Goal: Feedback & Contribution: Ask a question

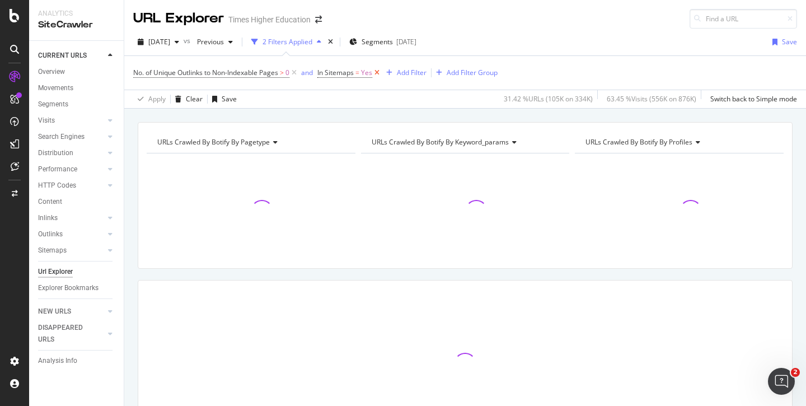
click at [378, 72] on icon at bounding box center [377, 72] width 10 height 11
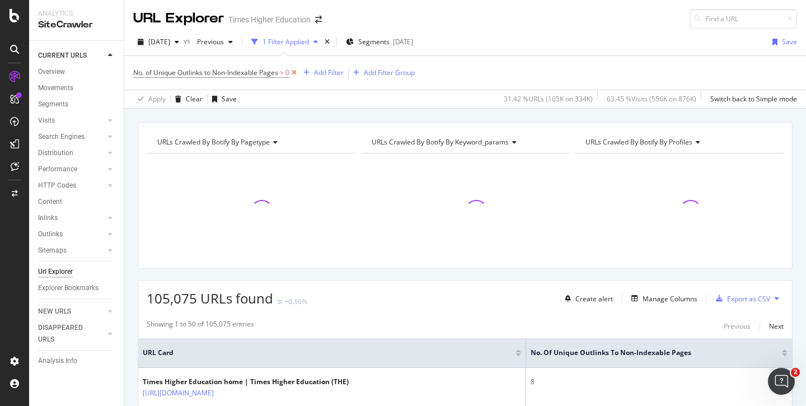
click at [293, 74] on icon at bounding box center [294, 72] width 10 height 11
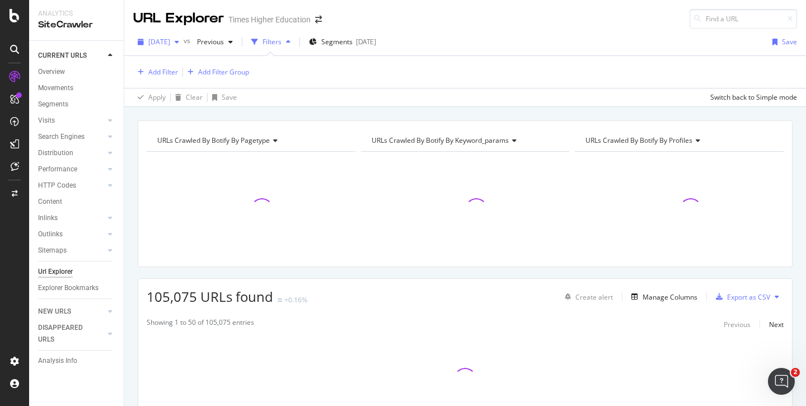
click at [162, 41] on span "[DATE]" at bounding box center [159, 42] width 22 height 10
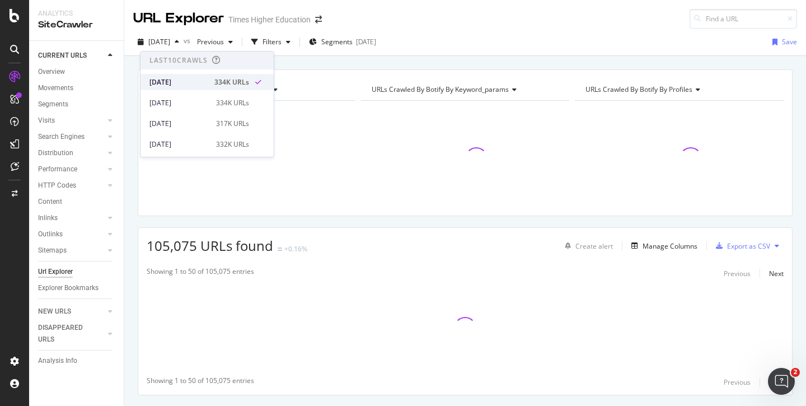
click at [164, 81] on div "[DATE]" at bounding box center [178, 82] width 58 height 10
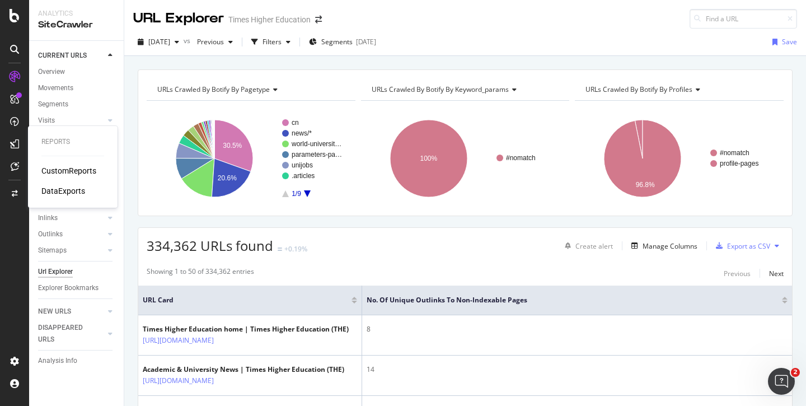
click at [63, 170] on div "CustomReports" at bounding box center [68, 170] width 55 height 11
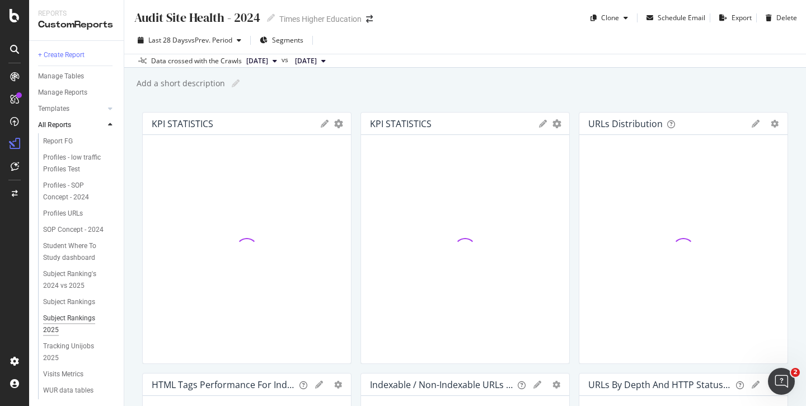
scroll to position [432, 0]
click at [76, 242] on div "Student Where To Study dashboard" at bounding box center [76, 253] width 66 height 23
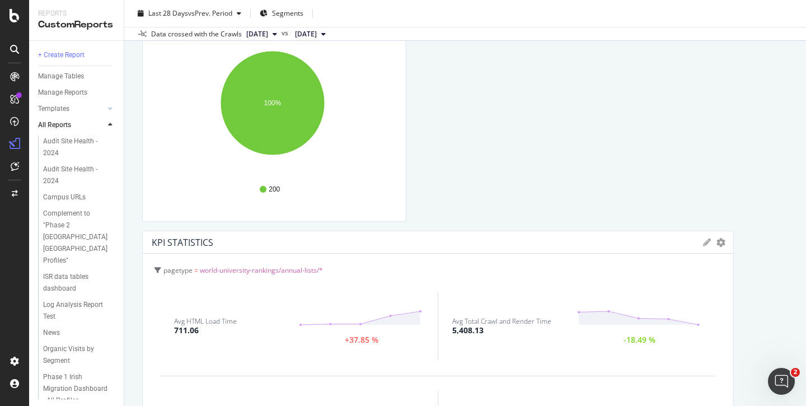
scroll to position [431, 0]
click at [703, 243] on icon at bounding box center [707, 241] width 8 height 8
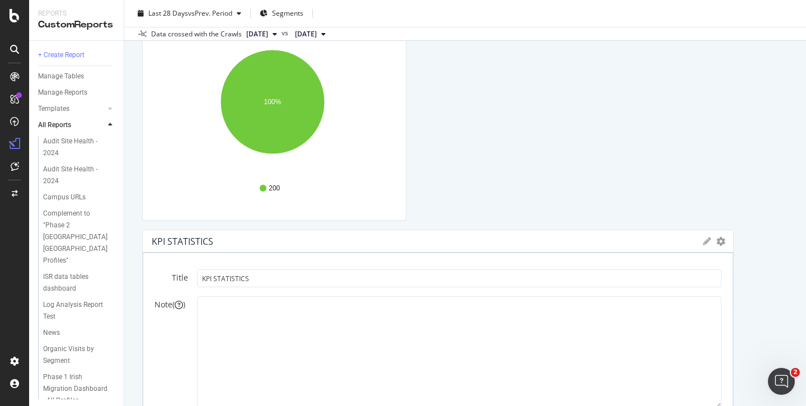
click at [716, 242] on icon "gear" at bounding box center [720, 241] width 9 height 9
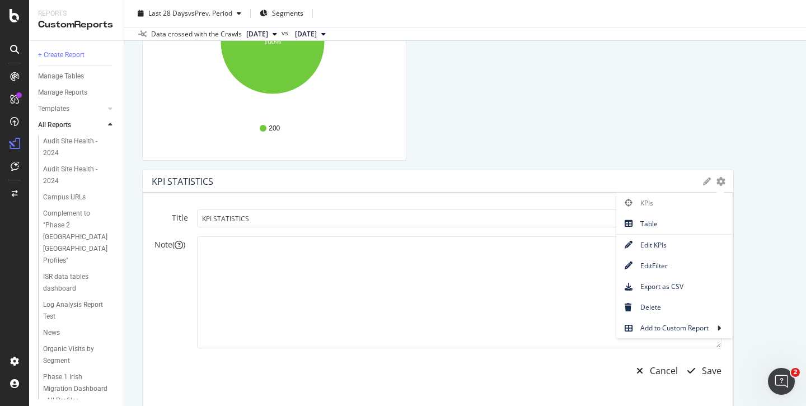
scroll to position [500, 0]
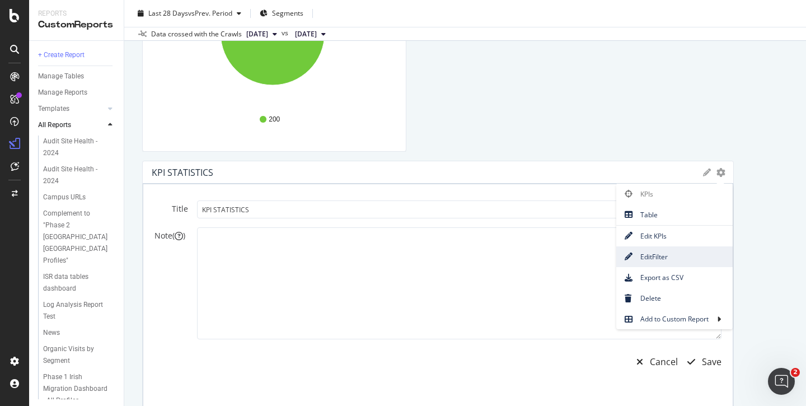
click at [643, 253] on span "Edit Filter" at bounding box center [674, 256] width 116 height 15
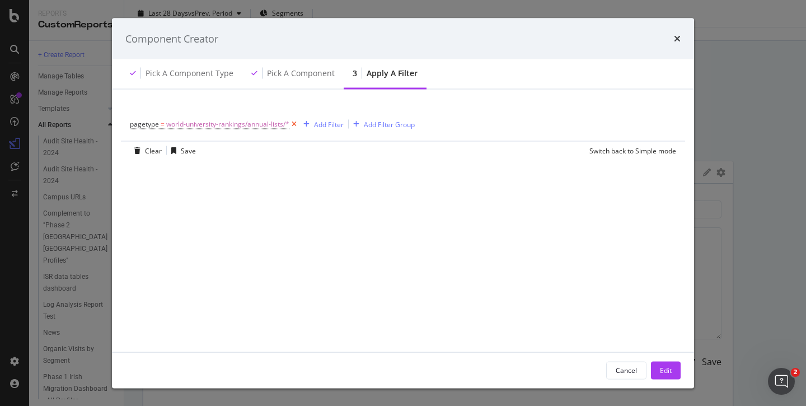
click at [293, 124] on icon "modal" at bounding box center [294, 124] width 10 height 11
click at [163, 125] on div "Add Filter" at bounding box center [160, 124] width 30 height 10
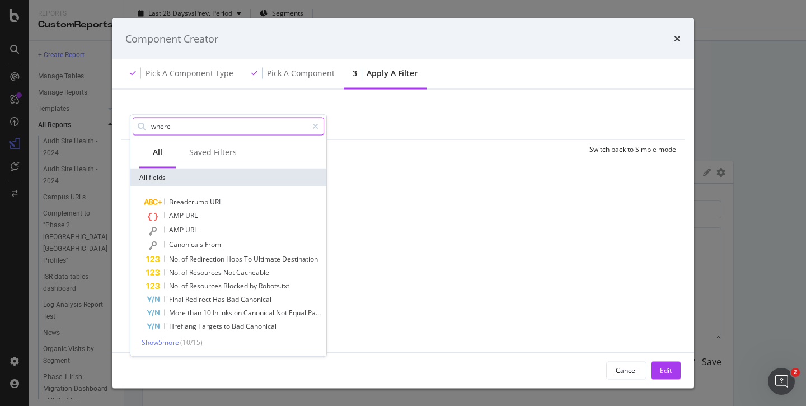
scroll to position [0, 0]
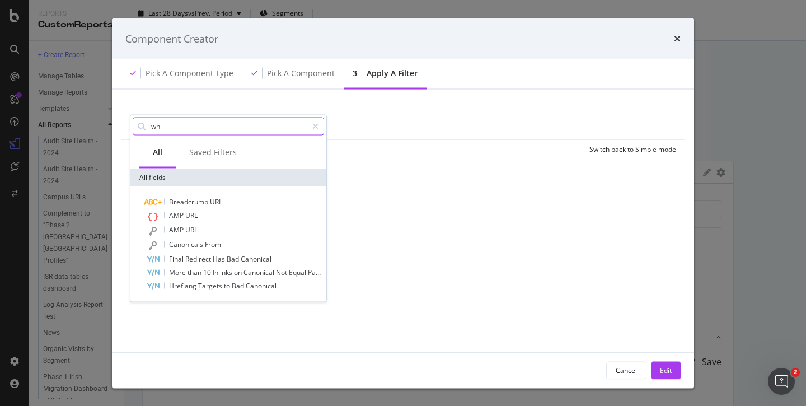
type input "w"
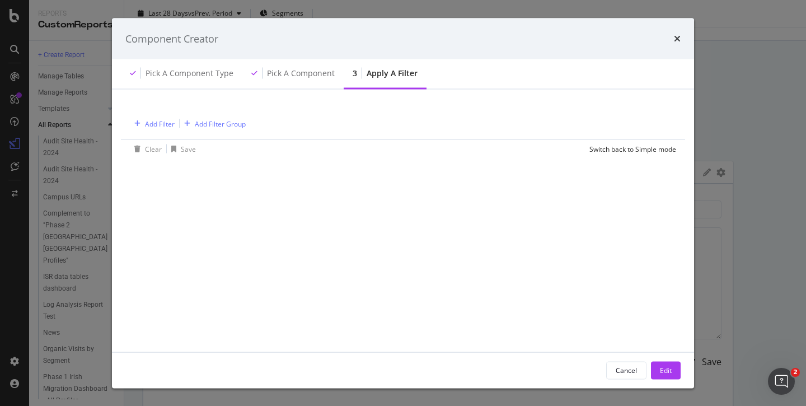
click at [392, 117] on div "Add Filter Add Filter Group" at bounding box center [403, 123] width 546 height 32
click at [622, 371] on div "Cancel" at bounding box center [625, 370] width 21 height 10
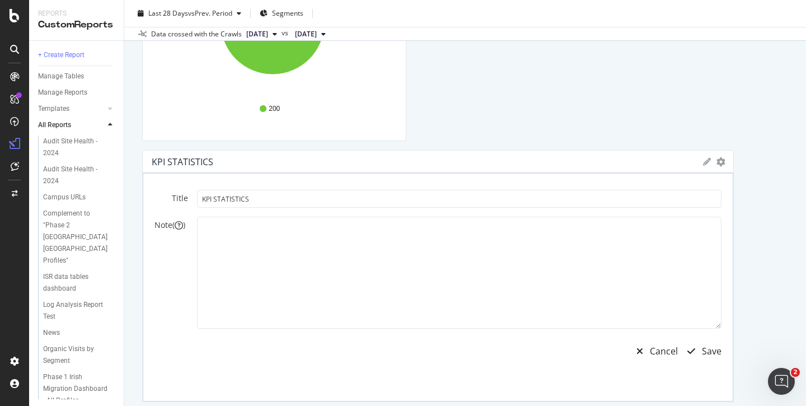
scroll to position [474, 0]
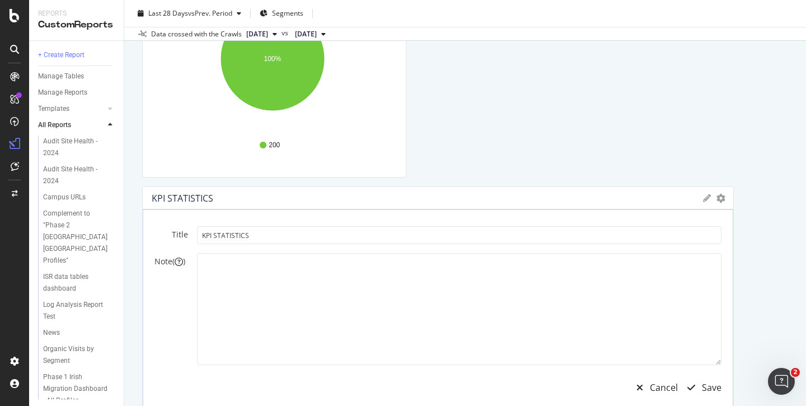
click at [703, 200] on icon at bounding box center [707, 198] width 8 height 8
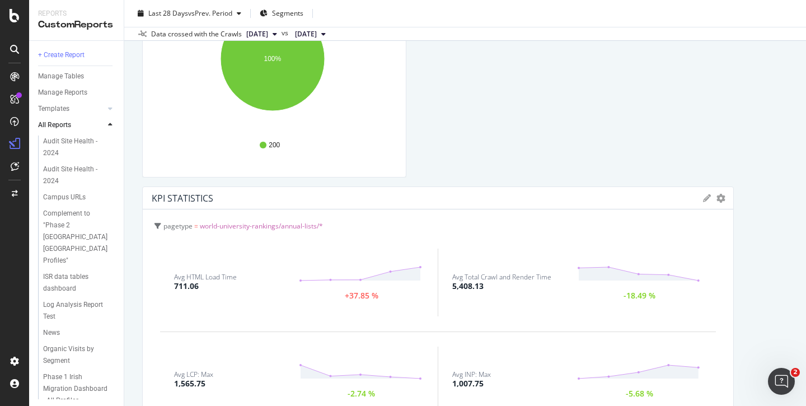
click at [374, 221] on div "pagetype = world-university-rankings/annual-lists/*" at bounding box center [439, 226] width 570 height 16
click at [722, 200] on div at bounding box center [727, 312] width 11 height 252
click at [716, 200] on icon "gear" at bounding box center [720, 198] width 9 height 9
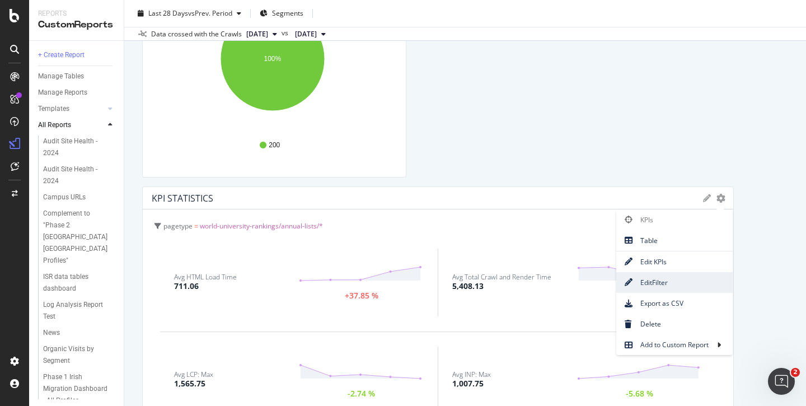
click at [633, 280] on span "Edit Filter" at bounding box center [674, 282] width 116 height 15
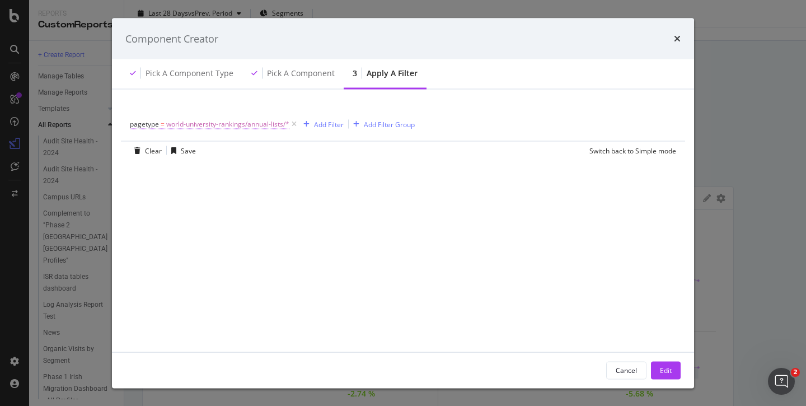
click at [214, 124] on span "world-university-rankings/annual-lists/*" at bounding box center [227, 124] width 123 height 16
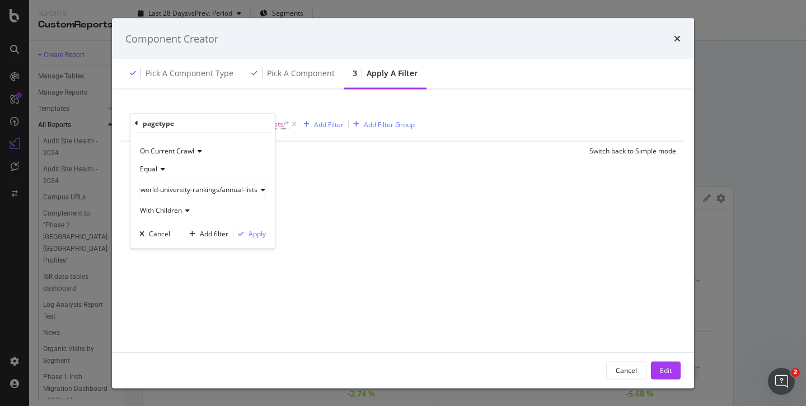
click at [242, 190] on span "world-university-rankings/annual-lists" at bounding box center [198, 189] width 117 height 10
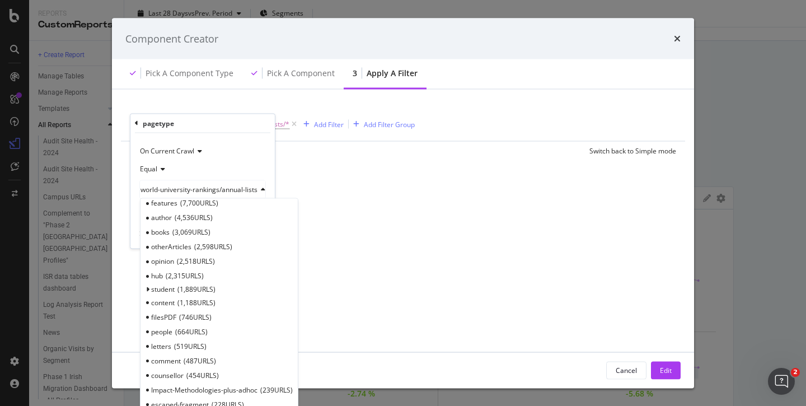
scroll to position [249, 0]
click at [148, 285] on icon "modal" at bounding box center [147, 288] width 4 height 7
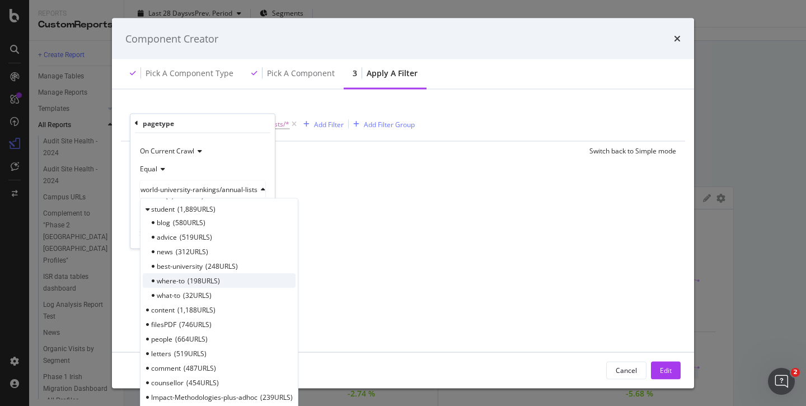
click at [172, 283] on span "where-to" at bounding box center [171, 281] width 28 height 10
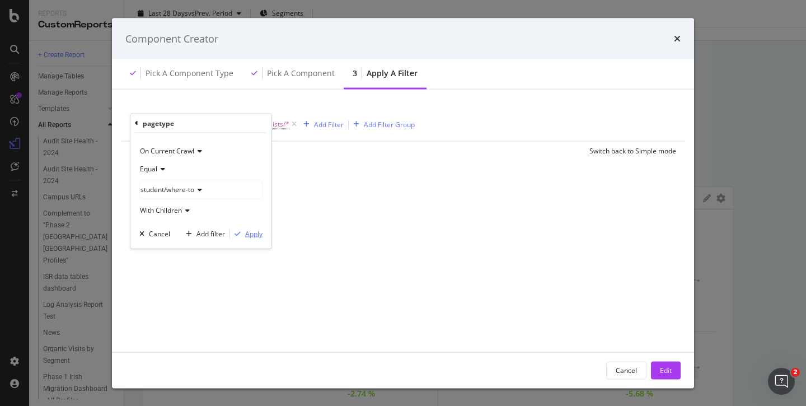
click at [252, 235] on div "Apply" at bounding box center [253, 234] width 17 height 10
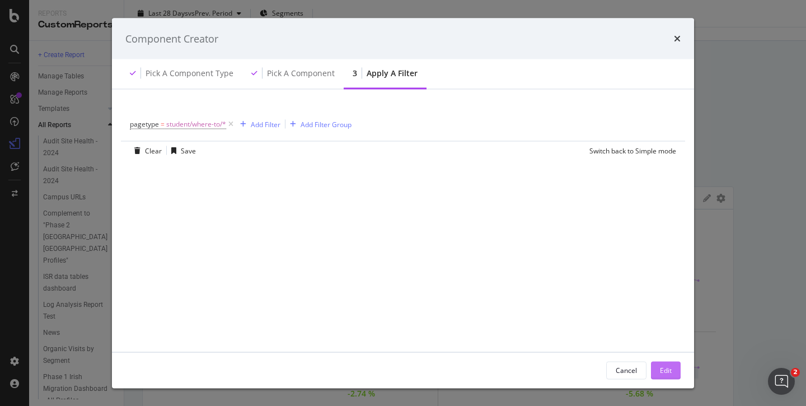
click at [663, 370] on div "Edit" at bounding box center [666, 370] width 12 height 10
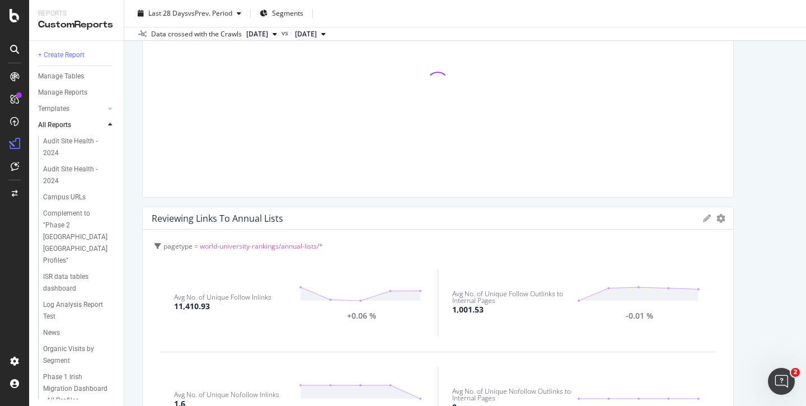
scroll to position [758, 0]
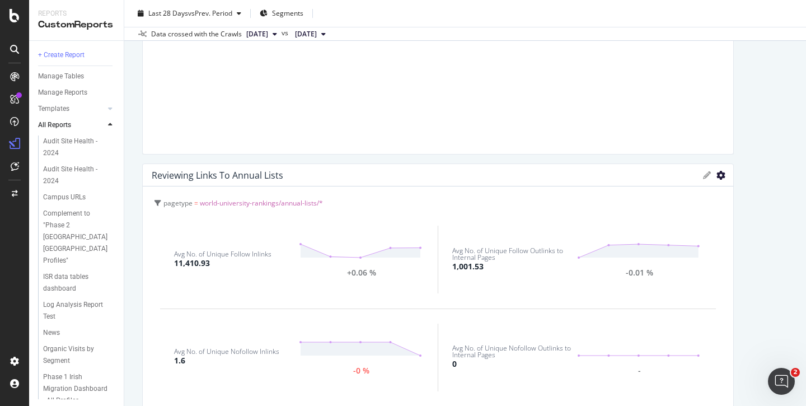
click at [716, 175] on icon "gear" at bounding box center [720, 175] width 9 height 9
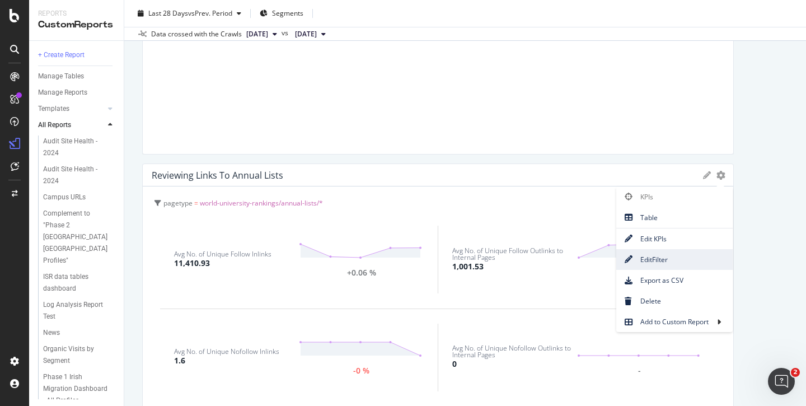
click at [638, 260] on span "Edit Filter" at bounding box center [674, 259] width 116 height 15
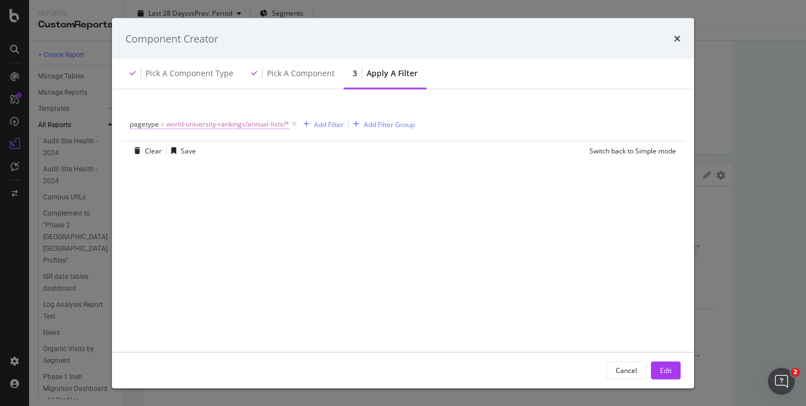
click at [249, 124] on span "world-university-rankings/annual-lists/*" at bounding box center [227, 124] width 123 height 16
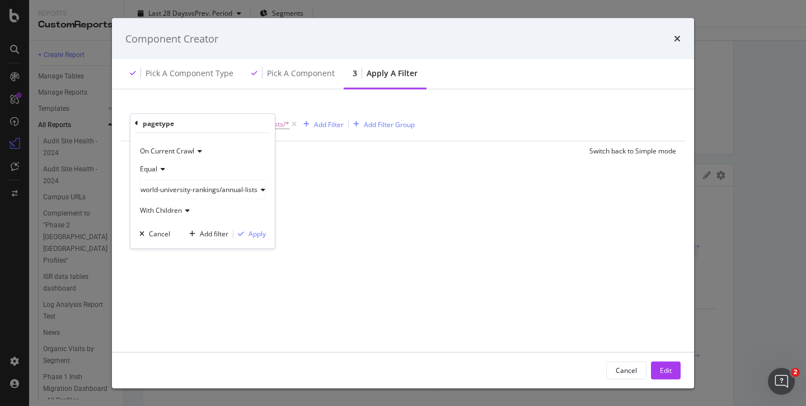
click at [193, 189] on span "world-university-rankings/annual-lists" at bounding box center [198, 189] width 117 height 10
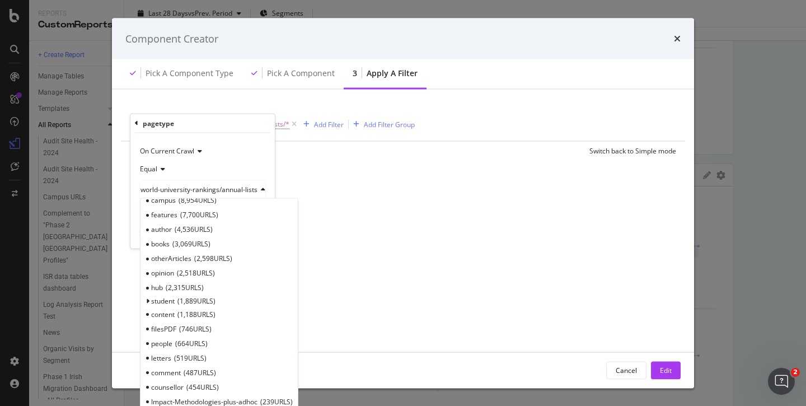
scroll to position [233, 0]
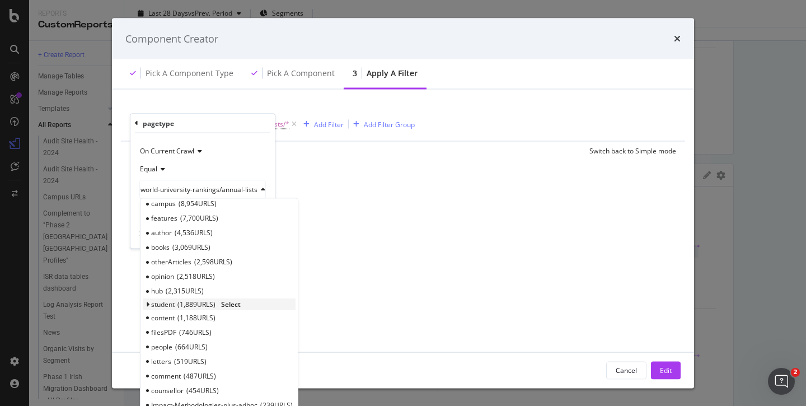
click at [145, 303] on icon "modal" at bounding box center [147, 305] width 4 height 7
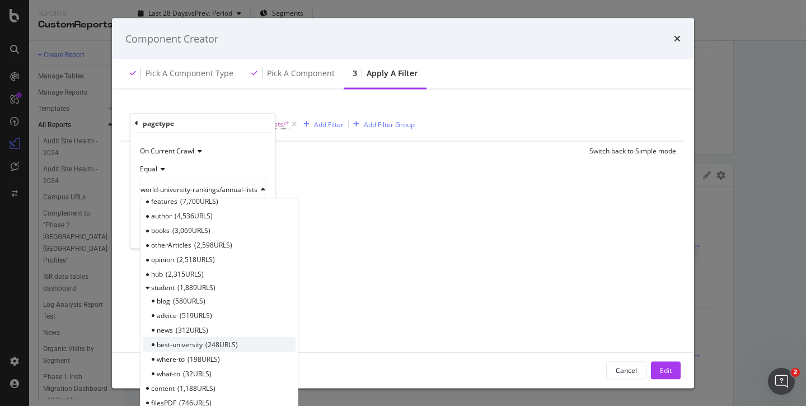
click at [167, 358] on span "where-to" at bounding box center [171, 359] width 28 height 10
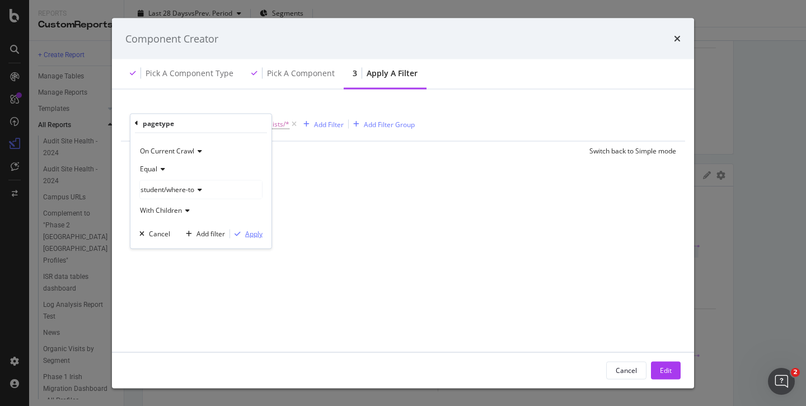
click at [253, 232] on div "Apply" at bounding box center [253, 234] width 17 height 10
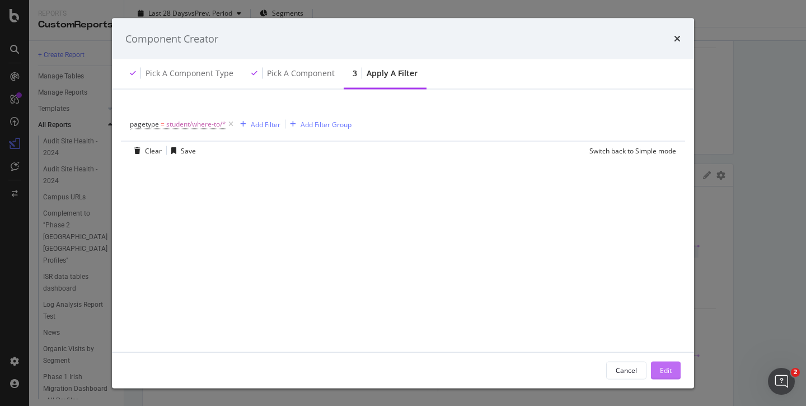
click at [662, 368] on div "Edit" at bounding box center [666, 370] width 12 height 10
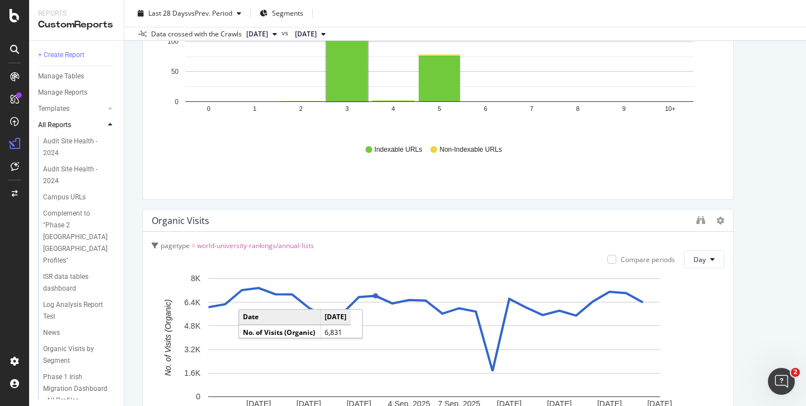
scroll to position [1236, 0]
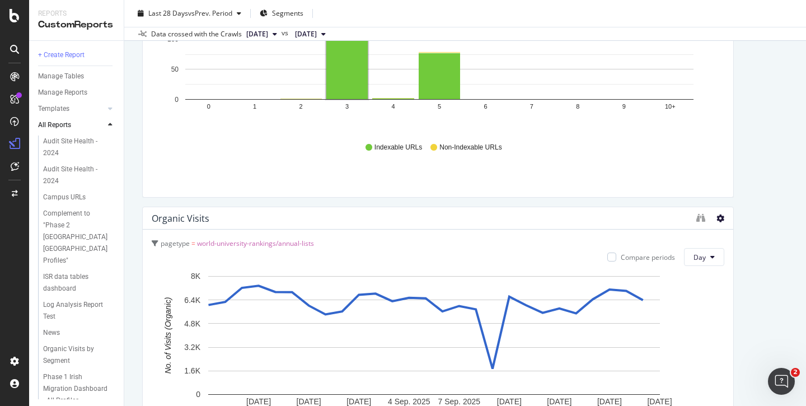
click at [716, 219] on icon at bounding box center [720, 218] width 8 height 8
click at [751, 202] on div "Annual List pages Indexability Count KPIs Table Edit KPIs Edit Filter Export as…" at bounding box center [465, 345] width 646 height 2939
click at [696, 218] on icon "binoculars" at bounding box center [700, 217] width 9 height 9
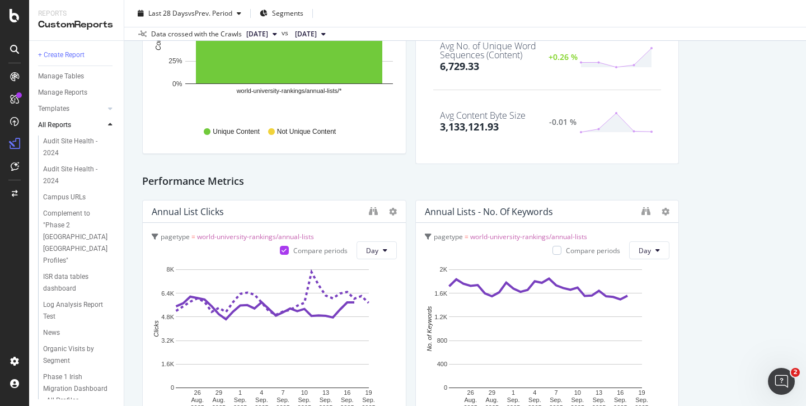
scroll to position [1792, 0]
click at [389, 207] on icon at bounding box center [393, 210] width 8 height 8
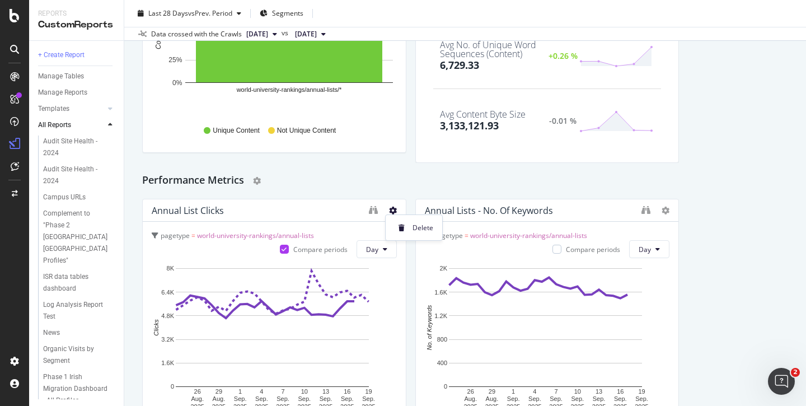
click at [408, 182] on div "Performance Metrics" at bounding box center [465, 181] width 646 height 18
click at [255, 232] on span "world-university-rankings/annual-lists" at bounding box center [255, 236] width 117 height 10
click at [220, 250] on div "pagetype = world-university-rankings/annual-lists" at bounding box center [235, 256] width 167 height 23
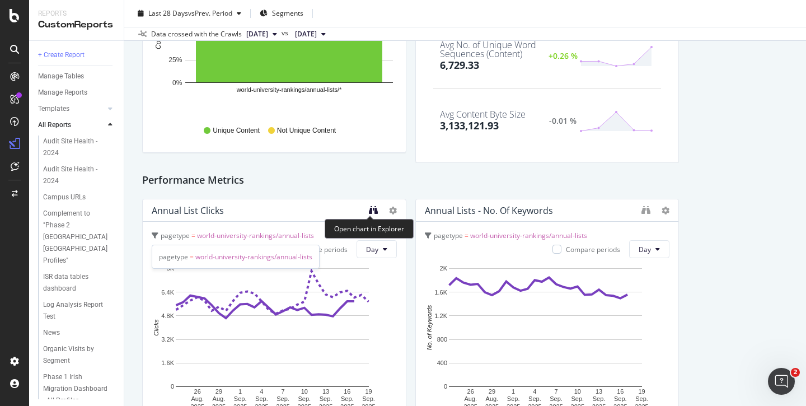
click at [369, 208] on icon "binoculars" at bounding box center [373, 209] width 9 height 9
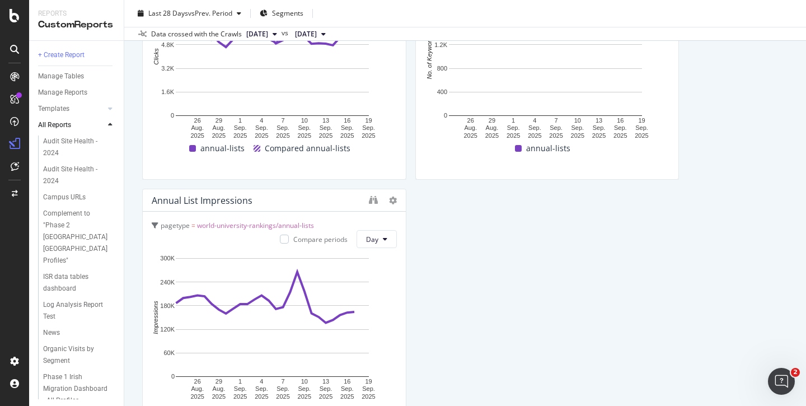
scroll to position [2064, 0]
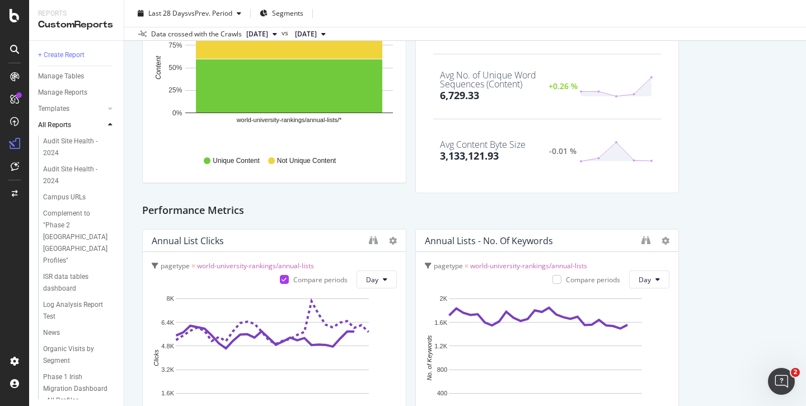
scroll to position [1769, 0]
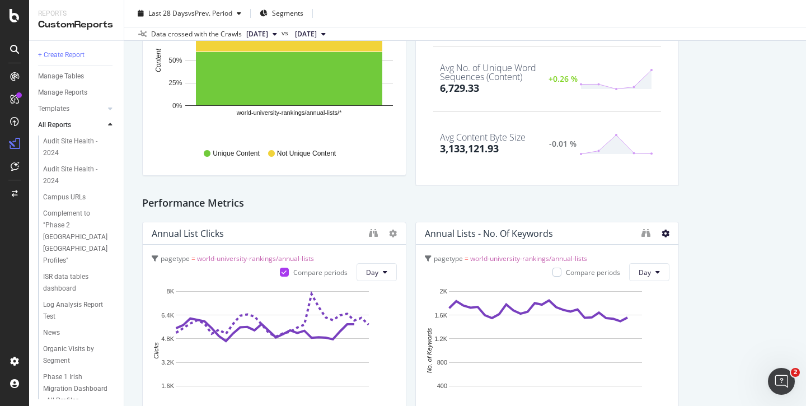
click at [661, 232] on icon at bounding box center [665, 233] width 8 height 8
click at [681, 248] on div "Delete" at bounding box center [683, 250] width 57 height 16
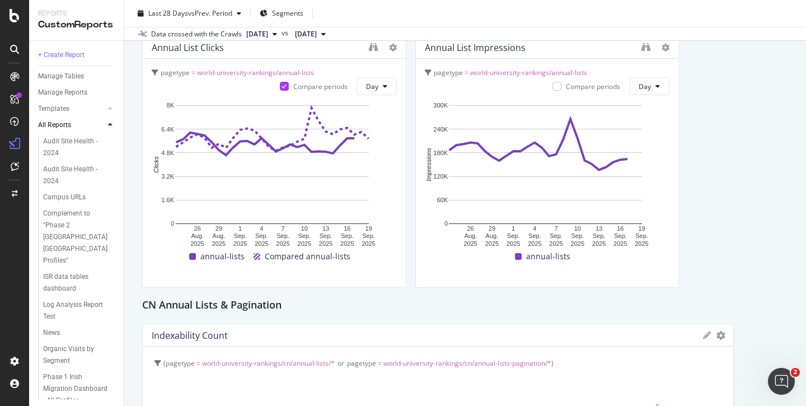
scroll to position [1950, 0]
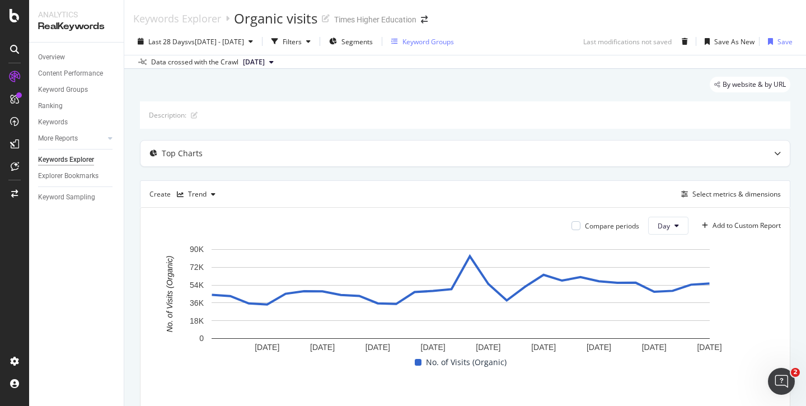
click at [454, 41] on div "Keyword Groups" at bounding box center [427, 42] width 51 height 10
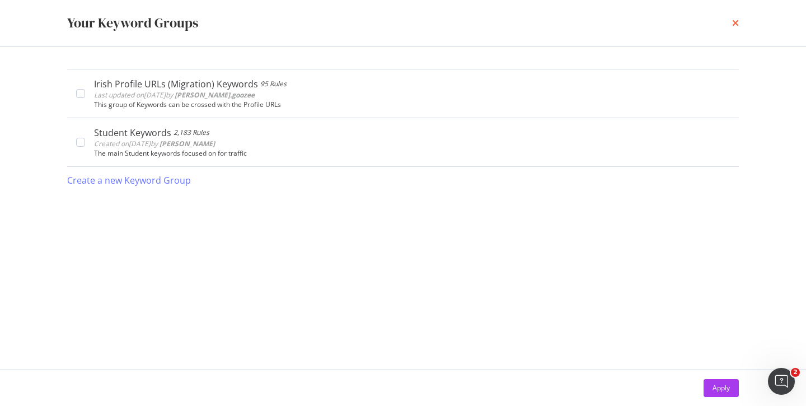
click at [732, 24] on icon "times" at bounding box center [735, 22] width 7 height 9
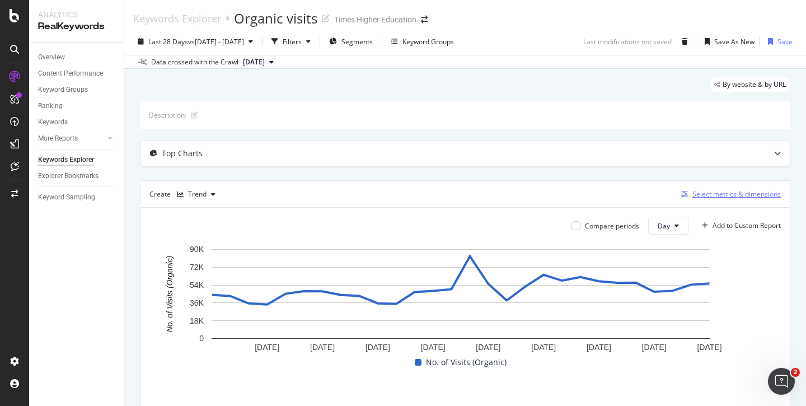
click at [704, 194] on div "Select metrics & dimensions" at bounding box center [736, 194] width 88 height 10
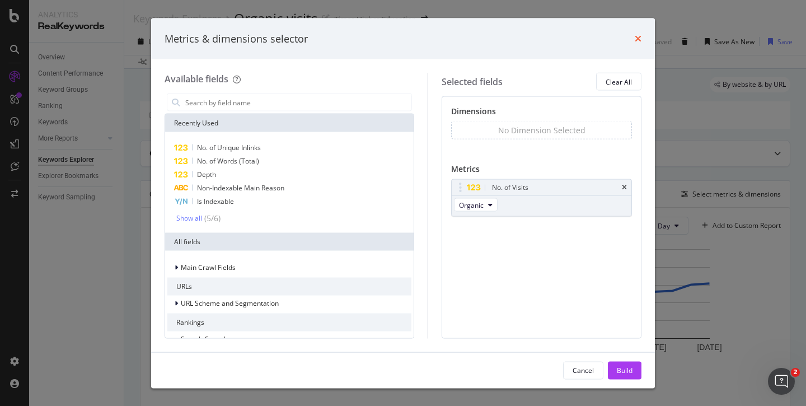
click at [637, 39] on icon "times" at bounding box center [637, 38] width 7 height 9
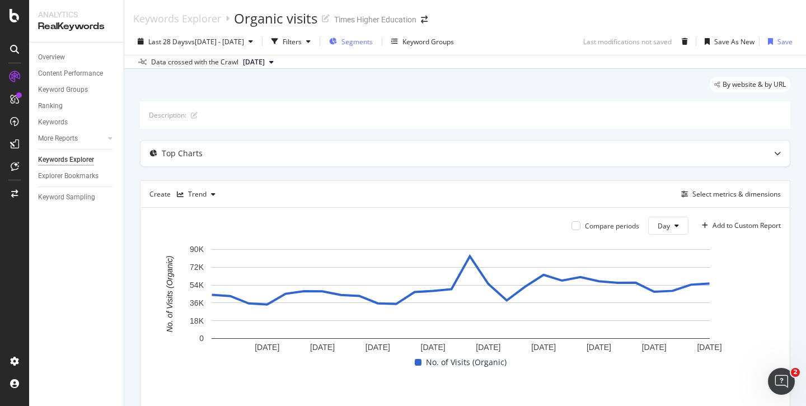
click at [373, 41] on span "Segments" at bounding box center [356, 42] width 31 height 10
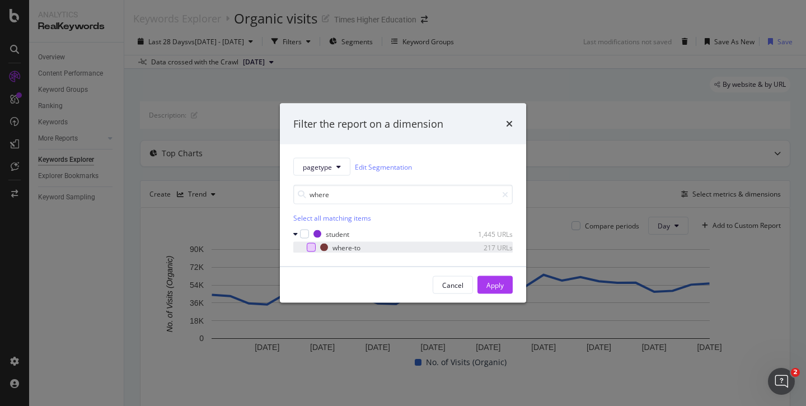
type input "where"
click at [312, 246] on div "modal" at bounding box center [311, 247] width 9 height 9
click at [488, 286] on div "Apply" at bounding box center [494, 285] width 17 height 10
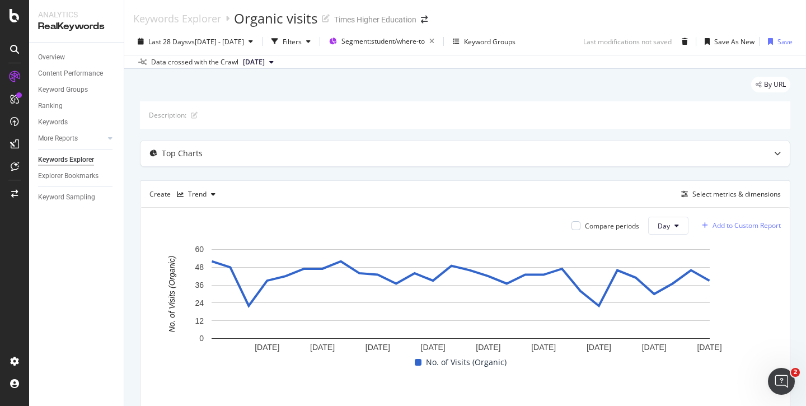
click at [714, 225] on div "Add to Custom Report" at bounding box center [746, 225] width 68 height 7
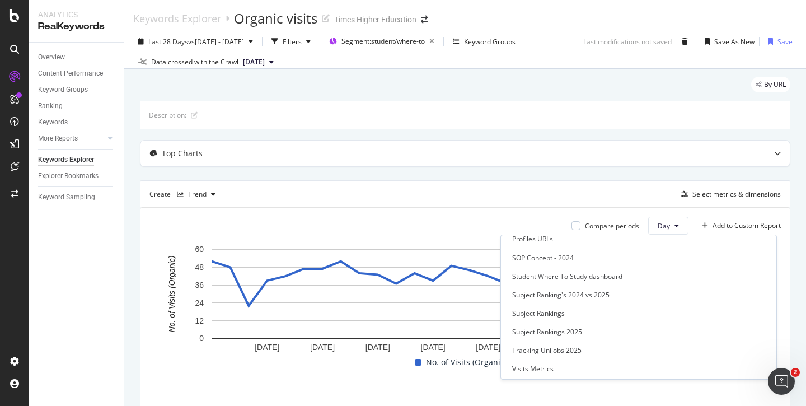
scroll to position [290, 0]
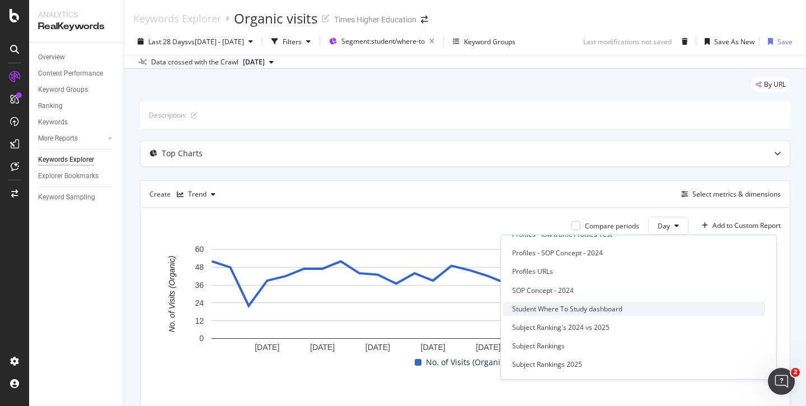
click at [622, 308] on div "Student Where To Study dashboard" at bounding box center [567, 309] width 110 height 10
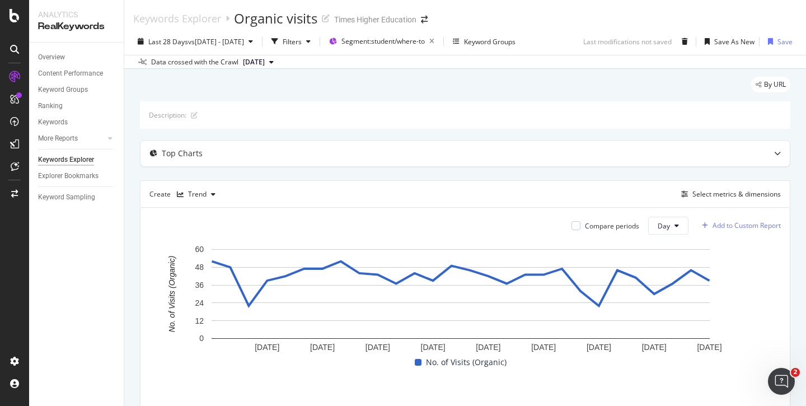
click at [722, 224] on div "Add to Custom Report" at bounding box center [746, 225] width 68 height 7
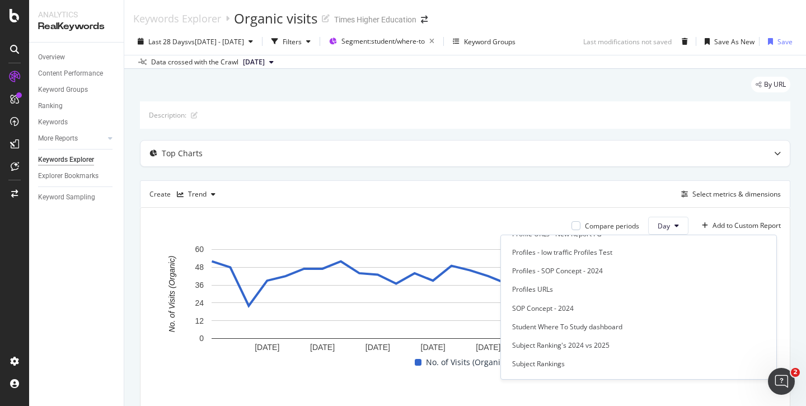
scroll to position [275, 0]
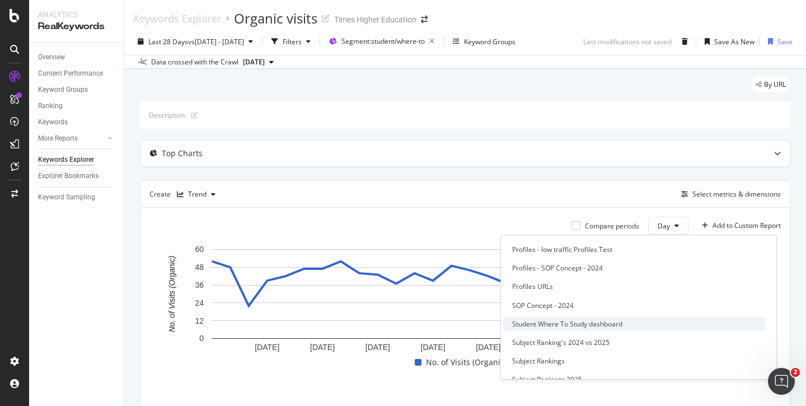
click at [610, 324] on div "Student Where To Study dashboard" at bounding box center [567, 324] width 110 height 10
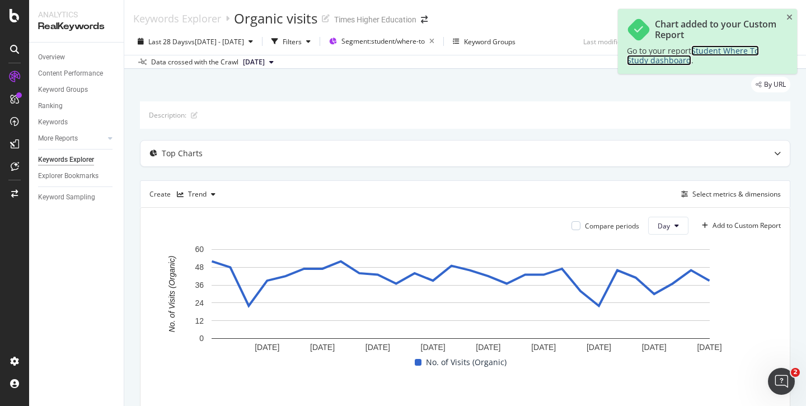
click at [718, 54] on span "Student Where To Study dashboard" at bounding box center [693, 55] width 132 height 20
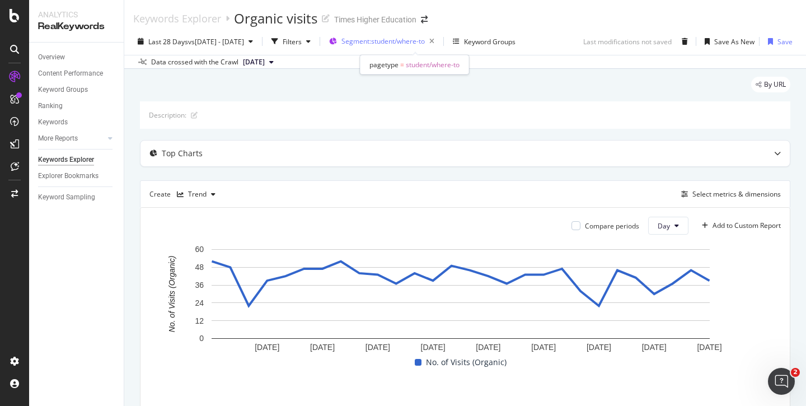
click at [425, 42] on span "Segment: student/where-to" at bounding box center [382, 41] width 83 height 10
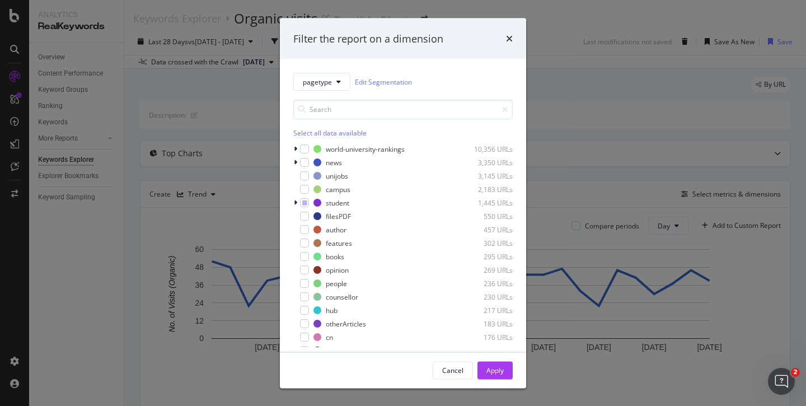
click at [558, 24] on div "Filter the report on a dimension pagetype Edit Segmentation Select all data ava…" at bounding box center [403, 203] width 806 height 406
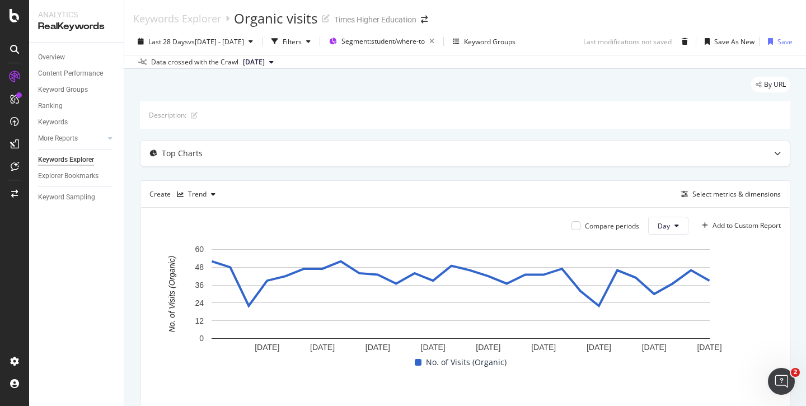
click at [717, 186] on div "Create Trend Select metrics & dimensions" at bounding box center [465, 193] width 650 height 27
click at [716, 194] on div "Select metrics & dimensions" at bounding box center [736, 194] width 88 height 10
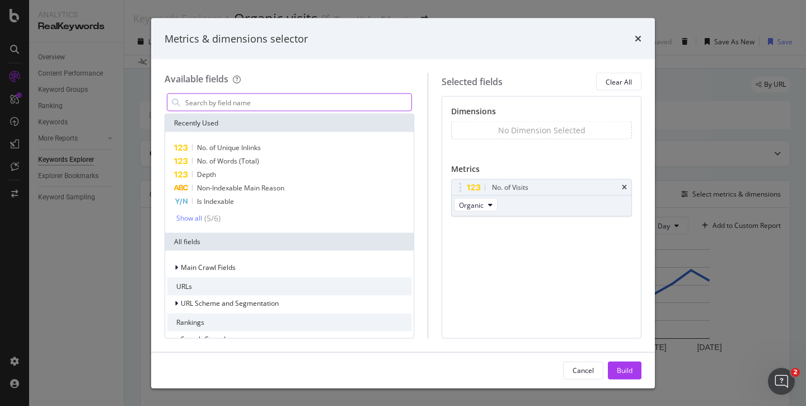
click at [209, 104] on input "modal" at bounding box center [297, 102] width 227 height 17
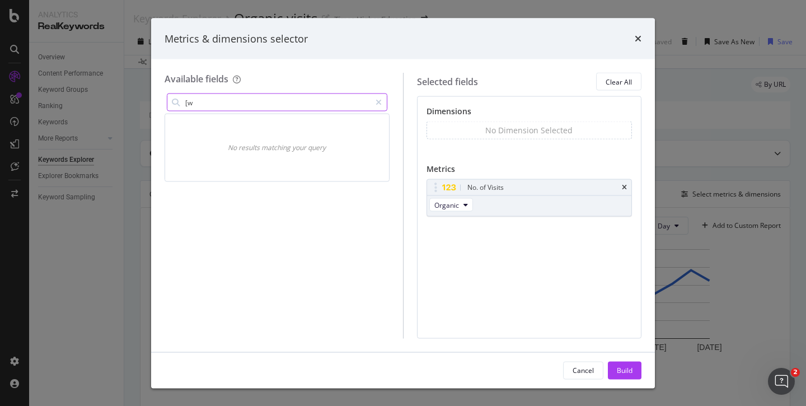
type input "["
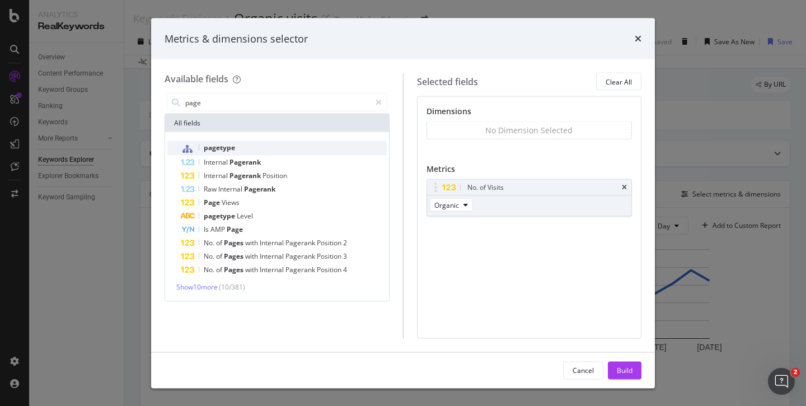
type input "page"
click at [215, 148] on span "pagetype" at bounding box center [219, 148] width 31 height 10
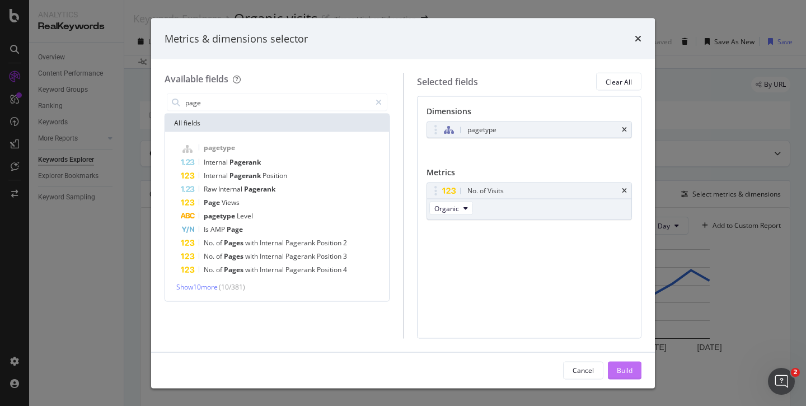
click at [621, 369] on div "Build" at bounding box center [625, 370] width 16 height 10
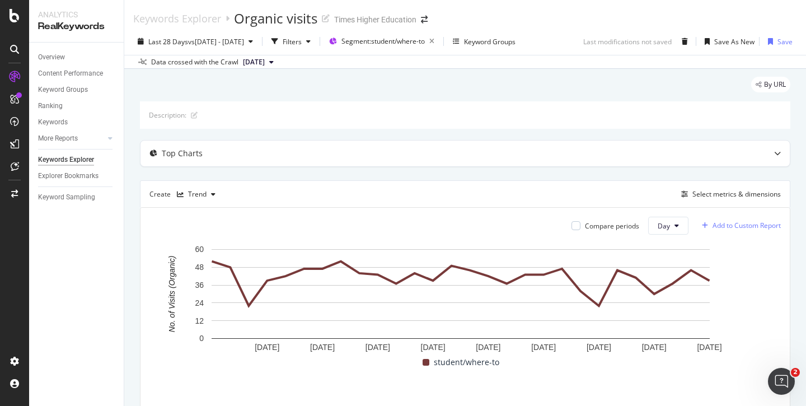
click at [725, 224] on div "Add to Custom Report" at bounding box center [746, 225] width 68 height 7
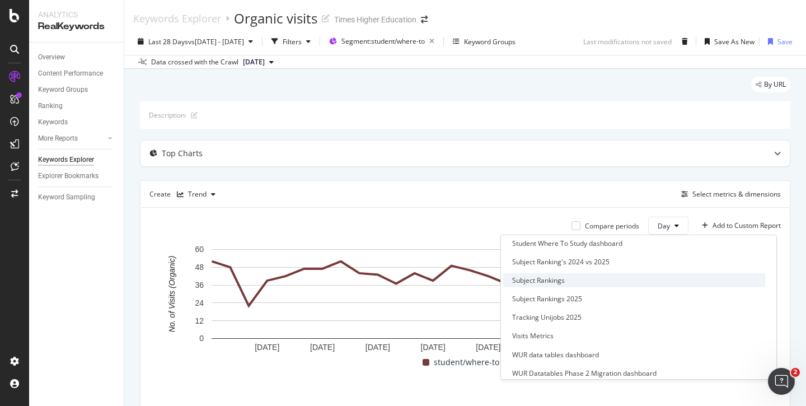
scroll to position [361, 0]
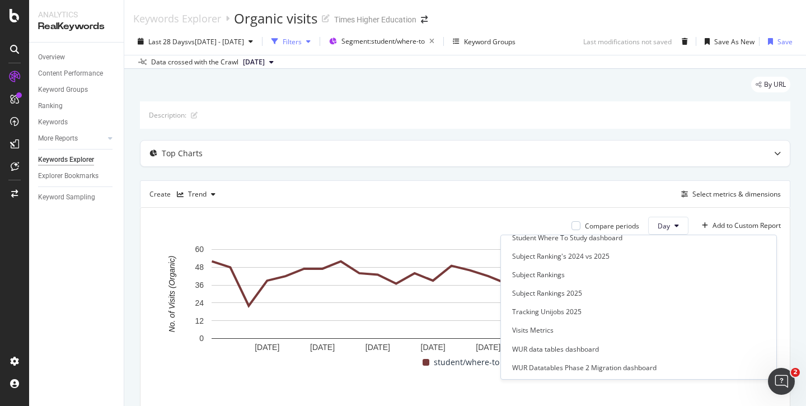
click at [302, 37] on div "Filters" at bounding box center [292, 42] width 19 height 10
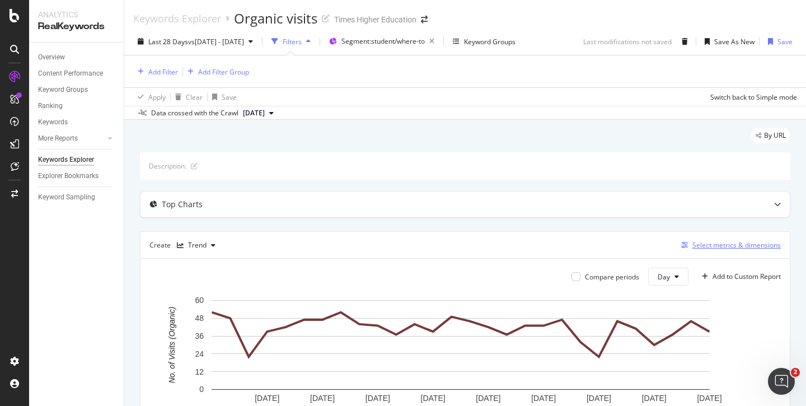
click at [704, 246] on div "Select metrics & dimensions" at bounding box center [736, 245] width 88 height 10
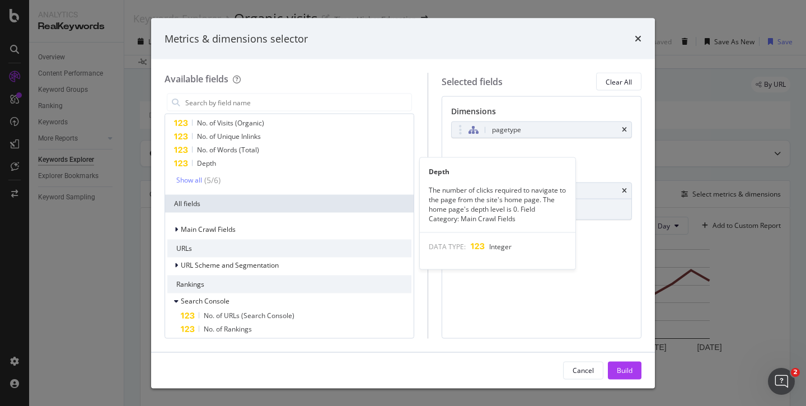
scroll to position [40, 0]
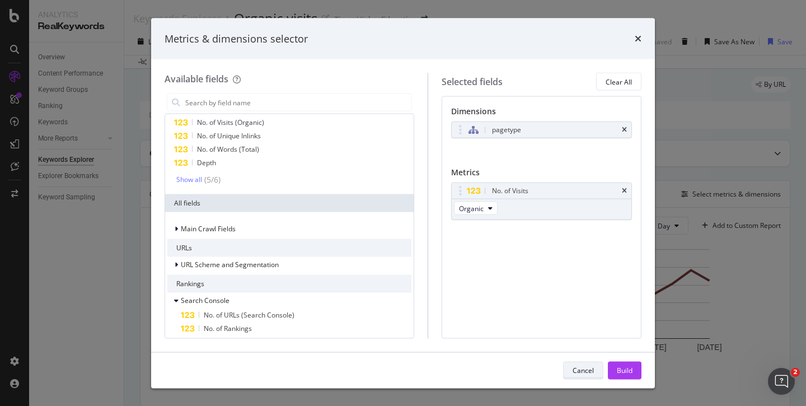
click at [592, 367] on div "Cancel" at bounding box center [582, 370] width 21 height 10
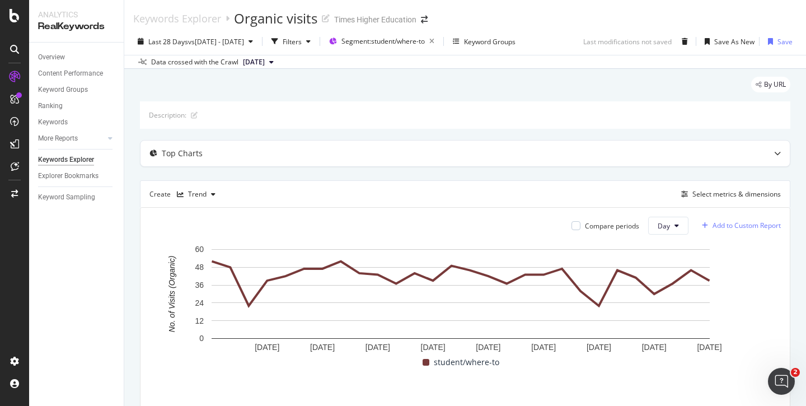
click at [740, 222] on div "Add to Custom Report" at bounding box center [746, 225] width 68 height 7
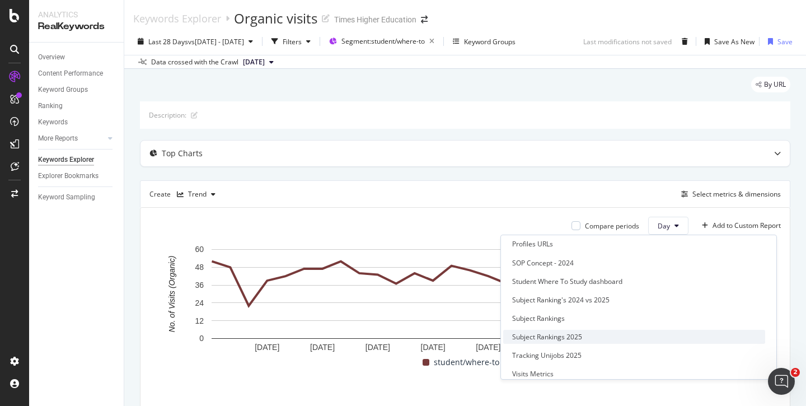
scroll to position [314, 0]
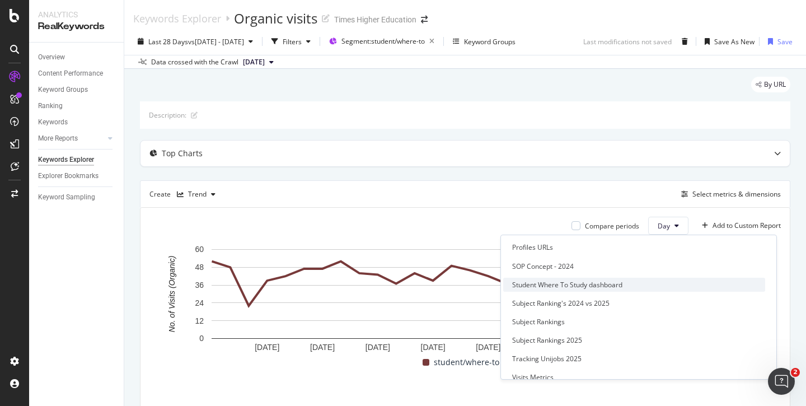
click at [622, 285] on div "Student Where To Study dashboard" at bounding box center [567, 285] width 110 height 10
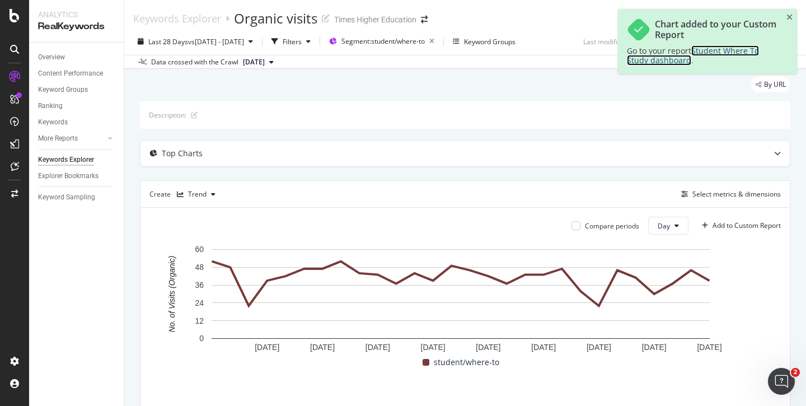
click at [714, 53] on span "Student Where To Study dashboard" at bounding box center [693, 55] width 132 height 20
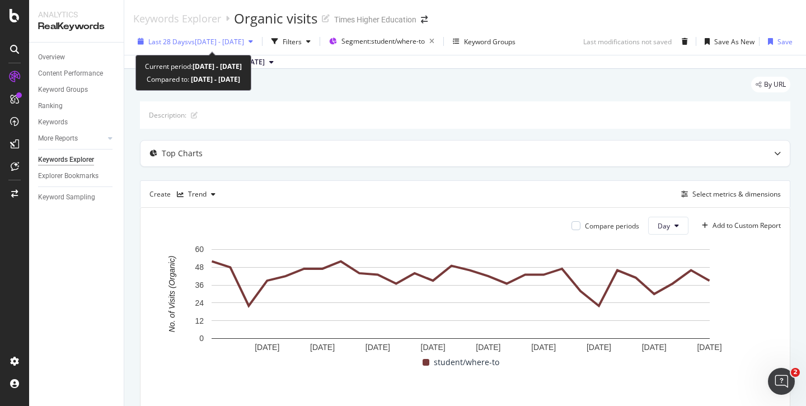
click at [190, 44] on span "vs 2025 Jul. 26th - Aug. 22nd" at bounding box center [216, 42] width 56 height 10
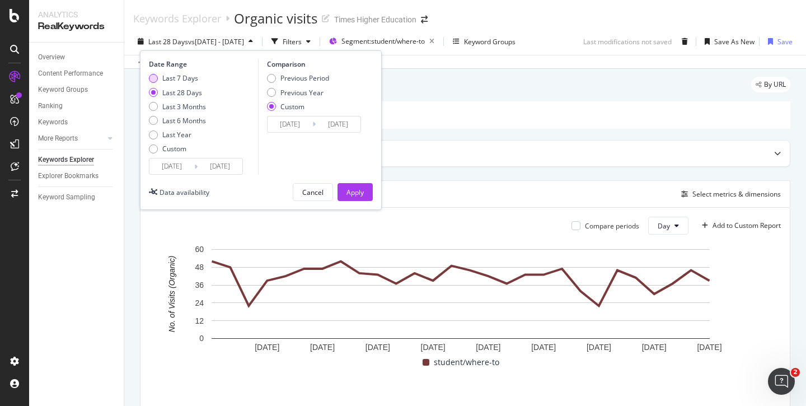
click at [154, 77] on div "Last 7 Days" at bounding box center [153, 78] width 9 height 9
type input "2025/09/11"
click at [349, 194] on div "Apply" at bounding box center [354, 192] width 17 height 10
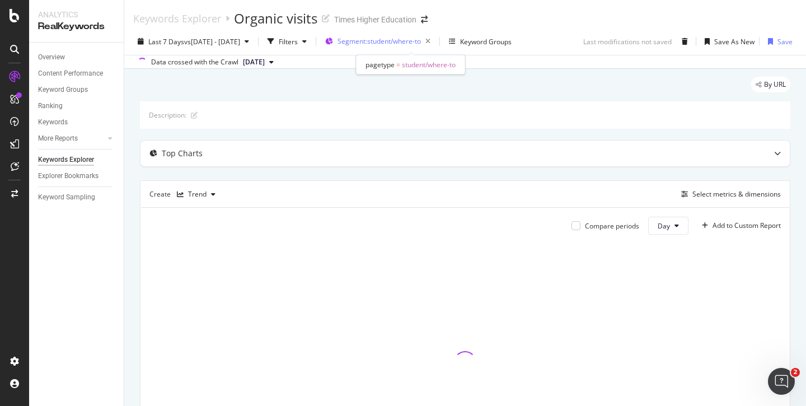
click at [403, 40] on span "Segment: student/where-to" at bounding box center [378, 41] width 83 height 10
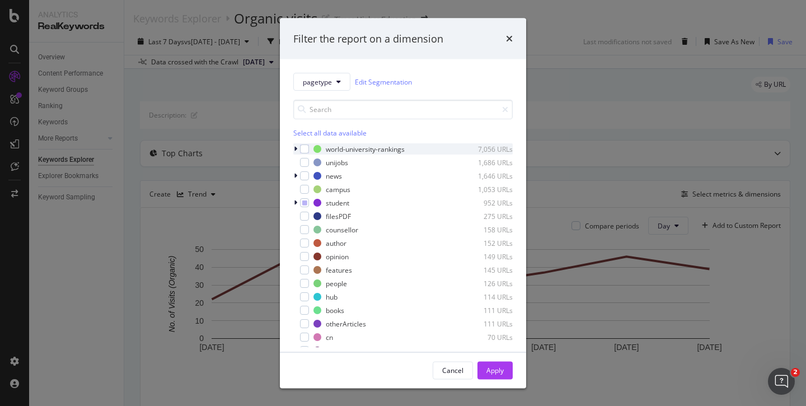
click at [296, 147] on icon "modal" at bounding box center [295, 148] width 3 height 7
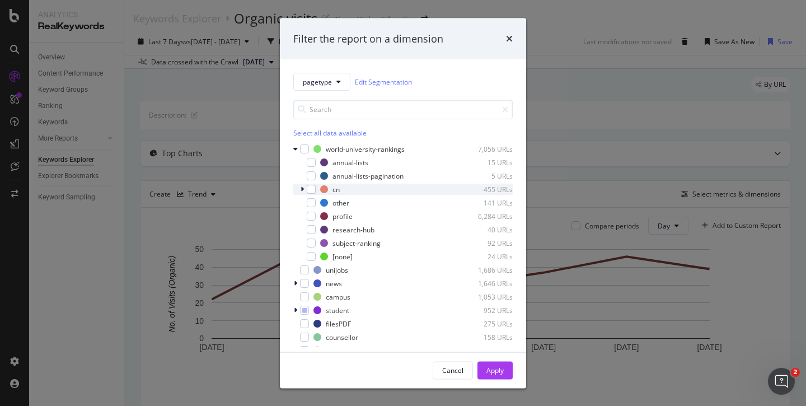
click at [303, 188] on icon "modal" at bounding box center [301, 189] width 3 height 7
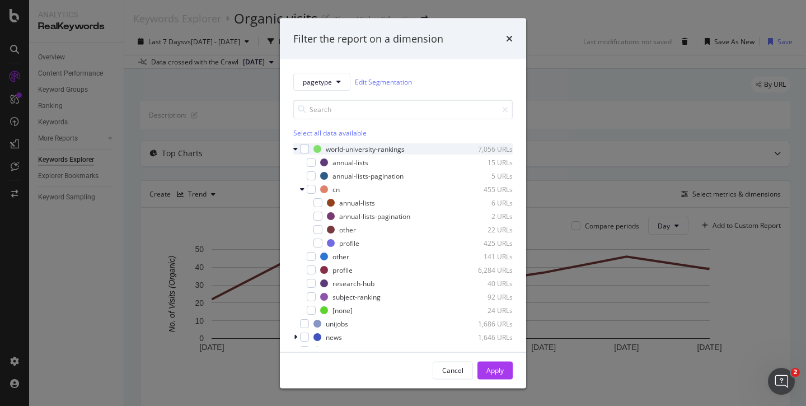
click at [297, 147] on icon "modal" at bounding box center [295, 148] width 4 height 7
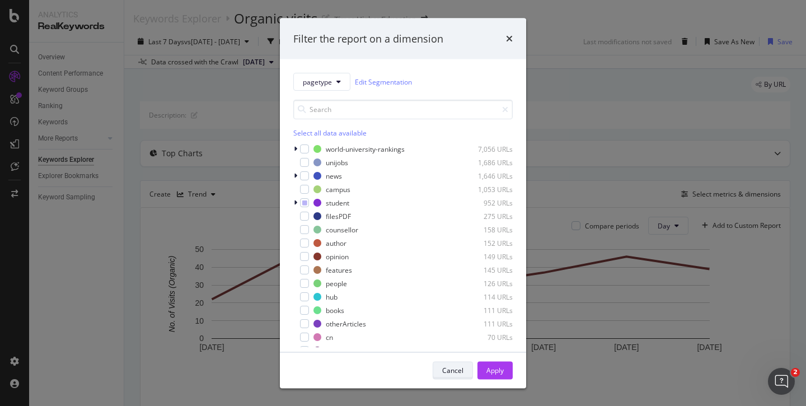
click at [454, 367] on div "Cancel" at bounding box center [452, 370] width 21 height 10
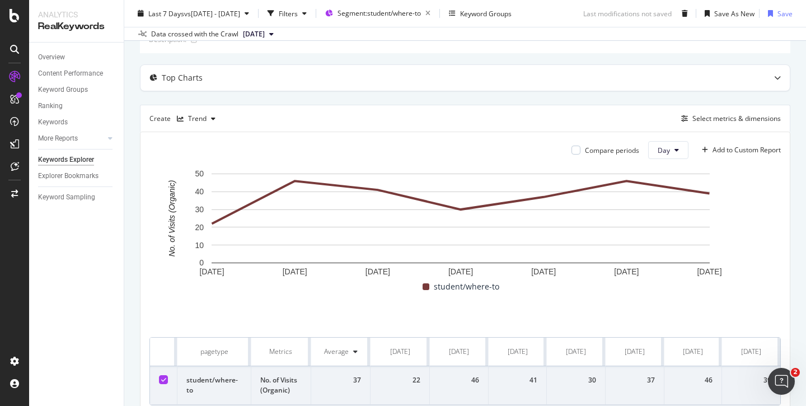
scroll to position [73, 0]
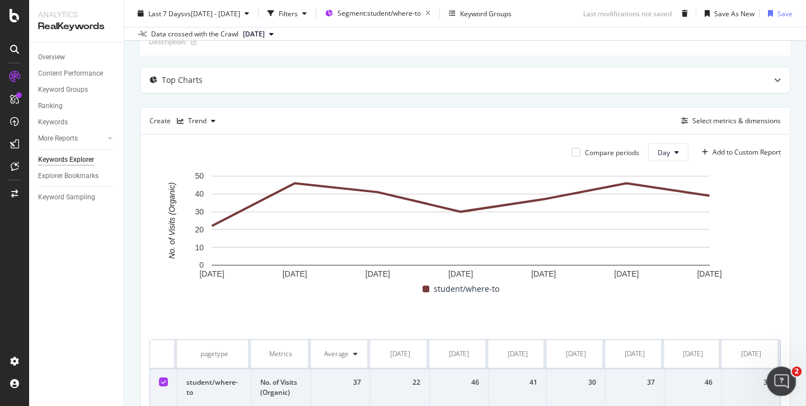
click at [777, 377] on icon "Open Intercom Messenger" at bounding box center [779, 379] width 18 height 18
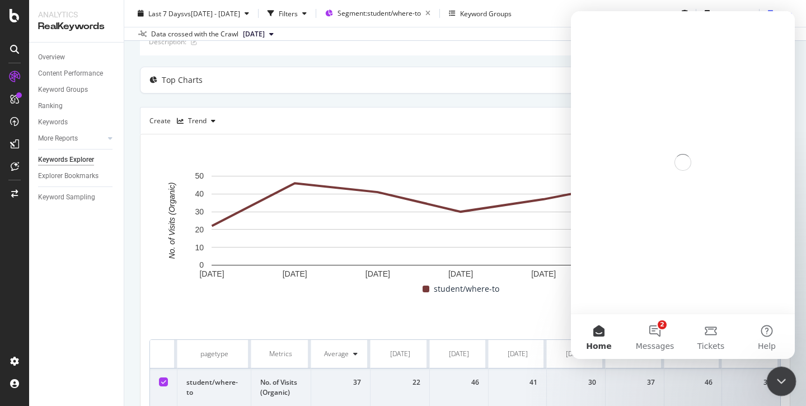
scroll to position [0, 0]
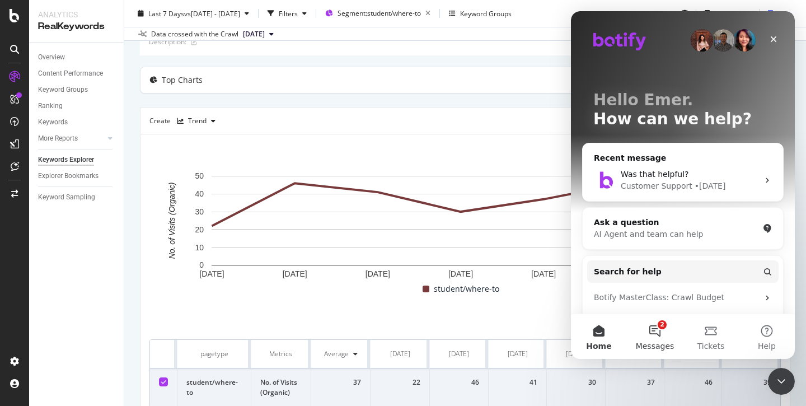
click at [647, 333] on button "2 Messages" at bounding box center [655, 336] width 56 height 45
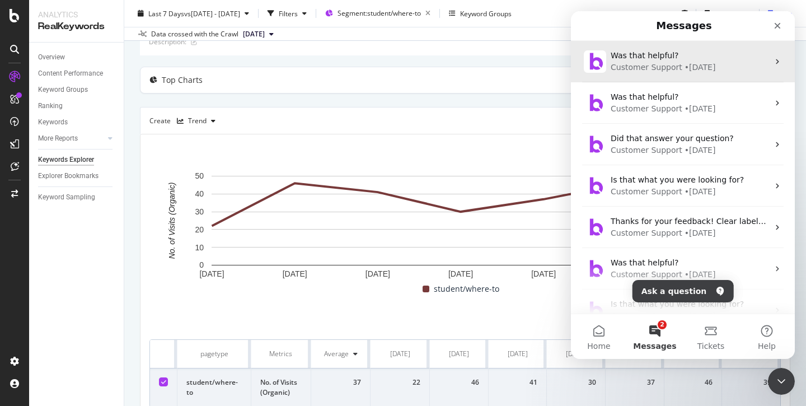
click at [648, 68] on div "Customer Support" at bounding box center [646, 68] width 72 height 12
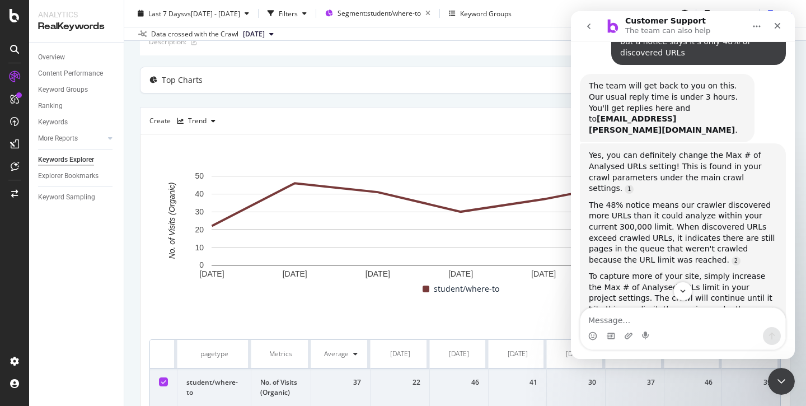
scroll to position [204, 0]
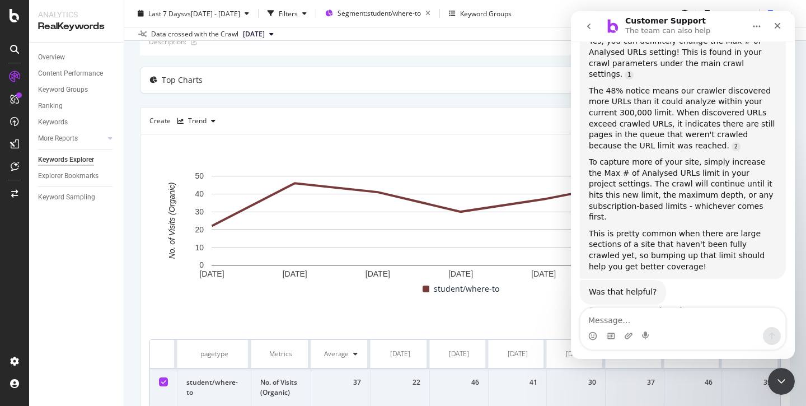
click at [606, 324] on textarea "Message…" at bounding box center [682, 317] width 205 height 19
type textarea "Thanks."
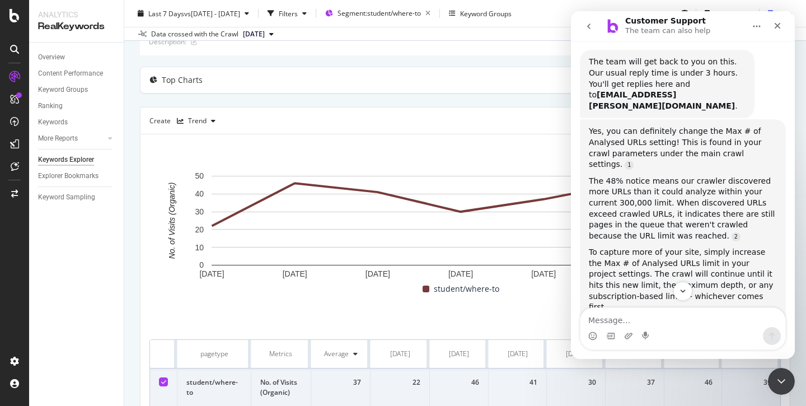
scroll to position [69, 0]
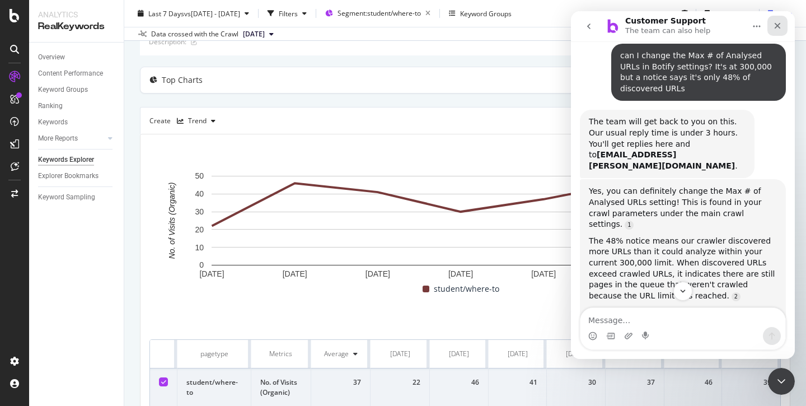
click at [774, 25] on icon "Close" at bounding box center [777, 25] width 9 height 9
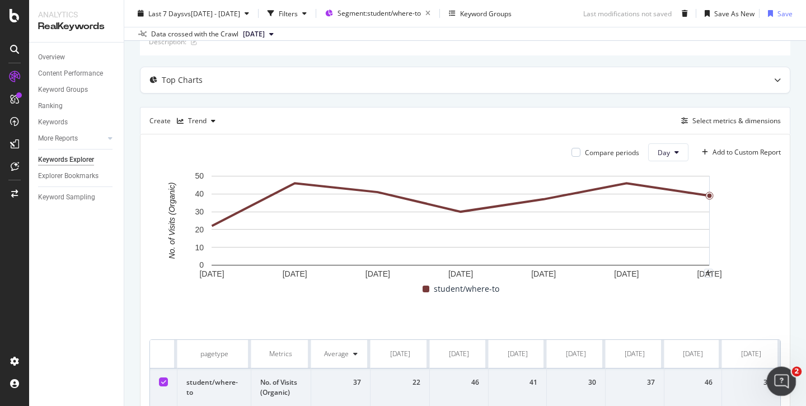
scroll to position [322, 0]
click at [784, 380] on icon "Open Intercom Messenger" at bounding box center [779, 379] width 18 height 18
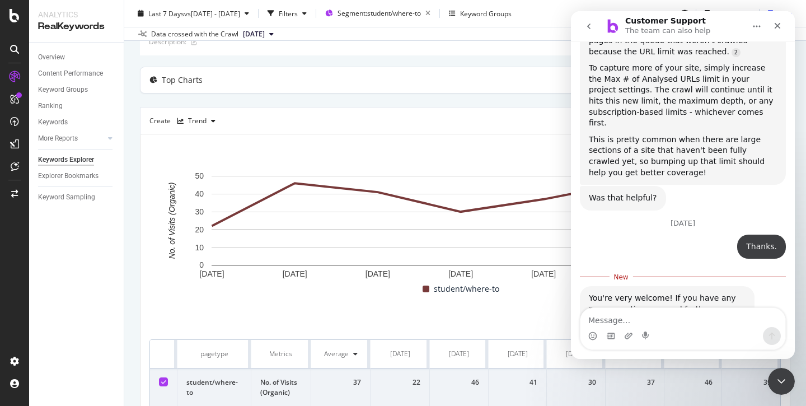
scroll to position [341, 0]
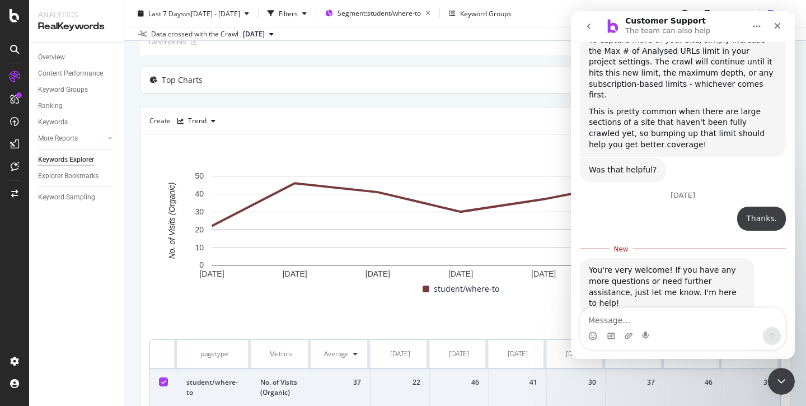
click at [589, 30] on icon "go back" at bounding box center [588, 26] width 9 height 9
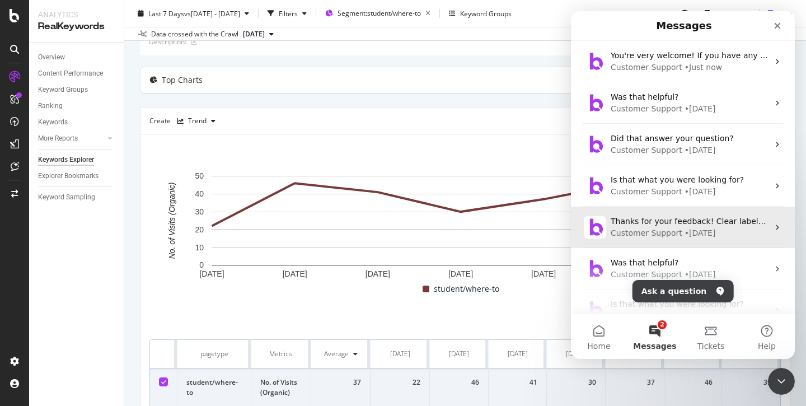
scroll to position [0, 0]
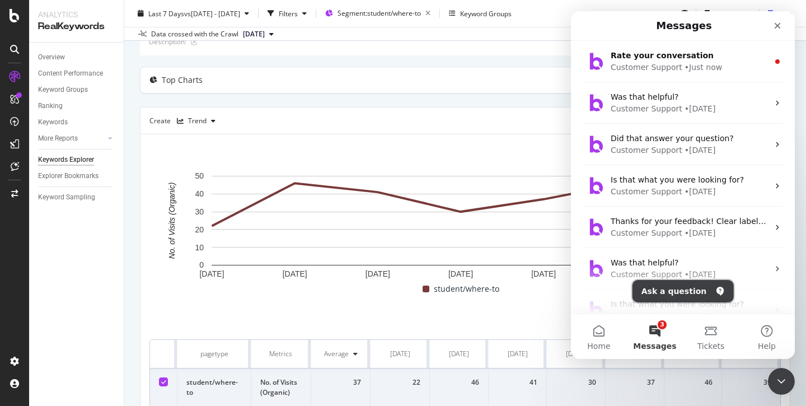
click at [675, 289] on button "Ask a question" at bounding box center [682, 291] width 101 height 22
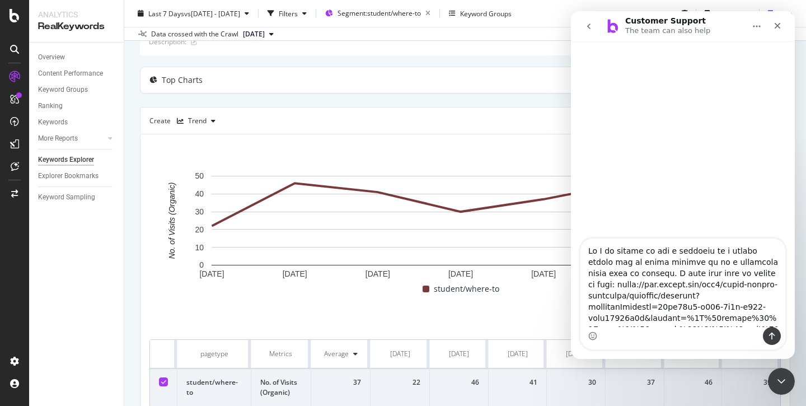
click at [771, 274] on textarea "Ask a question…" at bounding box center [682, 282] width 205 height 88
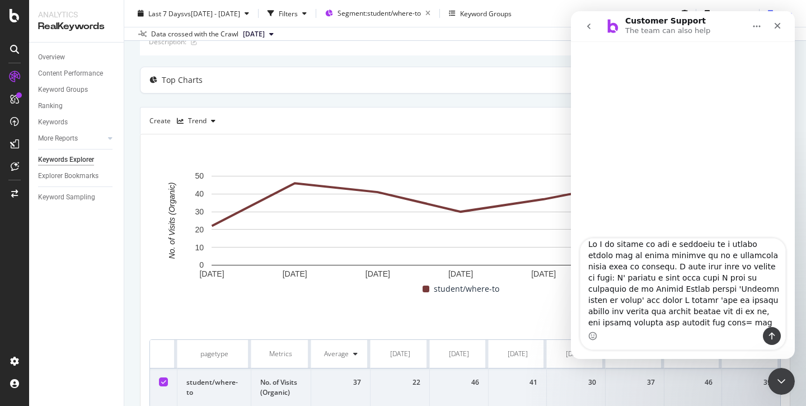
scroll to position [18, 0]
type textarea "Hi I am trying to add a pagetype to a custom report but it keeps showing up as …"
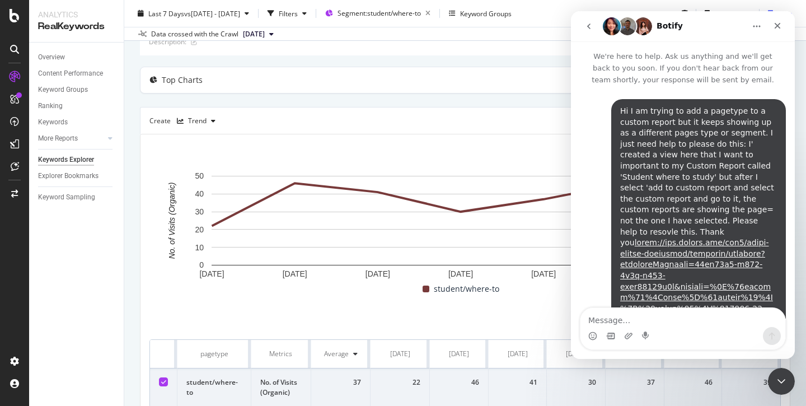
scroll to position [407, 0]
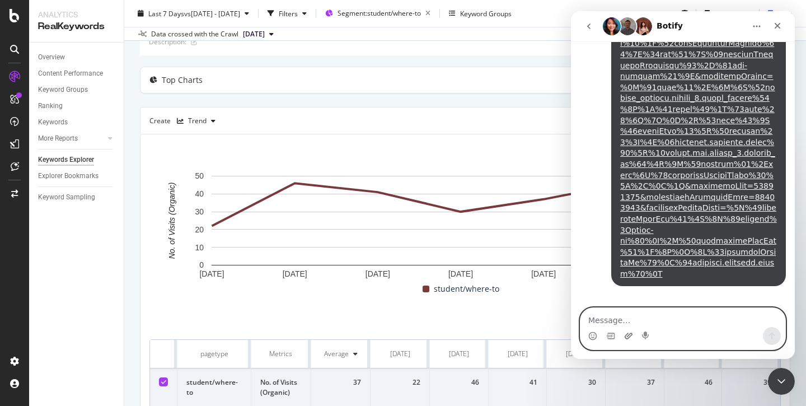
click at [627, 339] on icon "Upload attachment" at bounding box center [628, 335] width 9 height 9
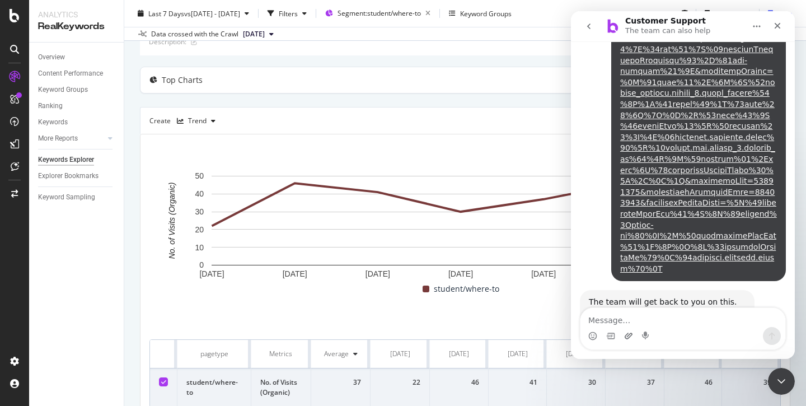
scroll to position [501, 0]
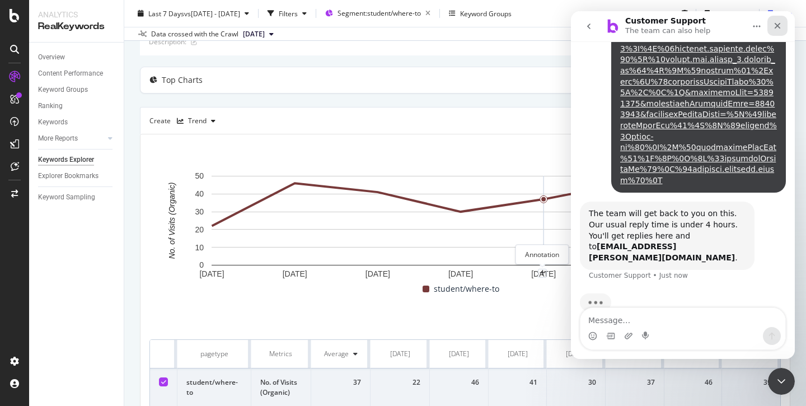
click at [778, 26] on icon "Close" at bounding box center [777, 26] width 6 height 6
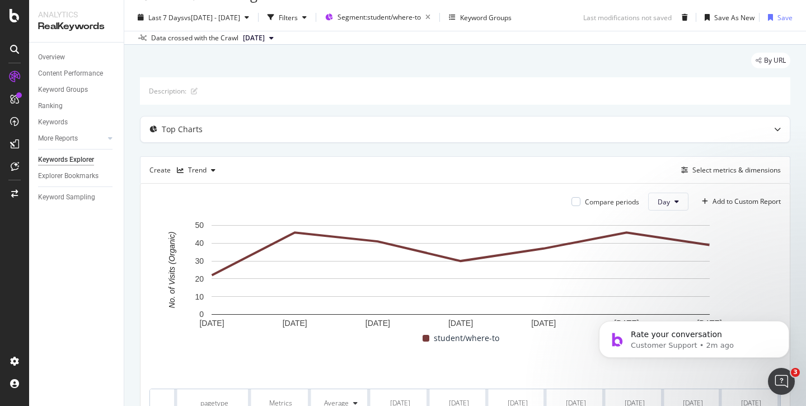
scroll to position [701, 0]
click at [645, 335] on p "Rate your conversation" at bounding box center [703, 334] width 144 height 11
click at [650, 335] on div "student/where-to" at bounding box center [460, 337] width 631 height 13
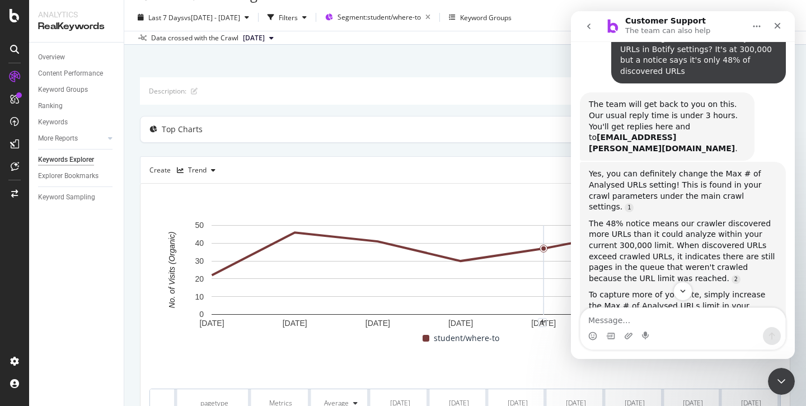
scroll to position [0, 0]
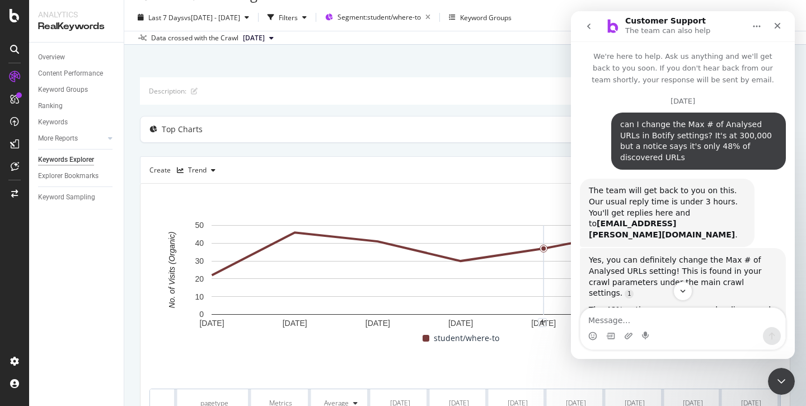
click at [587, 26] on icon "go back" at bounding box center [588, 26] width 3 height 6
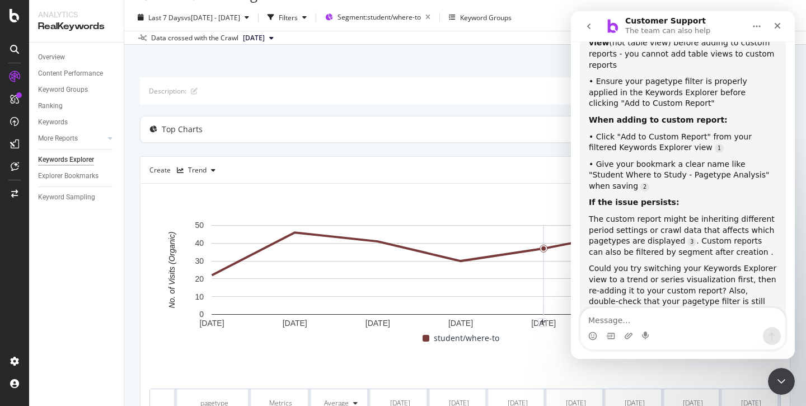
scroll to position [949, 0]
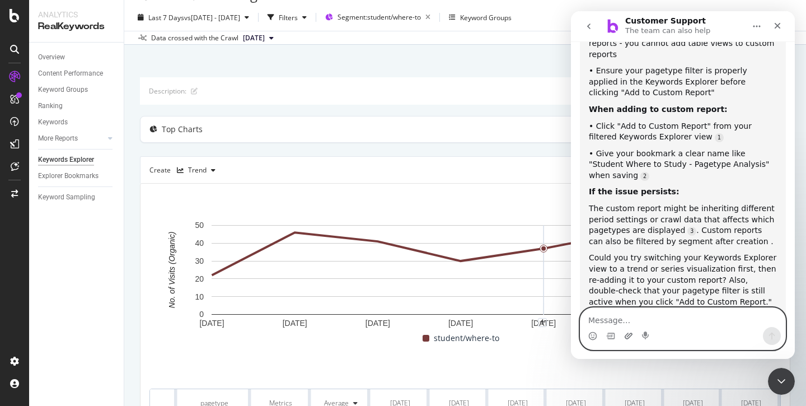
click at [627, 337] on icon "Upload attachment" at bounding box center [628, 335] width 9 height 9
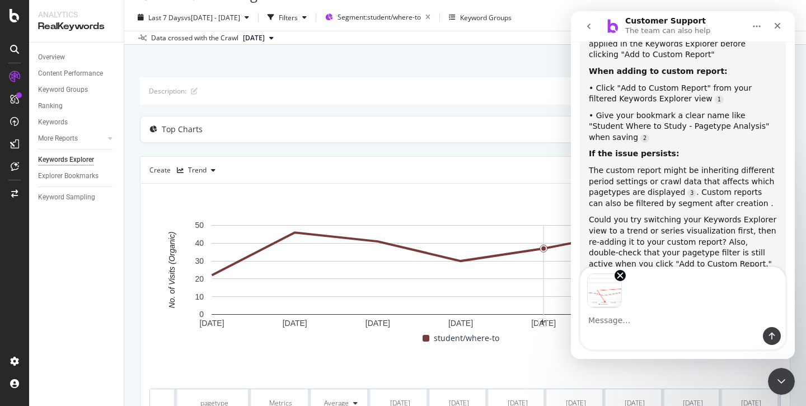
scroll to position [990, 0]
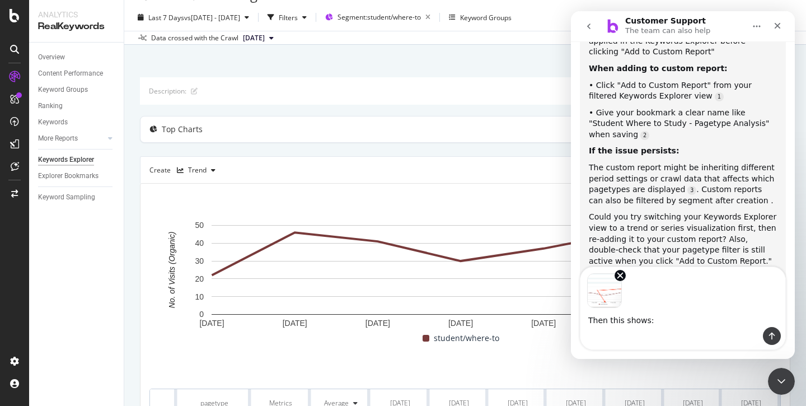
type textarea "Then this shows:"
click at [661, 162] on div "The custom report might be inheriting different period settings or crawl data t…" at bounding box center [683, 184] width 188 height 44
click at [624, 211] on div "Could you try switching your Keywords Explorer view to a trend or series visual…" at bounding box center [683, 238] width 188 height 55
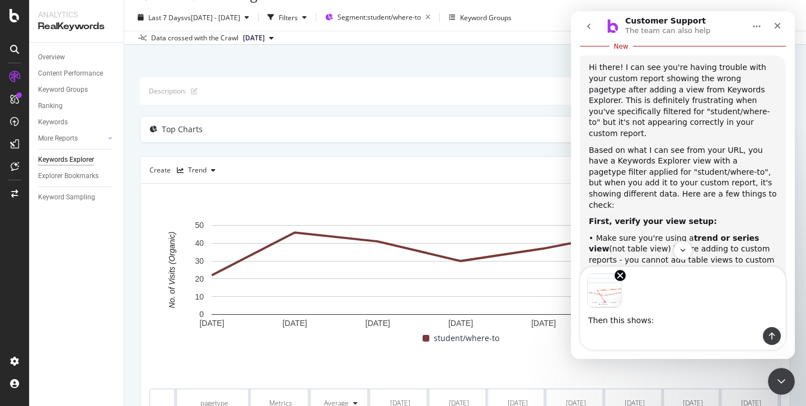
scroll to position [735, 0]
click at [671, 92] on div "Hi there! I can see you're having trouble with your custom report showing the w…" at bounding box center [683, 98] width 188 height 77
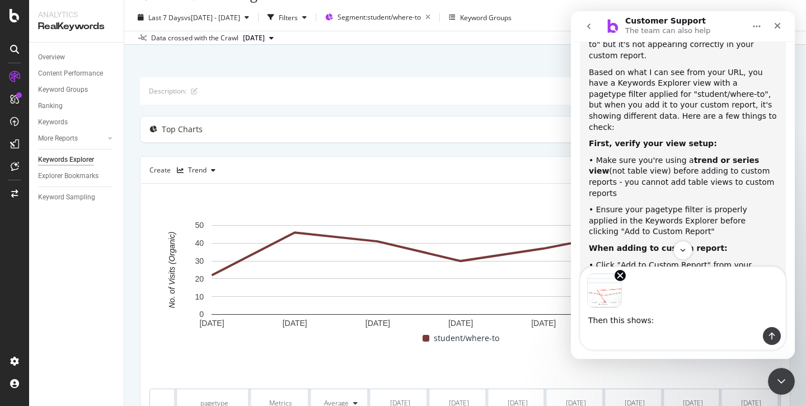
scroll to position [815, 0]
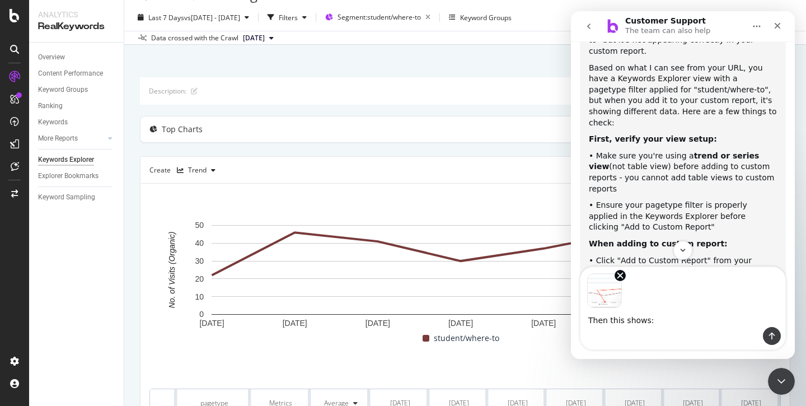
drag, startPoint x: 758, startPoint y: 133, endPoint x: 578, endPoint y: 111, distance: 180.3
click at [666, 200] on div "• Ensure your pagetype filter is properly applied in the Keywords Explorer befo…" at bounding box center [683, 216] width 188 height 33
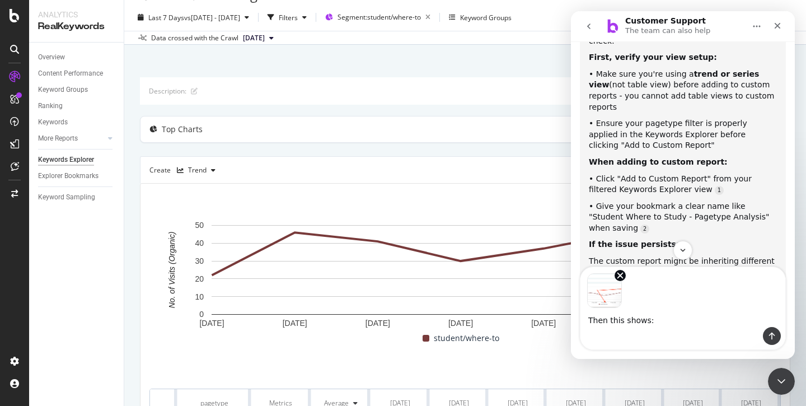
scroll to position [902, 0]
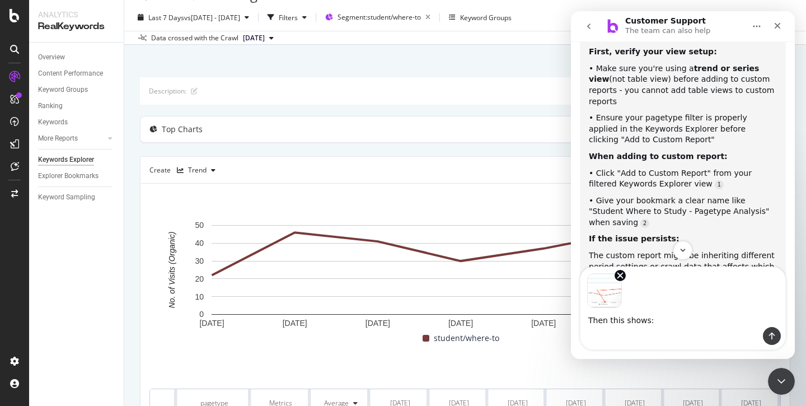
click at [646, 195] on div "• Give your bookmark a clear name like "Student Where to Study - Pagetype Analy…" at bounding box center [683, 211] width 188 height 33
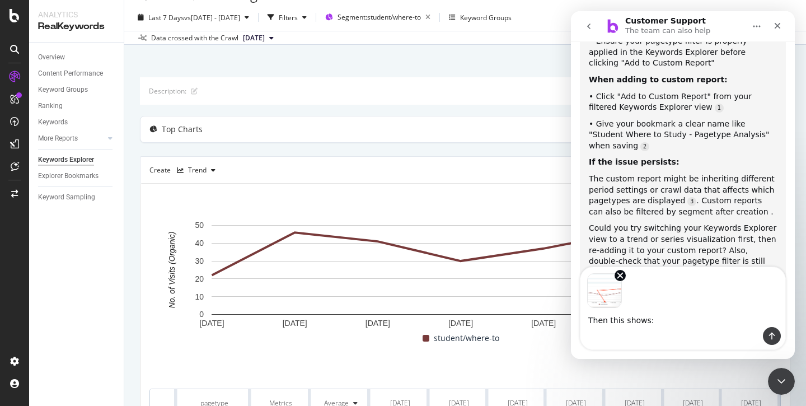
scroll to position [990, 0]
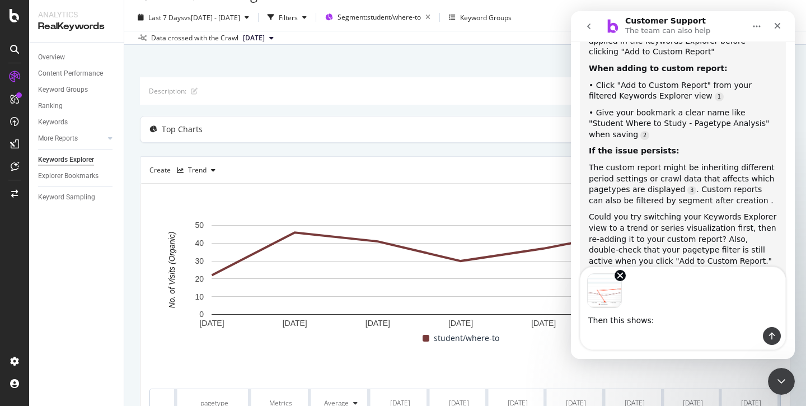
click at [639, 281] on div "Image previews" at bounding box center [682, 287] width 205 height 41
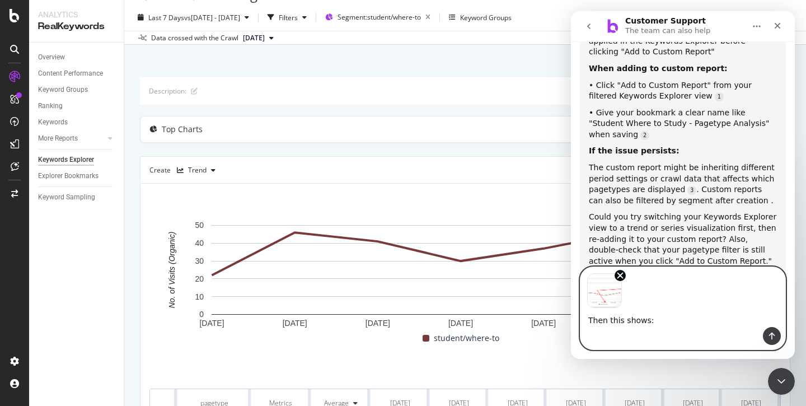
click at [653, 321] on textarea "Then this shows:" at bounding box center [682, 317] width 205 height 19
click at [619, 277] on icon "Remove image 1" at bounding box center [620, 275] width 10 height 10
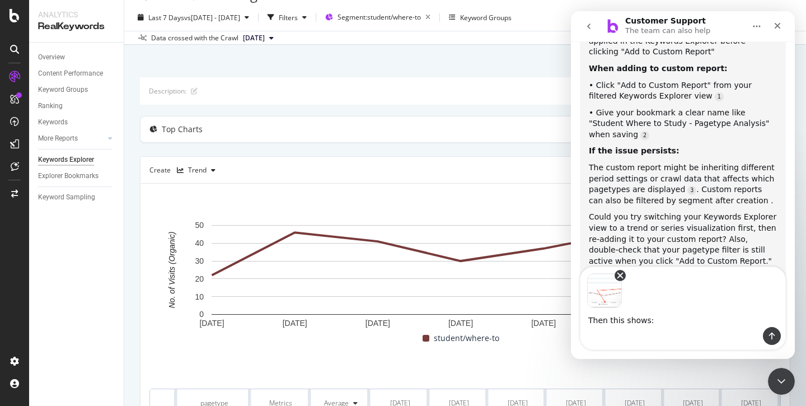
scroll to position [949, 0]
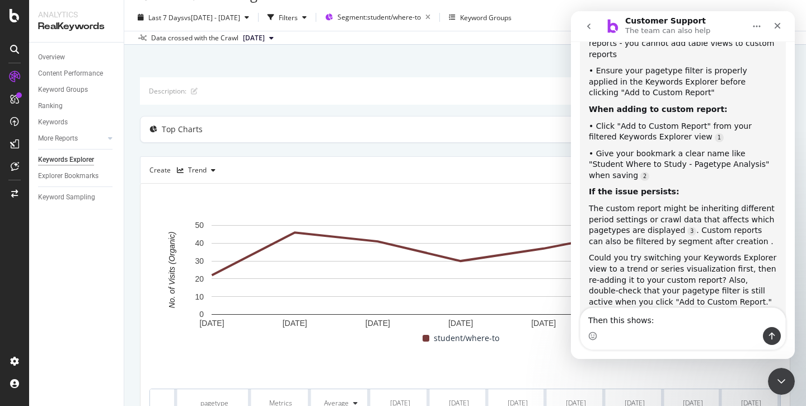
drag, startPoint x: 658, startPoint y: 316, endPoint x: 581, endPoint y: 317, distance: 77.8
click at [581, 317] on textarea "Then this shows:" at bounding box center [682, 317] width 205 height 19
type textarea "I have tried but it's still not working"
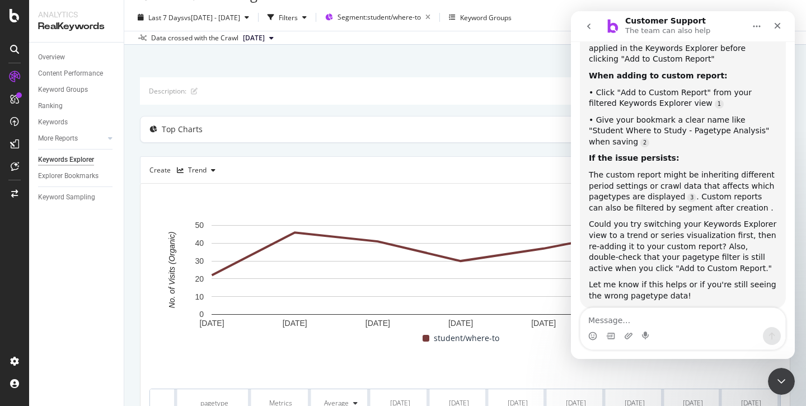
scroll to position [1001, 0]
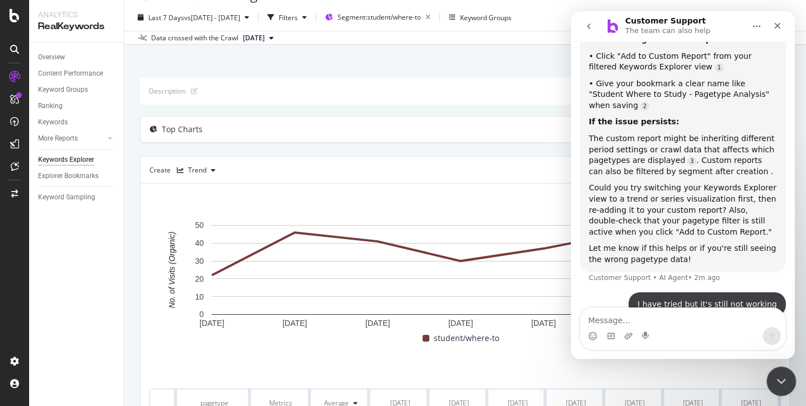
click at [774, 382] on icon "Close Intercom Messenger" at bounding box center [779, 379] width 13 height 13
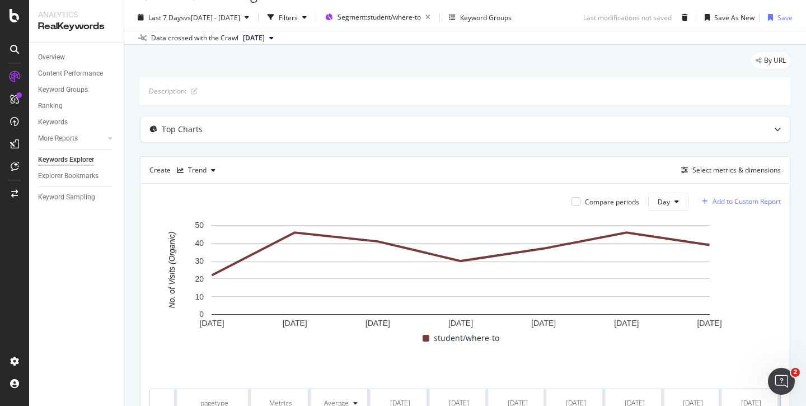
click at [712, 202] on div "Add to Custom Report" at bounding box center [746, 201] width 68 height 7
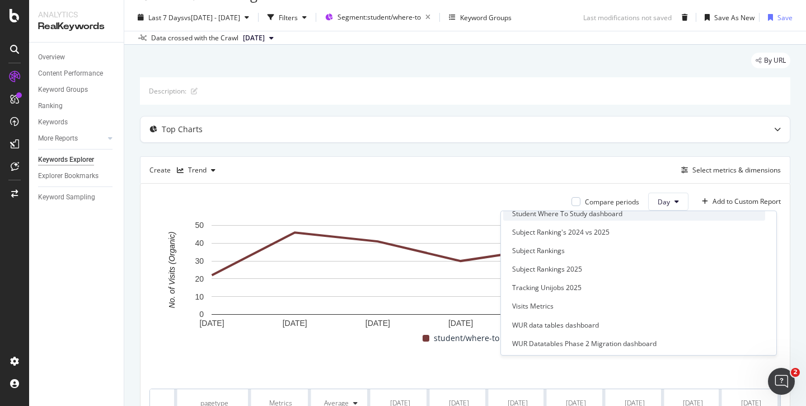
scroll to position [1186, 0]
click at [617, 214] on div "Student Where To Study dashboard" at bounding box center [567, 214] width 110 height 10
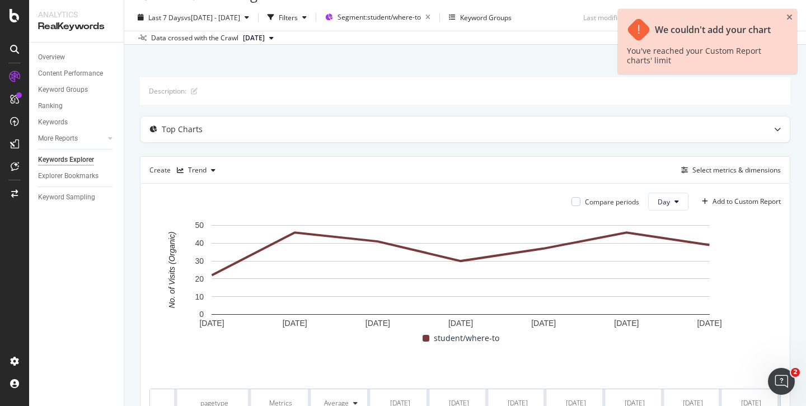
click at [685, 58] on div "You've reached your Custom Report charts' limit" at bounding box center [702, 55] width 150 height 19
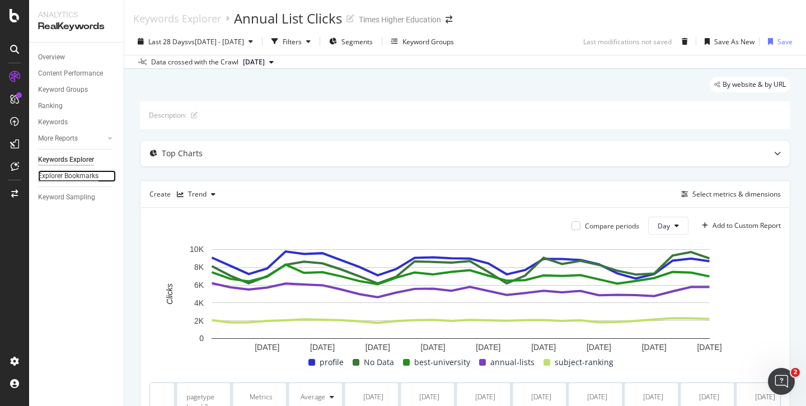
click at [70, 177] on div "Explorer Bookmarks" at bounding box center [68, 176] width 60 height 12
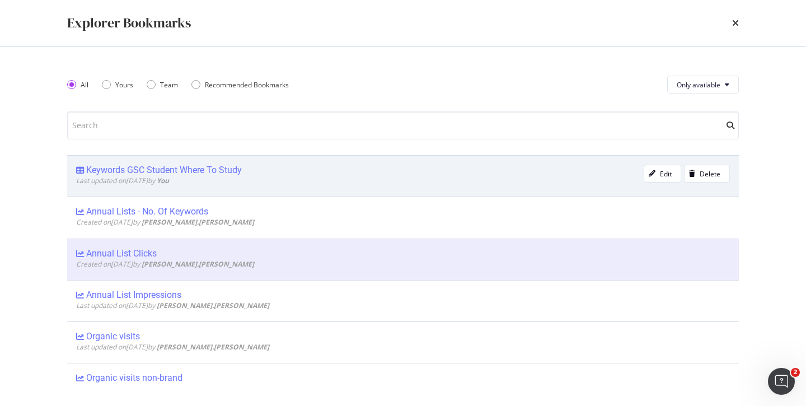
click at [182, 170] on div "Keywords GSC Student Where To Study" at bounding box center [164, 169] width 156 height 11
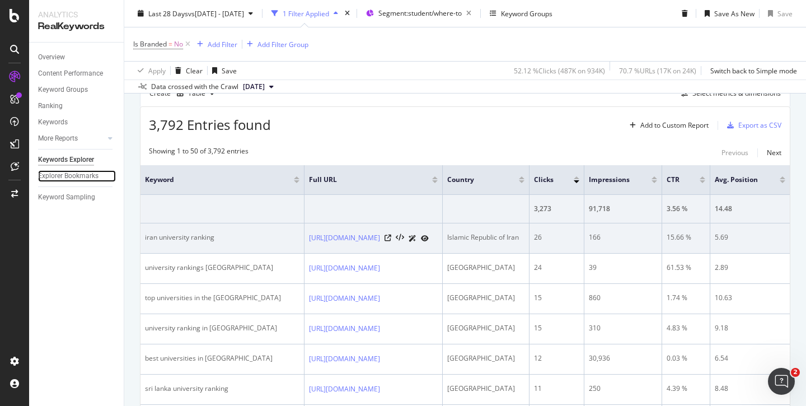
scroll to position [147, 0]
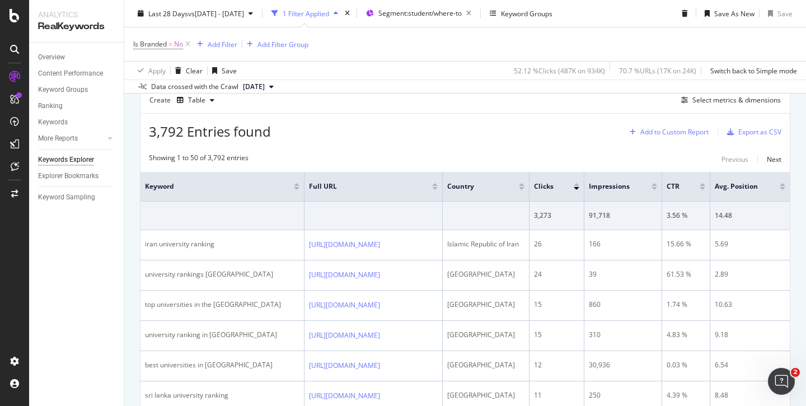
click at [666, 134] on div "Add to Custom Report" at bounding box center [674, 132] width 68 height 7
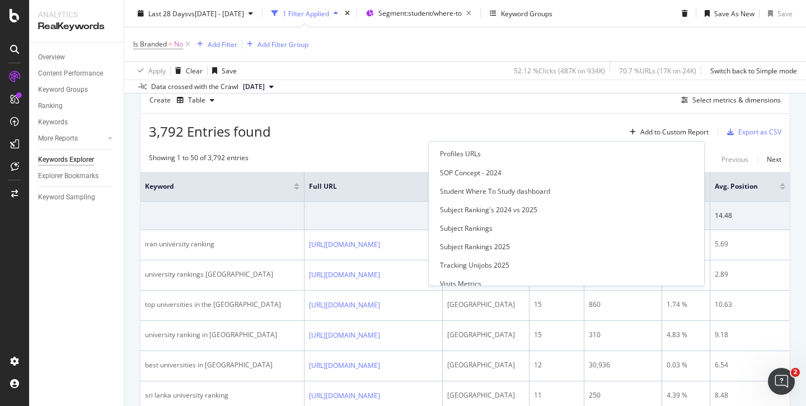
scroll to position [322, 0]
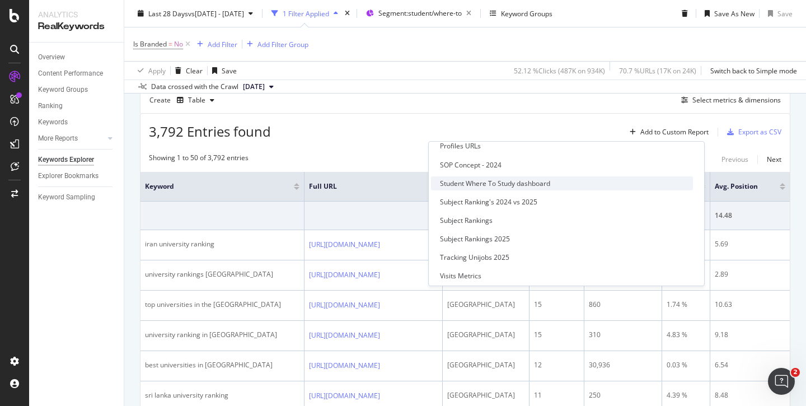
click at [550, 185] on div "Student Where To Study dashboard" at bounding box center [495, 183] width 110 height 10
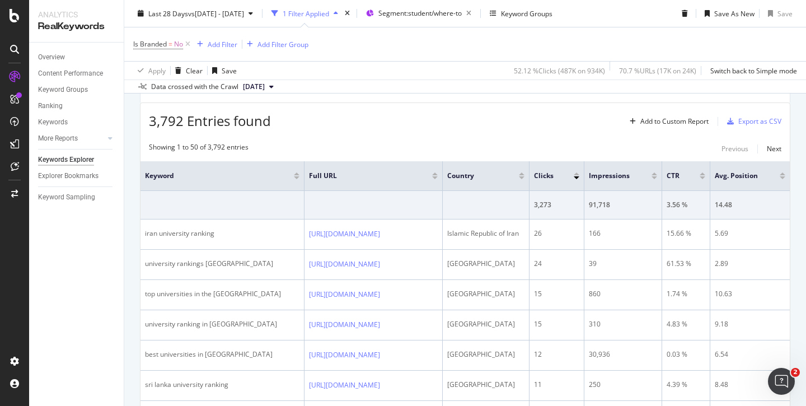
scroll to position [111, 0]
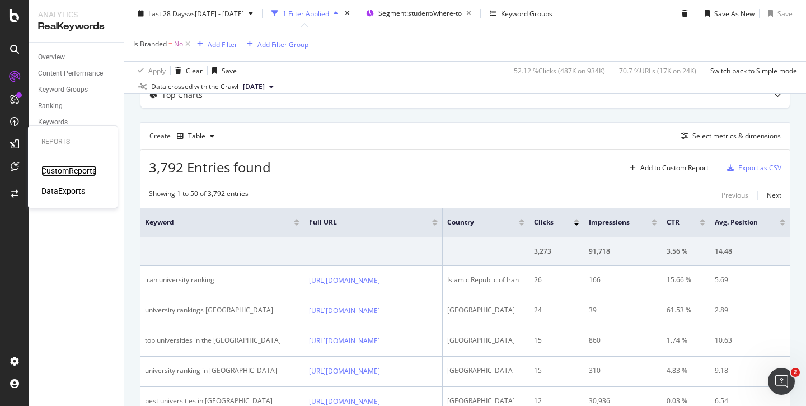
click at [53, 168] on div "CustomReports" at bounding box center [68, 170] width 55 height 11
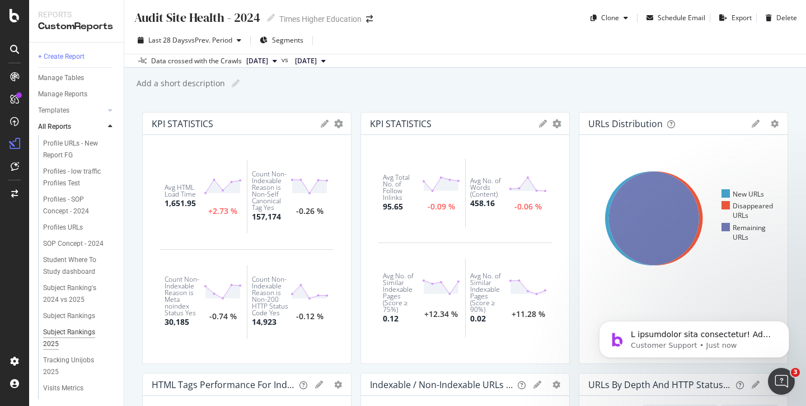
scroll to position [420, 0]
click at [77, 256] on div "Student Where To Study dashboard" at bounding box center [76, 267] width 66 height 23
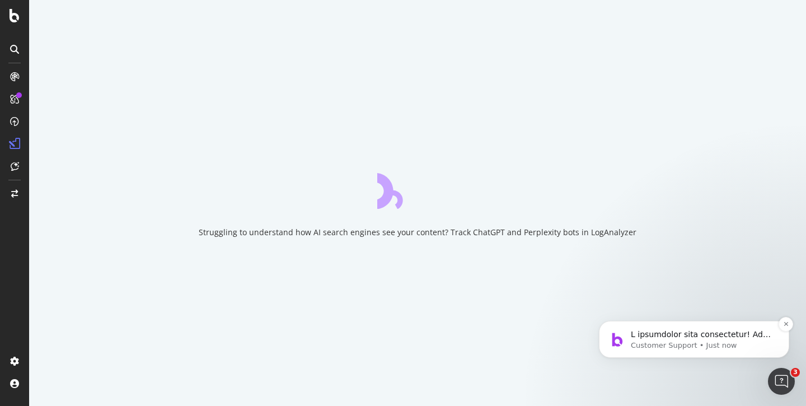
click at [672, 332] on p "Notification stack" at bounding box center [703, 334] width 144 height 11
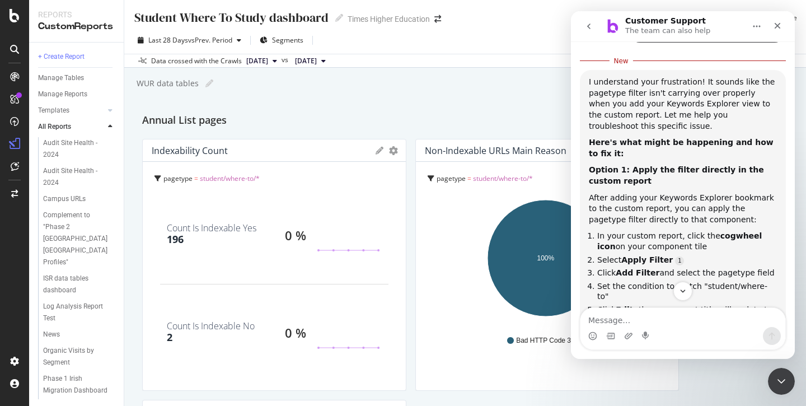
scroll to position [1264, 0]
click at [619, 326] on textarea "Message…" at bounding box center [682, 317] width 205 height 19
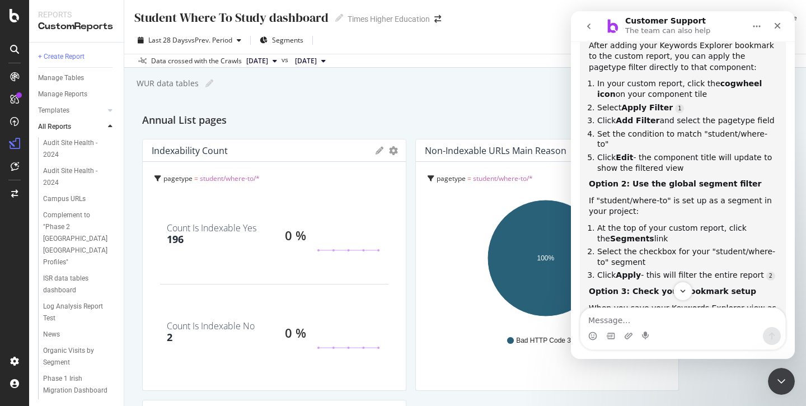
scroll to position [1417, 0]
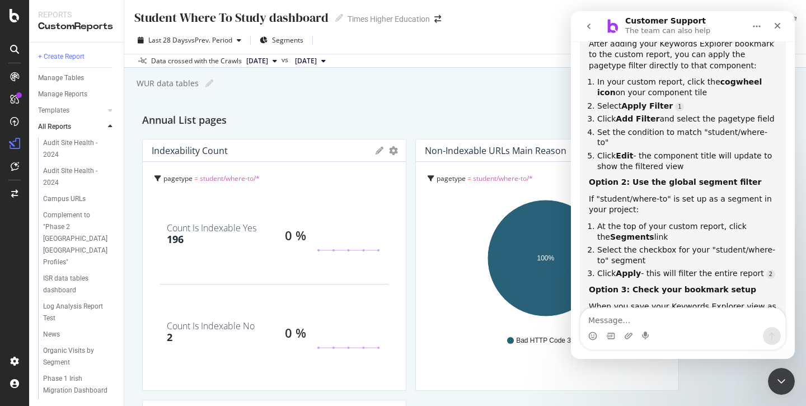
click at [621, 322] on textarea "Message…" at bounding box center [682, 317] width 205 height 19
type textarea "B"
type textarea "Please c"
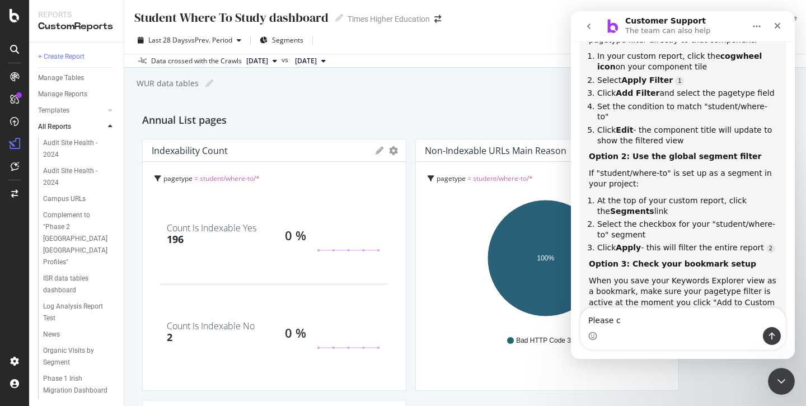
scroll to position [1444, 0]
drag, startPoint x: 627, startPoint y: 318, endPoint x: 570, endPoint y: 317, distance: 57.6
click at [571, 317] on html "Customer Support The team can also help We're here to help. Ask us anything and…" at bounding box center [683, 184] width 224 height 347
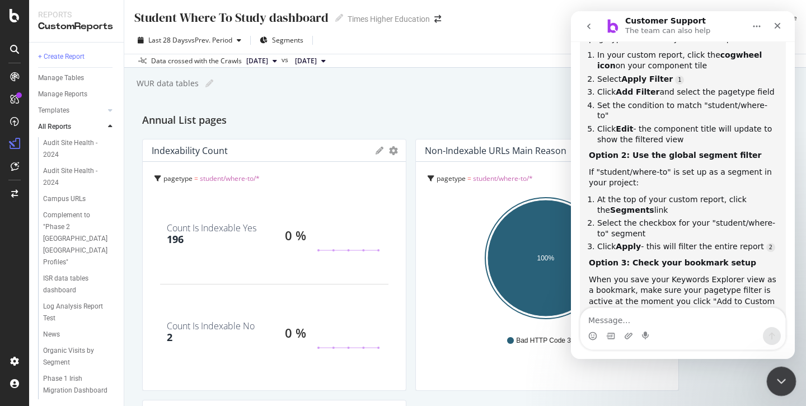
click at [777, 380] on icon "Close Intercom Messenger" at bounding box center [779, 379] width 13 height 13
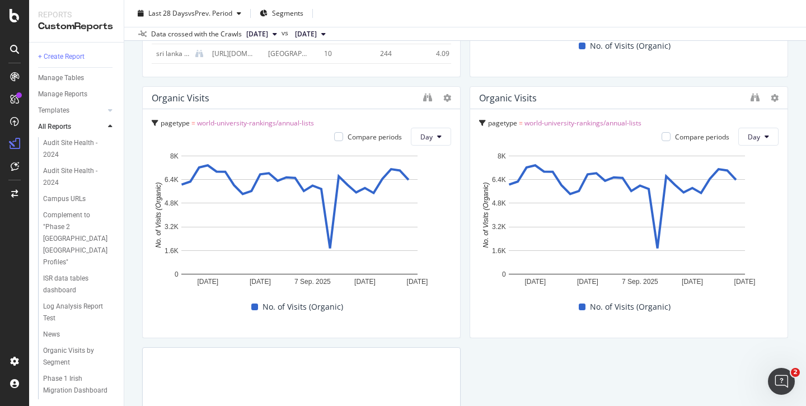
scroll to position [2707, 0]
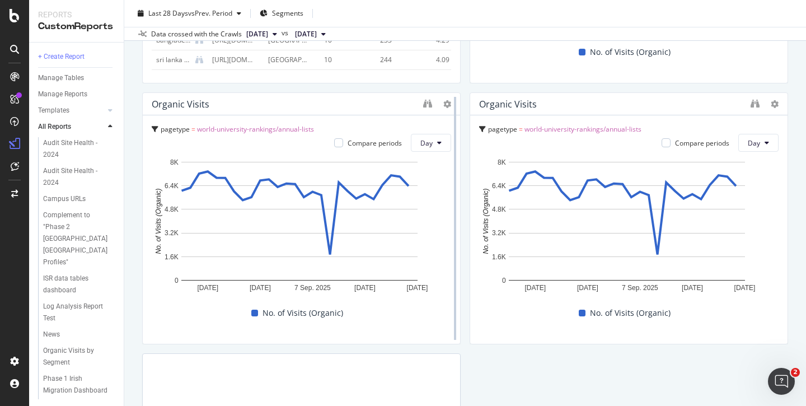
click at [449, 105] on div at bounding box center [454, 218] width 11 height 252
click at [443, 104] on icon at bounding box center [447, 104] width 8 height 8
click at [467, 117] on span "Delete" at bounding box center [477, 121] width 21 height 10
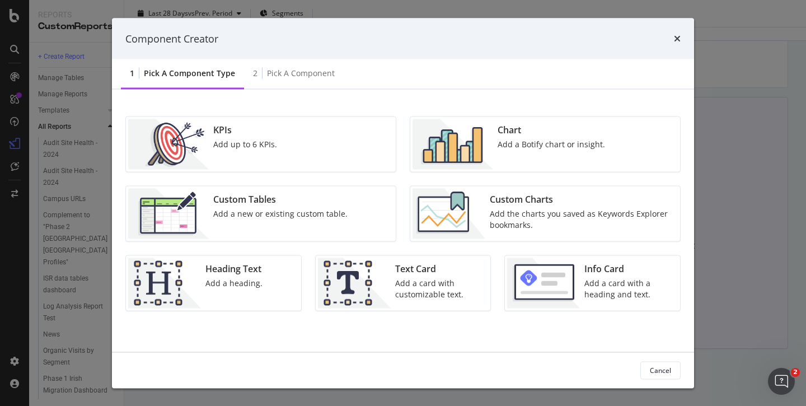
scroll to position [2703, 0]
click at [674, 35] on icon "times" at bounding box center [677, 38] width 7 height 9
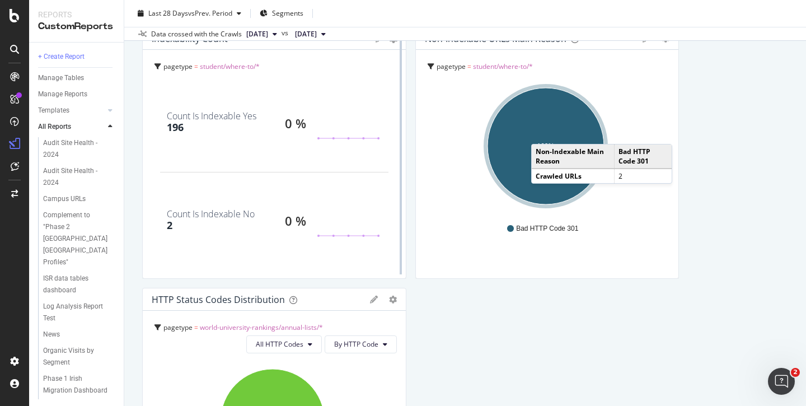
scroll to position [71, 0]
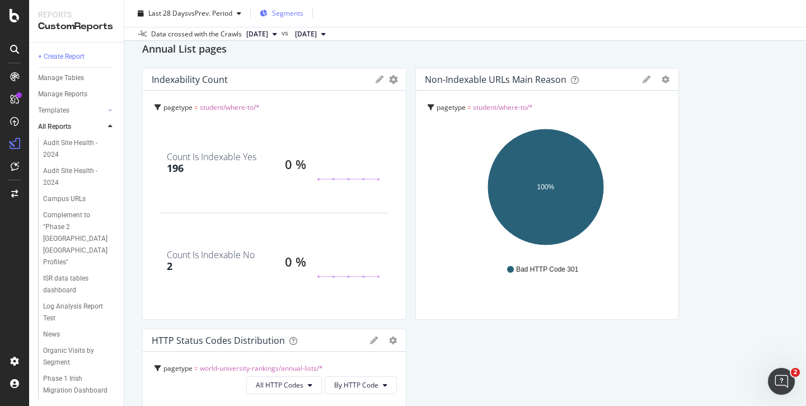
click at [294, 12] on span "Segments" at bounding box center [287, 13] width 31 height 10
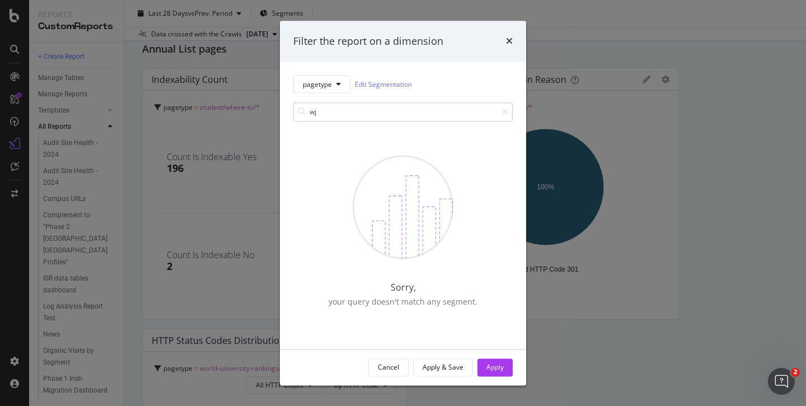
scroll to position [0, 0]
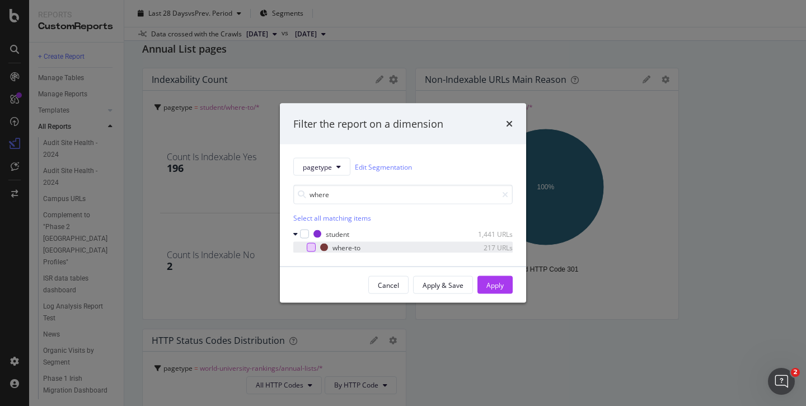
type input "where"
click at [312, 244] on div "modal" at bounding box center [311, 247] width 9 height 9
click at [490, 288] on div "Apply" at bounding box center [494, 285] width 17 height 10
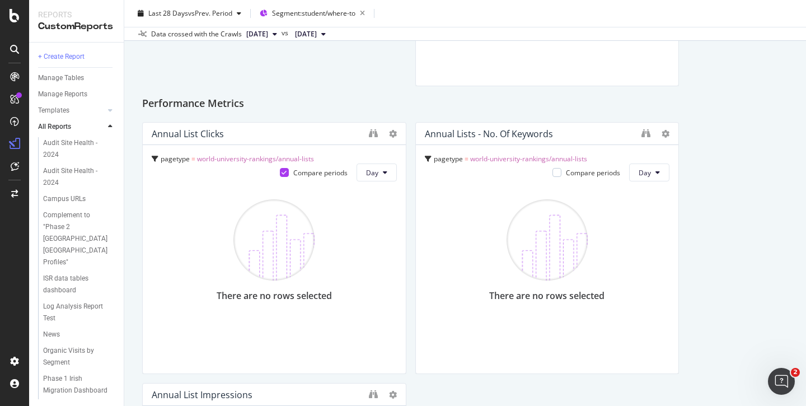
scroll to position [1613, 0]
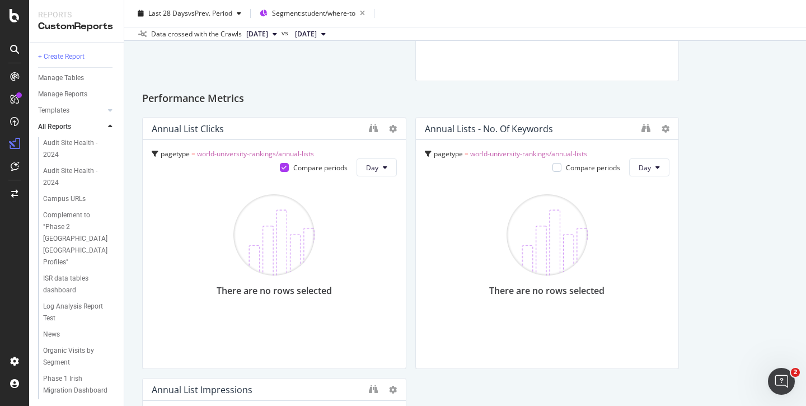
click at [332, 262] on div "There are no rows selected" at bounding box center [274, 270] width 245 height 178
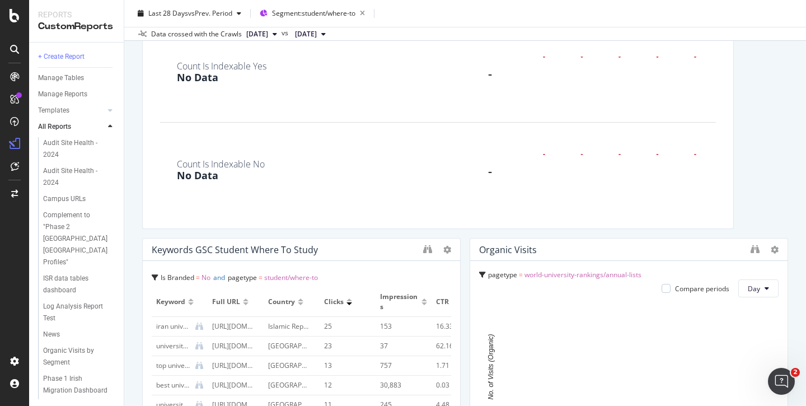
scroll to position [2284, 0]
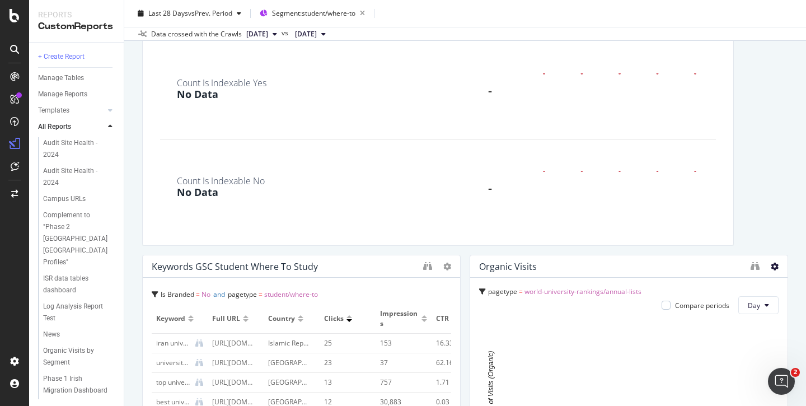
click at [770, 266] on icon at bounding box center [774, 266] width 8 height 8
click at [739, 266] on span "Delete" at bounding box center [742, 266] width 21 height 10
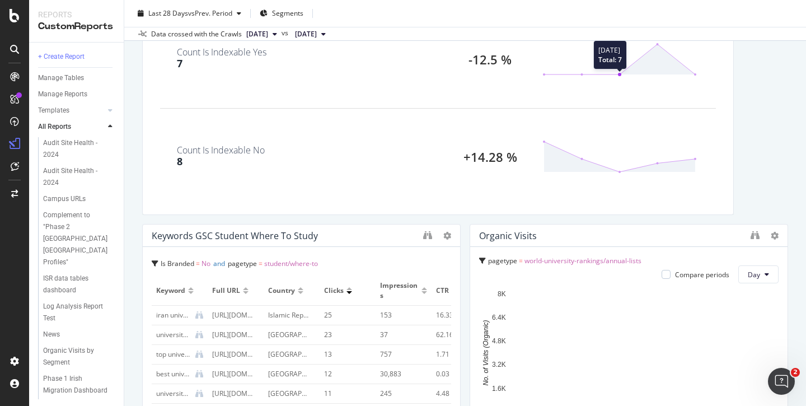
scroll to position [2574, 0]
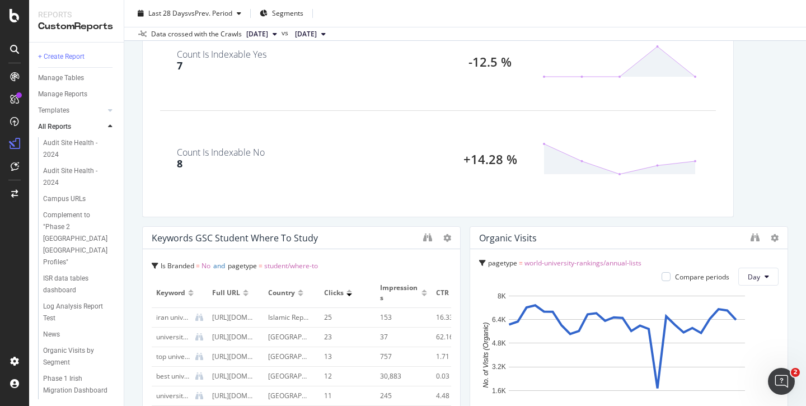
click at [590, 240] on div "Organic visits" at bounding box center [612, 237] width 266 height 11
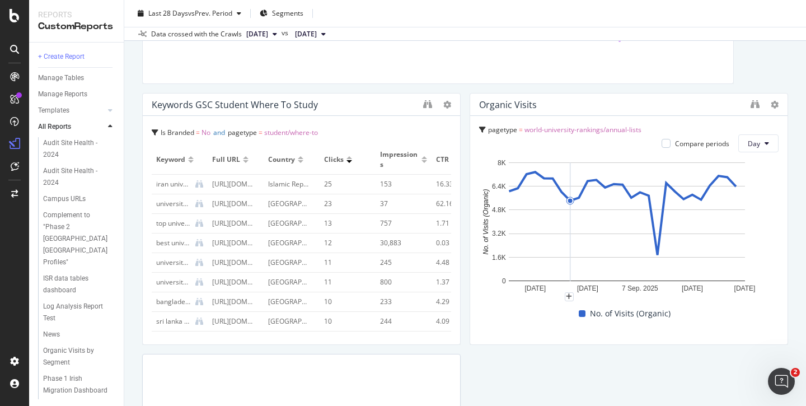
scroll to position [2706, 0]
click at [770, 105] on icon at bounding box center [774, 106] width 8 height 8
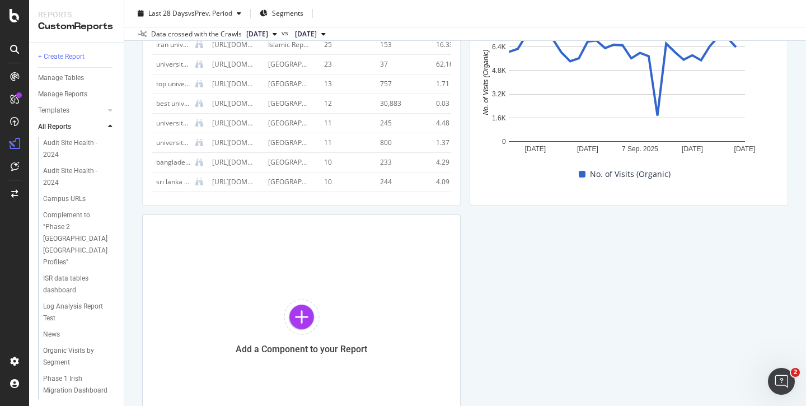
scroll to position [2936, 0]
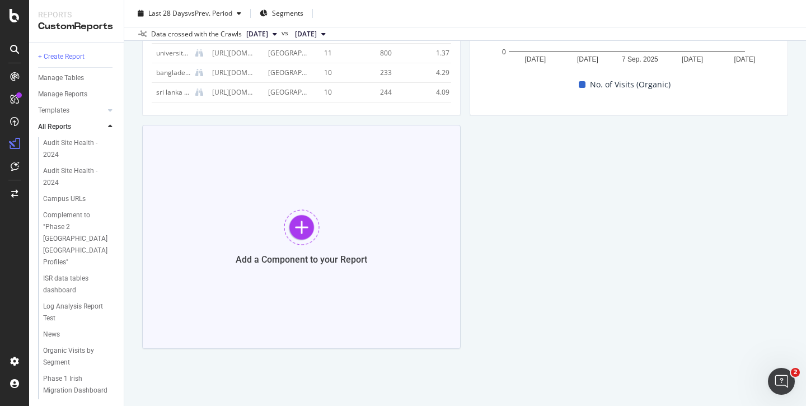
click at [295, 225] on div at bounding box center [302, 227] width 36 height 36
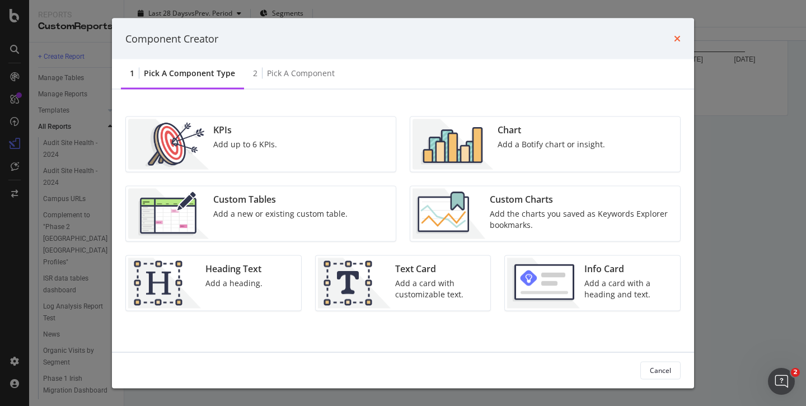
click at [677, 38] on icon "times" at bounding box center [677, 38] width 7 height 9
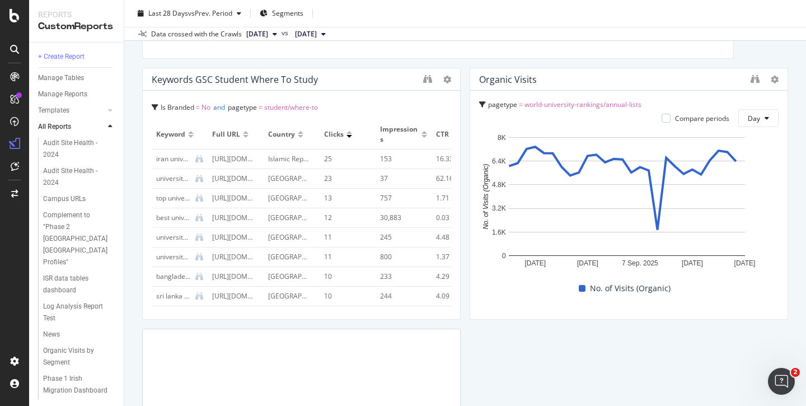
scroll to position [2732, 0]
click at [604, 146] on rect "A chart." at bounding box center [627, 196] width 236 height 119
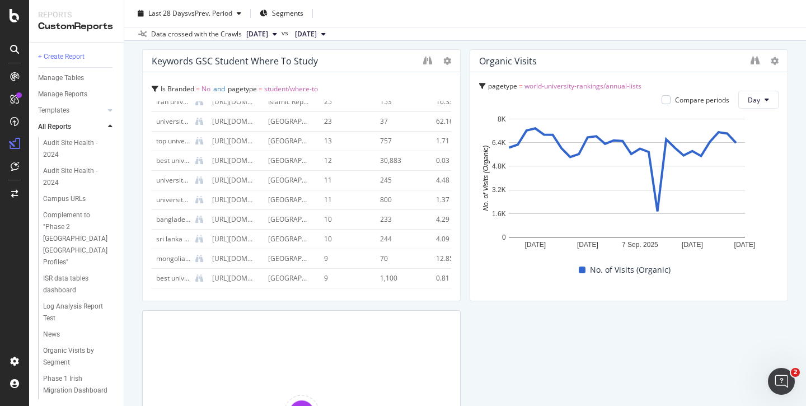
scroll to position [41, 0]
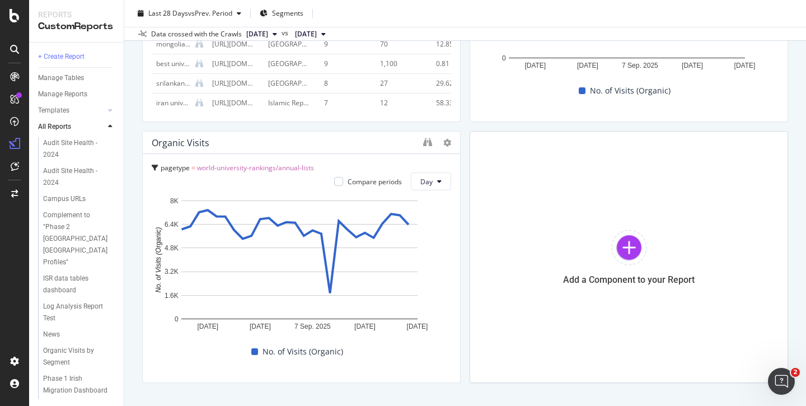
scroll to position [2927, 0]
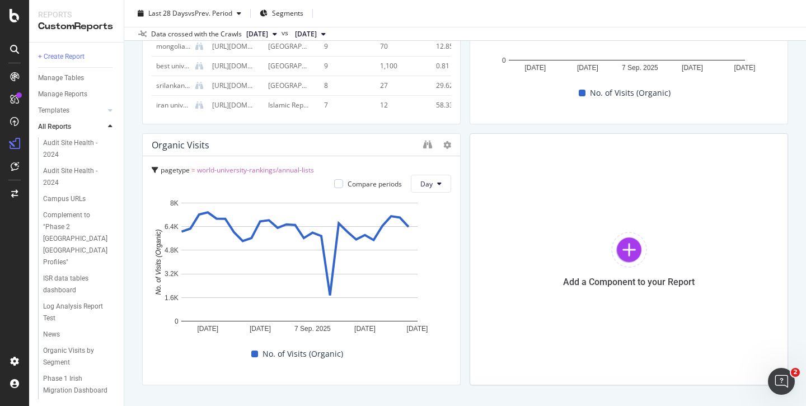
click at [269, 164] on div "pagetype = world-university-rankings/annual-lists Compare periods Day 26 Aug. 2…" at bounding box center [301, 270] width 317 height 228
click at [443, 145] on icon at bounding box center [447, 145] width 8 height 8
click at [468, 161] on span "Delete" at bounding box center [477, 162] width 21 height 10
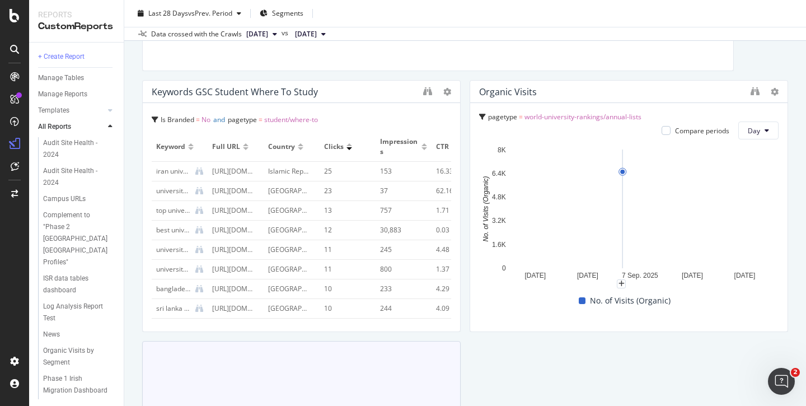
scroll to position [2718, 0]
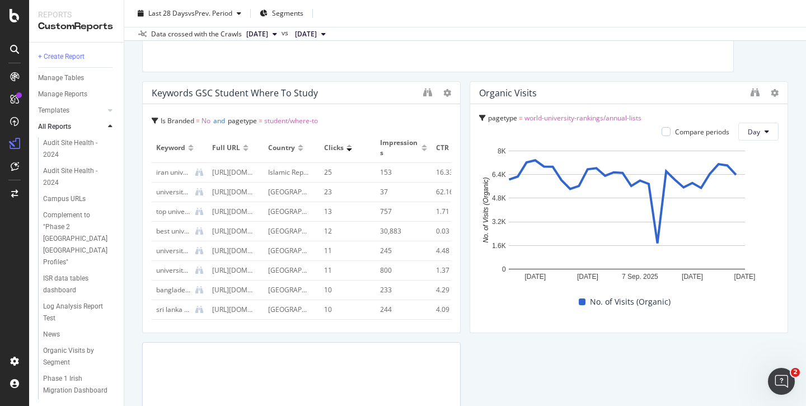
click at [615, 119] on span "world-university-rankings/annual-lists" at bounding box center [582, 118] width 117 height 10
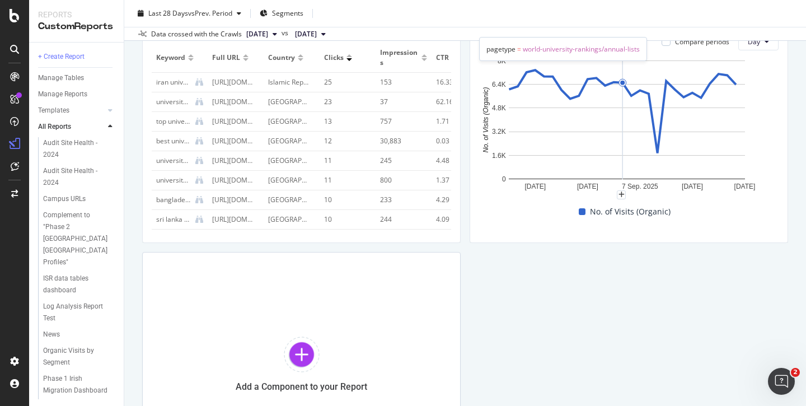
scroll to position [2815, 0]
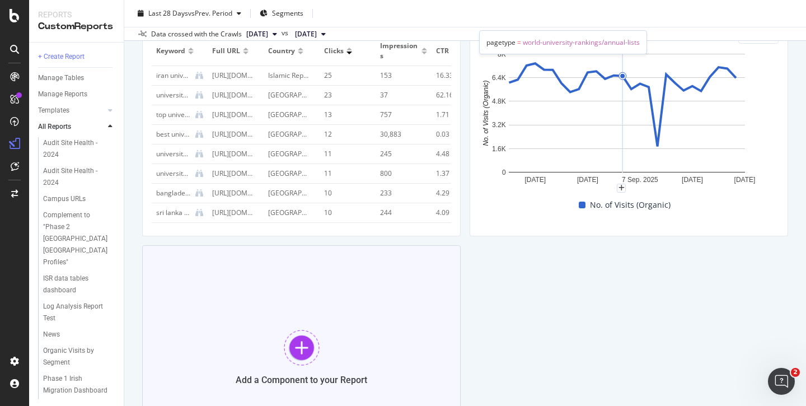
click at [302, 344] on div at bounding box center [302, 348] width 36 height 36
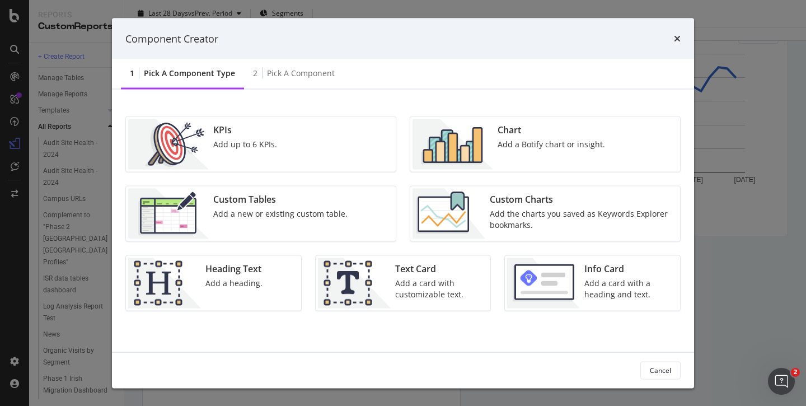
click at [525, 213] on div "Add the charts you saved as Keywords Explorer bookmarks." at bounding box center [582, 219] width 184 height 22
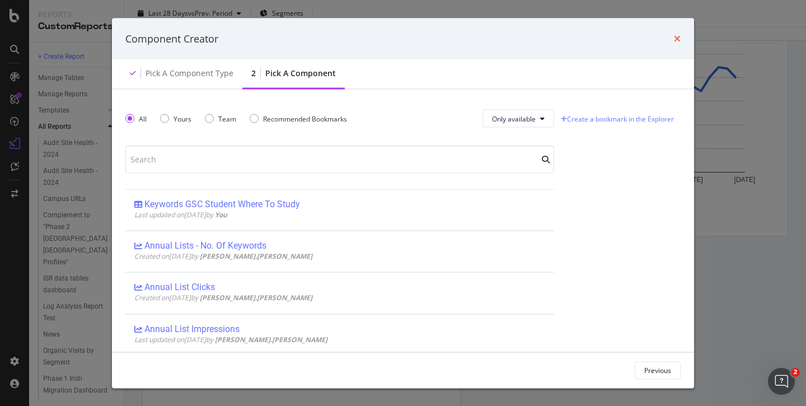
click at [675, 35] on icon "times" at bounding box center [677, 38] width 7 height 9
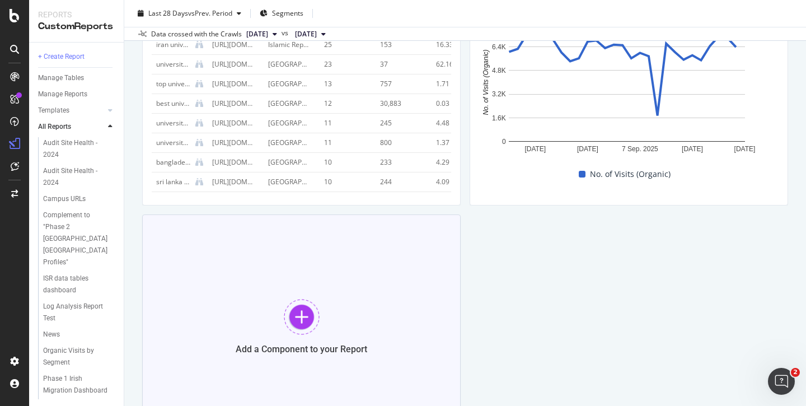
scroll to position [2854, 0]
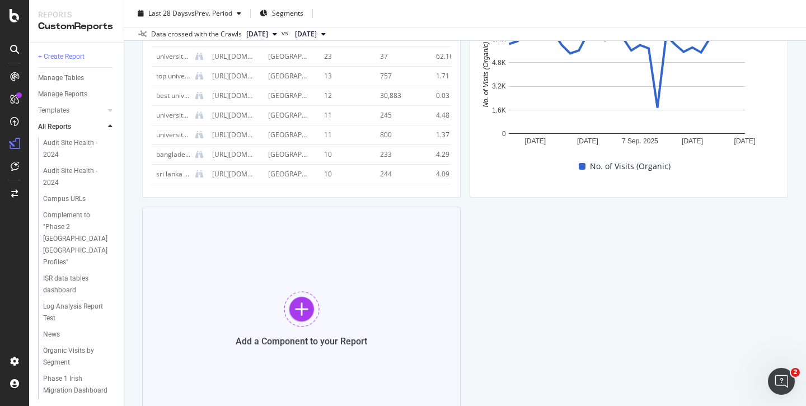
click at [298, 310] on div at bounding box center [302, 309] width 36 height 36
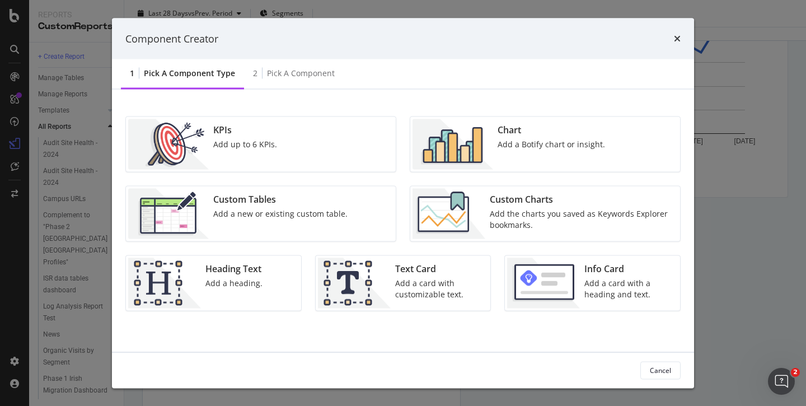
click at [526, 145] on div "Add a Botify chart or insight." at bounding box center [550, 144] width 107 height 11
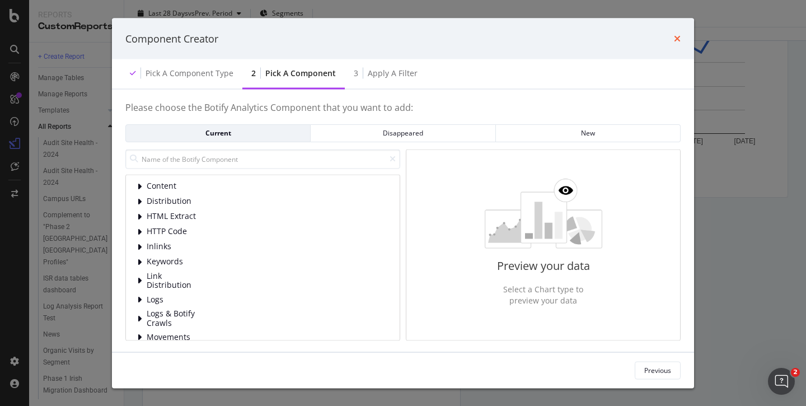
click at [674, 38] on icon "times" at bounding box center [677, 38] width 7 height 9
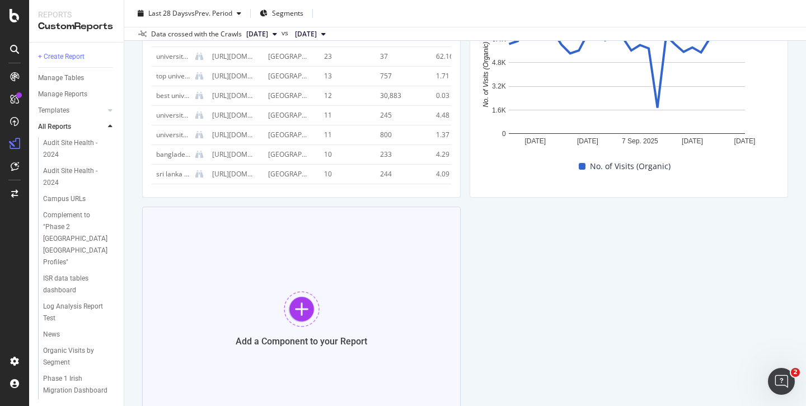
click at [323, 314] on div "Add a Component to your Report" at bounding box center [301, 318] width 318 height 224
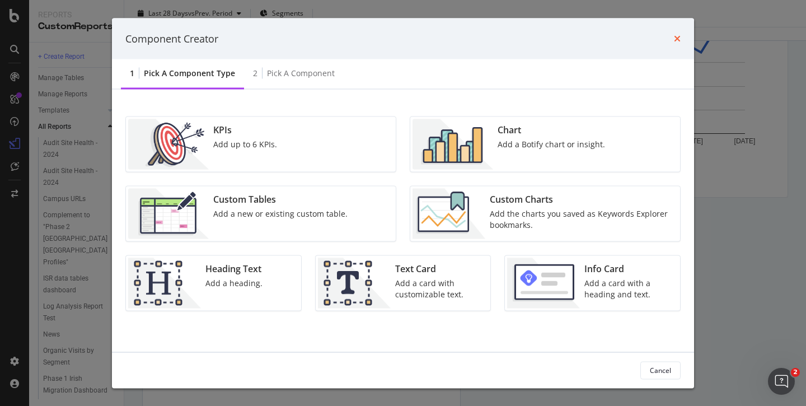
click at [678, 39] on icon "times" at bounding box center [677, 38] width 7 height 9
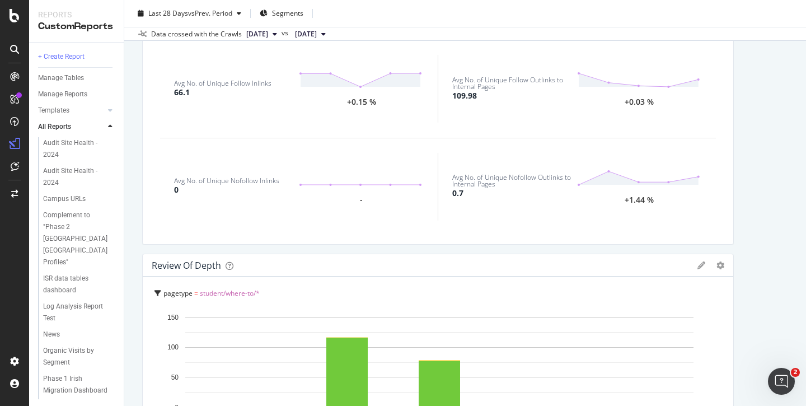
scroll to position [822, 0]
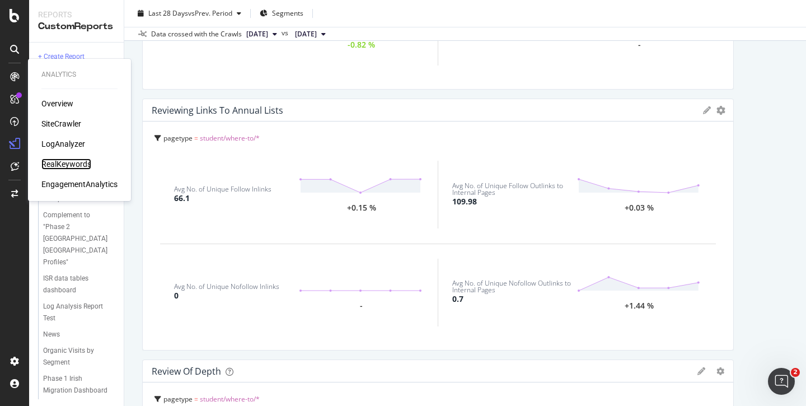
click at [71, 163] on div "RealKeywords" at bounding box center [66, 163] width 50 height 11
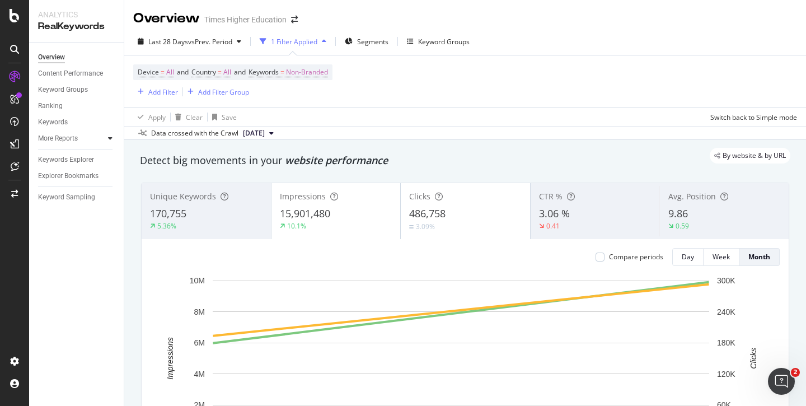
click at [110, 137] on icon at bounding box center [110, 138] width 4 height 7
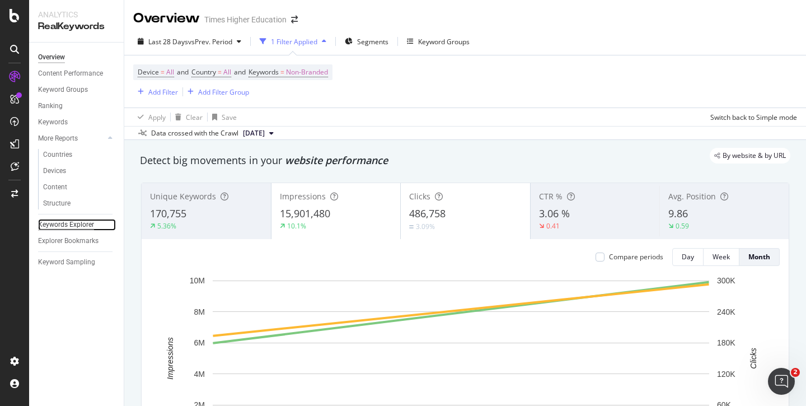
click at [73, 223] on div "Keywords Explorer" at bounding box center [66, 225] width 56 height 12
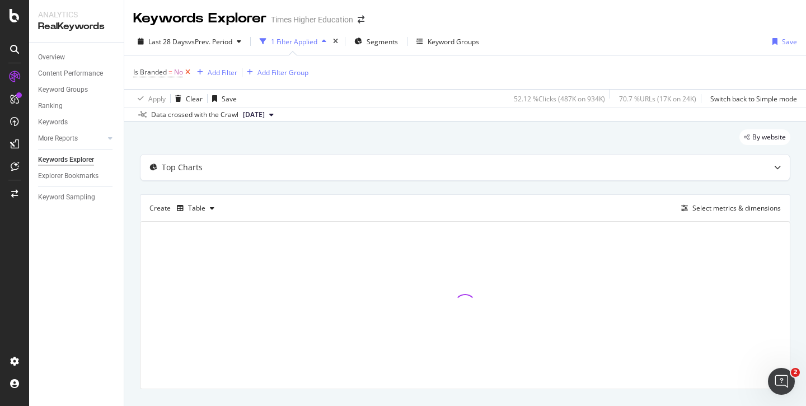
click at [187, 72] on icon at bounding box center [188, 72] width 10 height 11
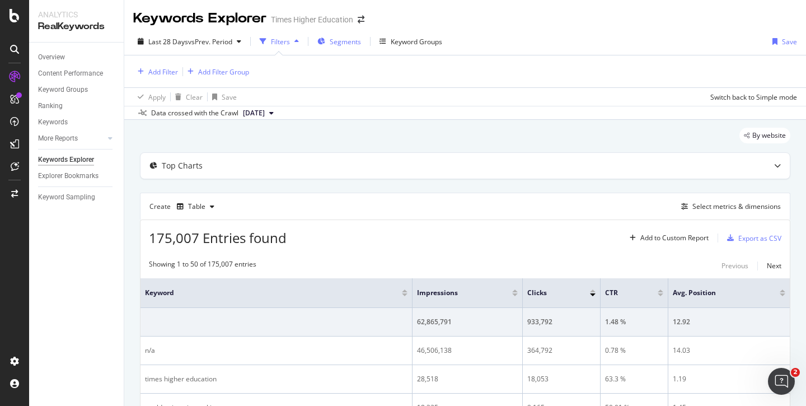
click at [347, 43] on span "Segments" at bounding box center [345, 42] width 31 height 10
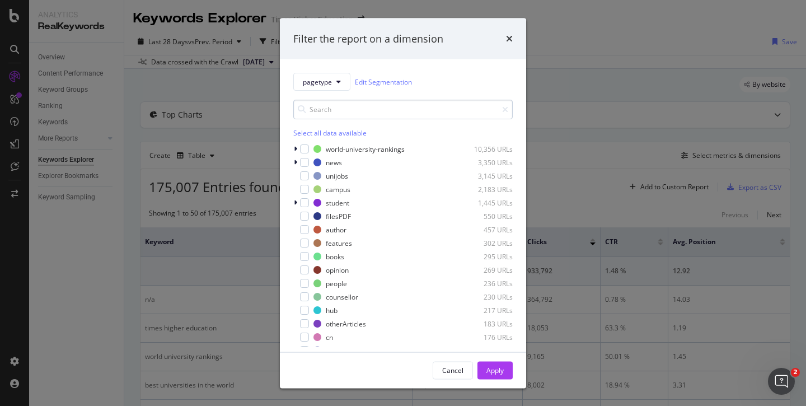
click at [314, 111] on input "modal" at bounding box center [402, 110] width 219 height 20
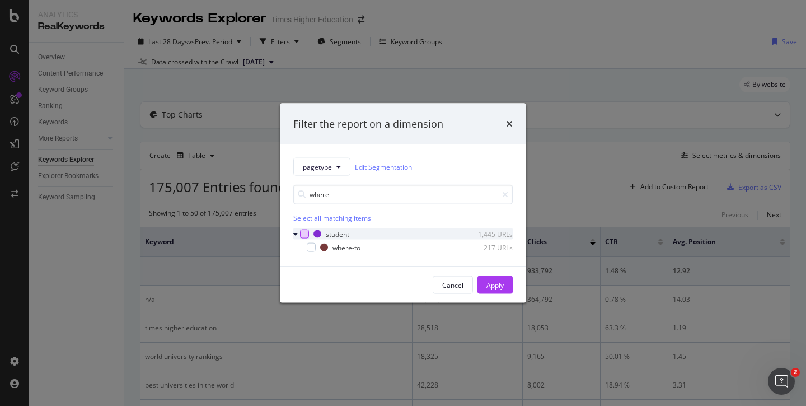
type input "where"
click at [303, 233] on div "modal" at bounding box center [304, 233] width 9 height 9
click at [306, 234] on icon "modal" at bounding box center [304, 234] width 5 height 6
click at [311, 245] on div "modal" at bounding box center [311, 247] width 9 height 9
click at [495, 286] on div "Apply" at bounding box center [494, 285] width 17 height 10
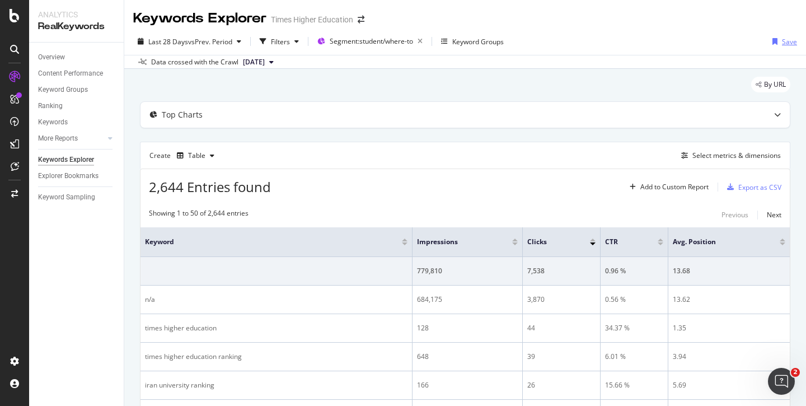
click at [782, 41] on div "Save" at bounding box center [789, 42] width 15 height 10
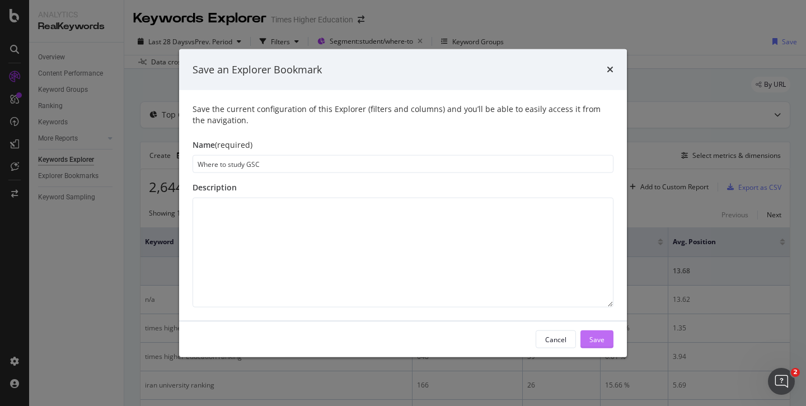
type input "Where to study GSC"
click at [605, 338] on button "Save" at bounding box center [596, 339] width 33 height 18
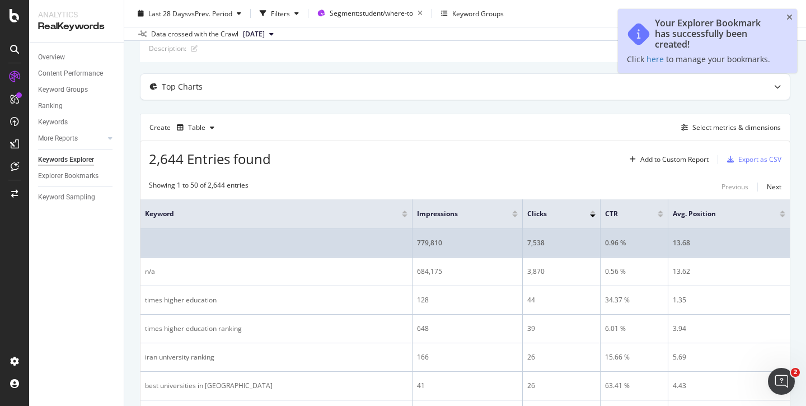
scroll to position [76, 0]
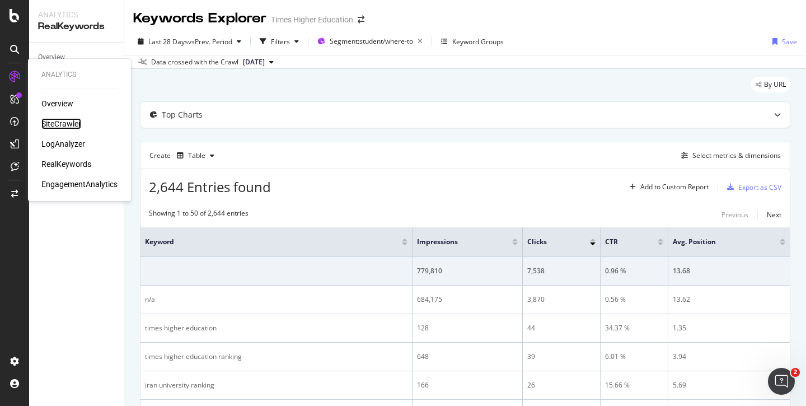
click at [59, 120] on div "SiteCrawler" at bounding box center [61, 123] width 40 height 11
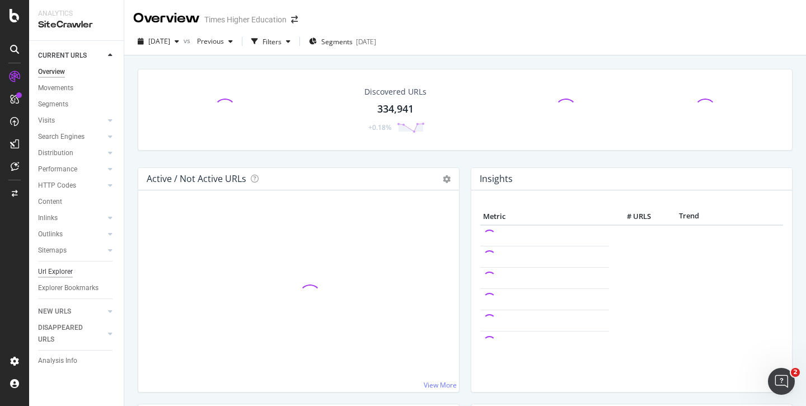
click at [53, 270] on div "Url Explorer" at bounding box center [55, 272] width 35 height 12
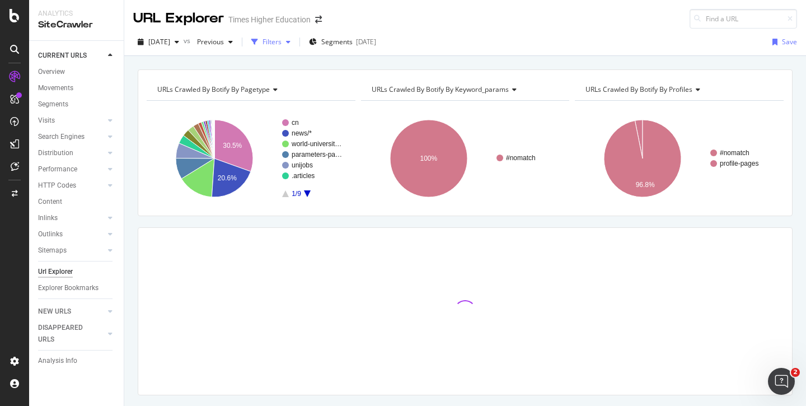
click at [281, 37] on div "Filters" at bounding box center [271, 42] width 19 height 10
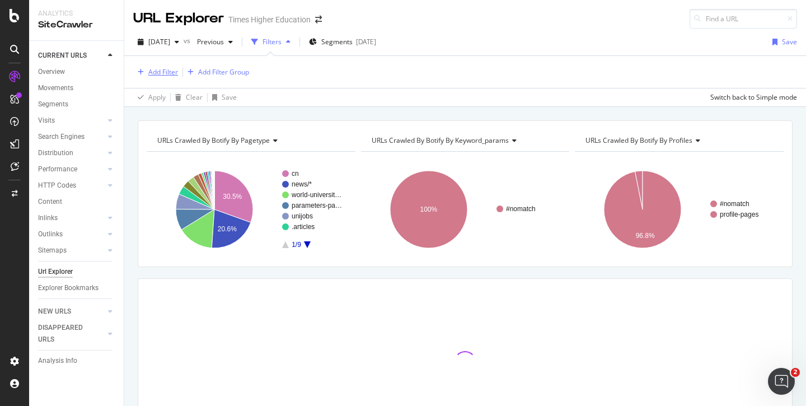
click at [166, 71] on div "Add Filter" at bounding box center [163, 72] width 30 height 10
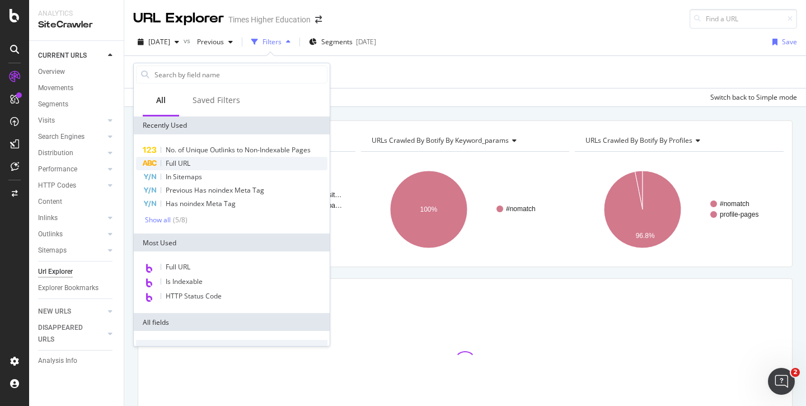
click at [176, 163] on span "Full URL" at bounding box center [178, 163] width 25 height 10
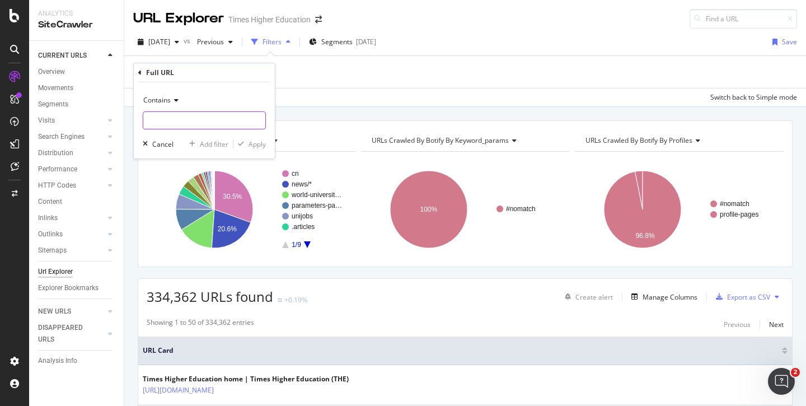
click at [155, 120] on input "text" at bounding box center [204, 120] width 122 height 18
click at [148, 124] on input "where-to-study" at bounding box center [196, 120] width 106 height 18
type input "/where-to-study"
click at [158, 76] on div "Add Filter" at bounding box center [163, 72] width 30 height 10
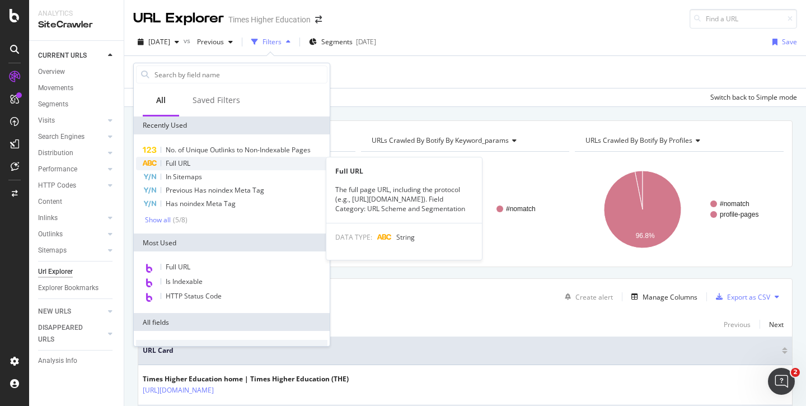
click at [170, 165] on span "Full URL" at bounding box center [178, 163] width 25 height 10
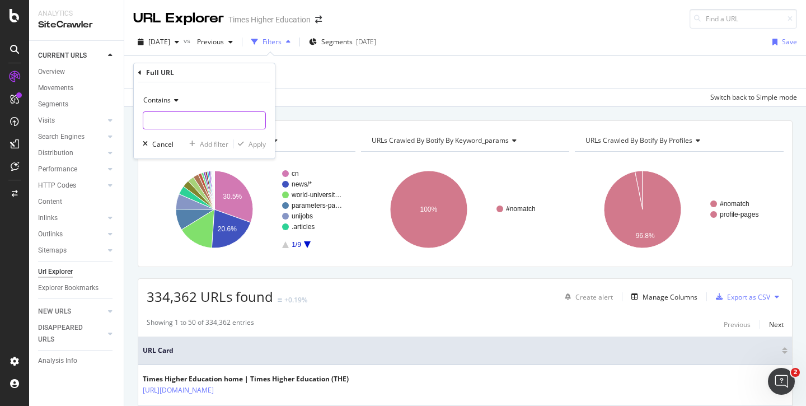
click at [164, 121] on input "text" at bounding box center [204, 120] width 122 height 18
type input "/where-to-study"
click at [260, 147] on div "Apply" at bounding box center [256, 144] width 17 height 10
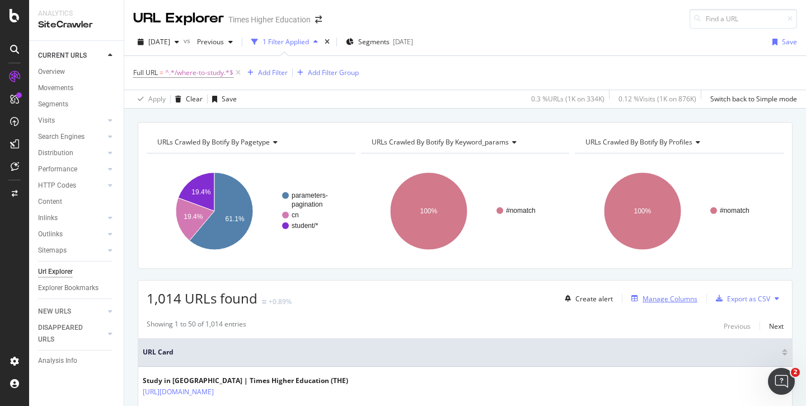
click at [649, 295] on div "Manage Columns" at bounding box center [669, 299] width 55 height 10
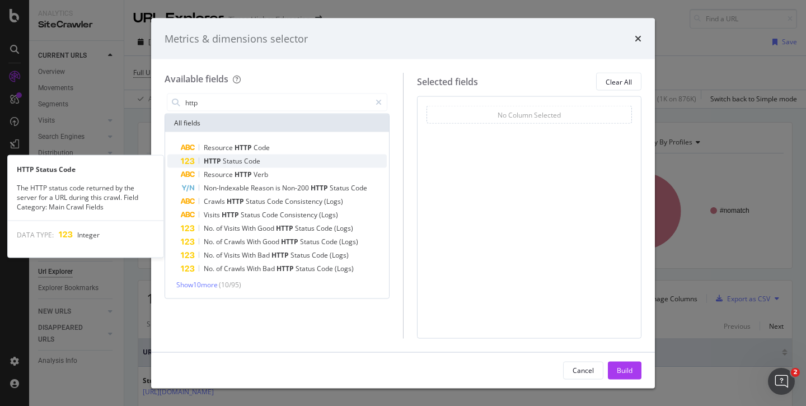
type input "http"
click at [220, 160] on span "HTTP" at bounding box center [213, 161] width 19 height 10
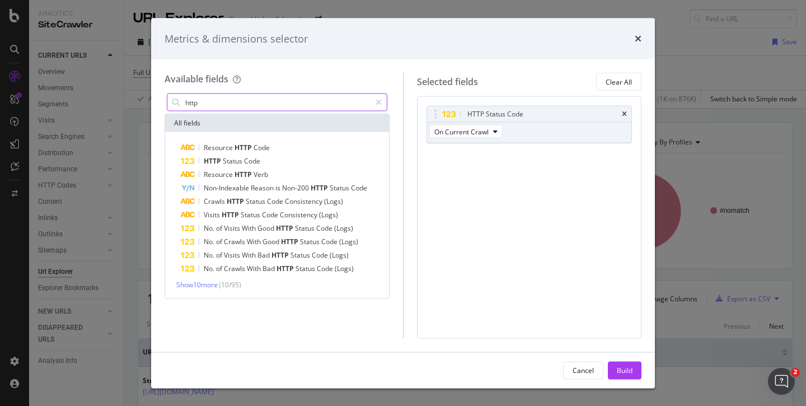
click at [217, 100] on input "http" at bounding box center [277, 102] width 186 height 17
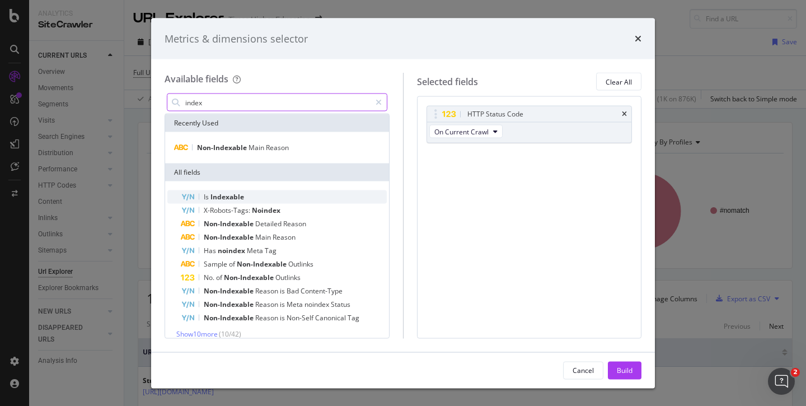
type input "index"
click at [218, 197] on span "Indexable" at bounding box center [227, 197] width 34 height 10
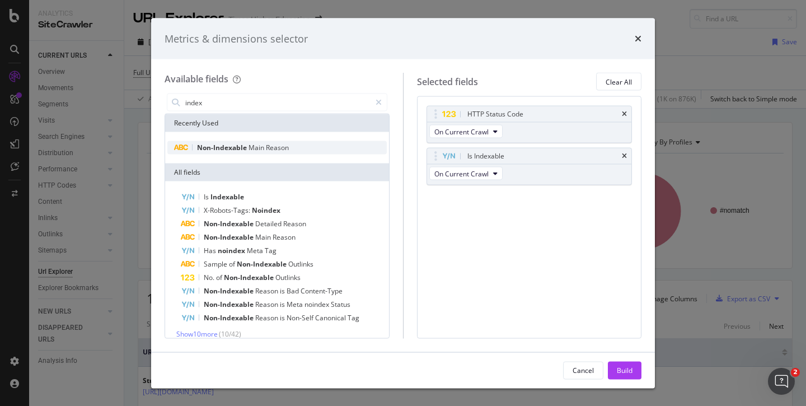
click at [222, 145] on span "Non-Indexable" at bounding box center [222, 148] width 51 height 10
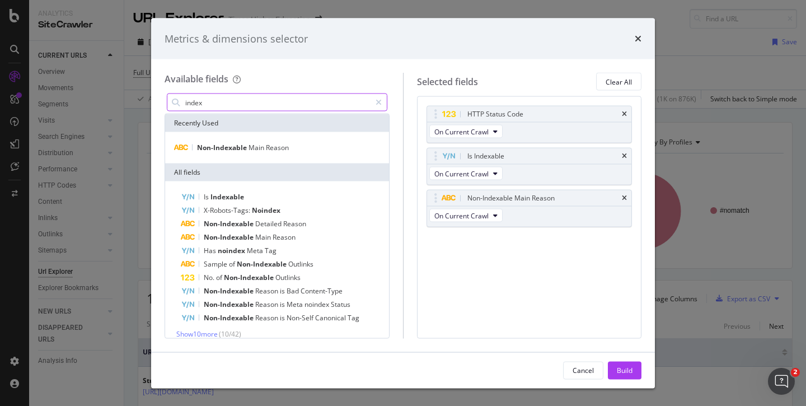
click at [214, 104] on input "index" at bounding box center [277, 102] width 186 height 17
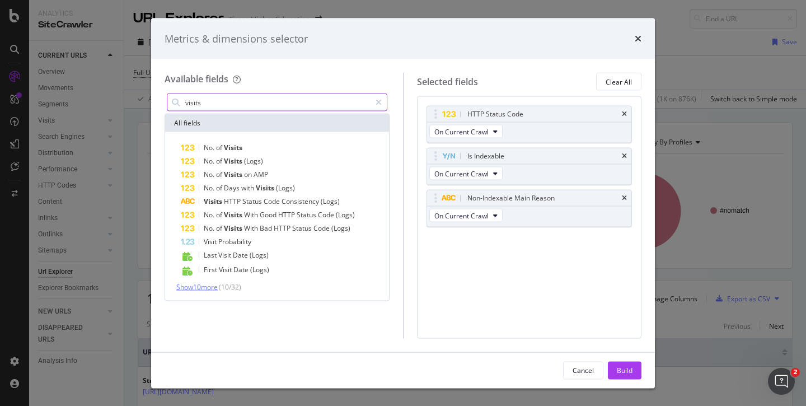
type input "visits"
click at [203, 283] on span "Show 10 more" at bounding box center [196, 287] width 41 height 10
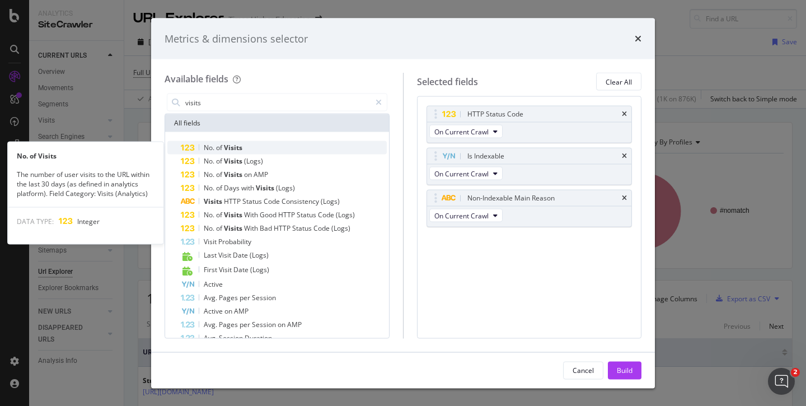
click at [212, 145] on span "No." at bounding box center [210, 148] width 12 height 10
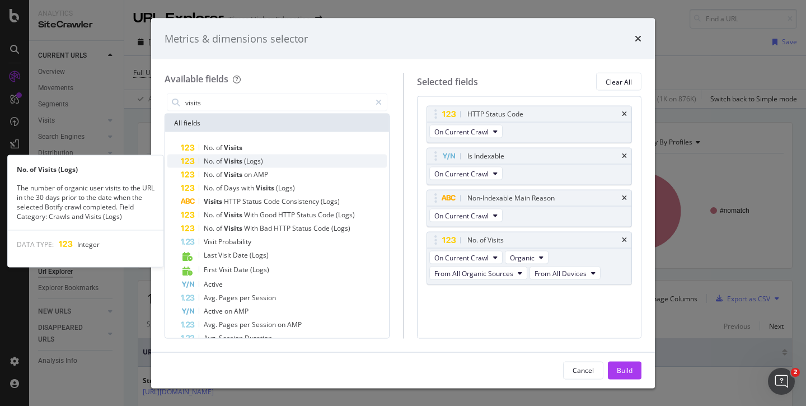
click at [275, 161] on div "No. of Visits (Logs)" at bounding box center [284, 160] width 206 height 13
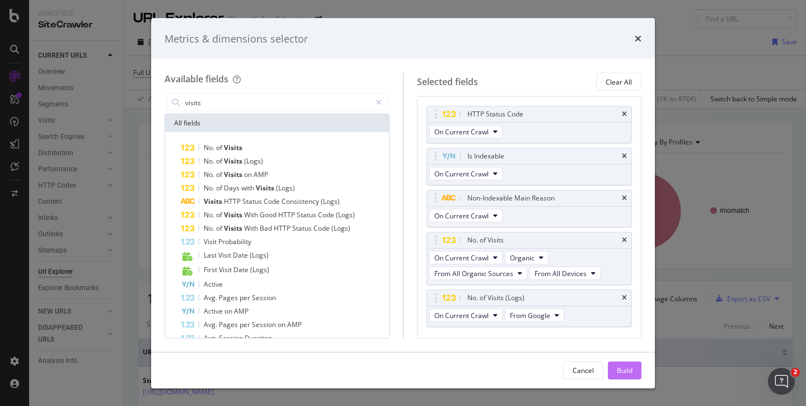
click at [610, 370] on button "Build" at bounding box center [625, 370] width 34 height 18
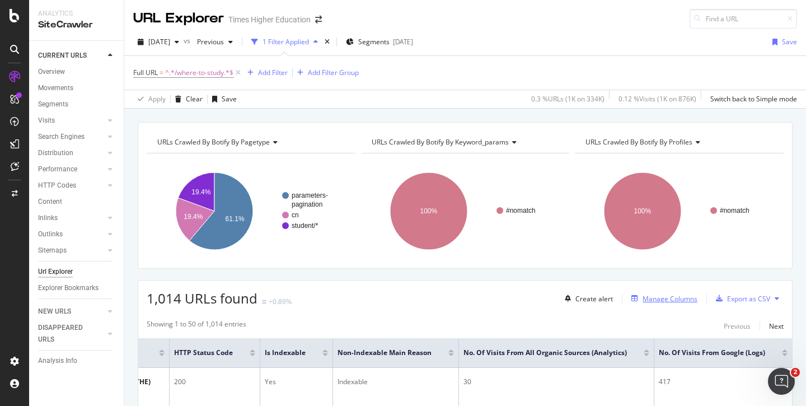
click at [650, 299] on div "Manage Columns" at bounding box center [669, 299] width 55 height 10
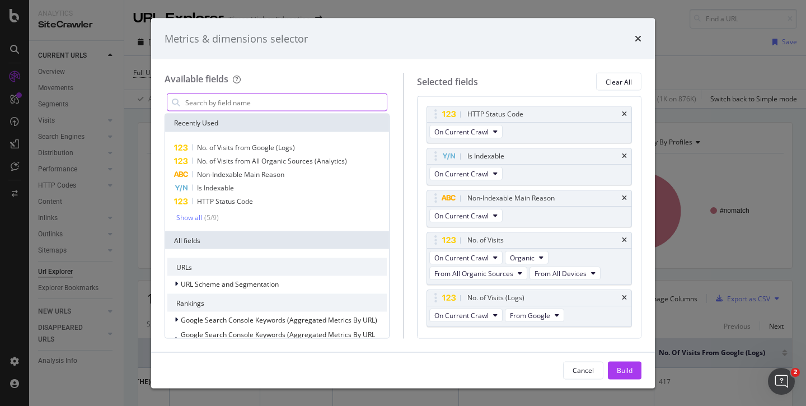
click at [218, 99] on input "modal" at bounding box center [285, 102] width 203 height 17
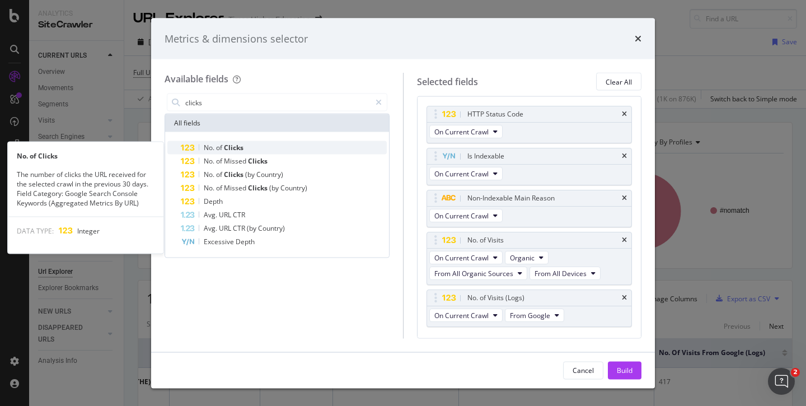
type input "clicks"
click at [224, 146] on span "Clicks" at bounding box center [234, 148] width 20 height 10
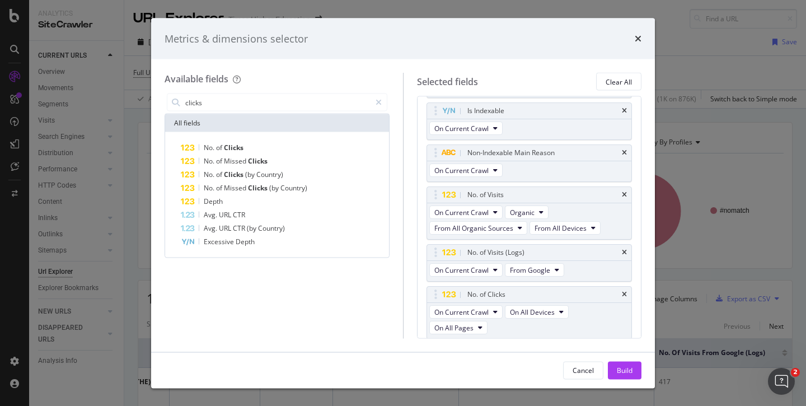
scroll to position [47, 0]
click at [625, 365] on div "Build" at bounding box center [625, 370] width 16 height 10
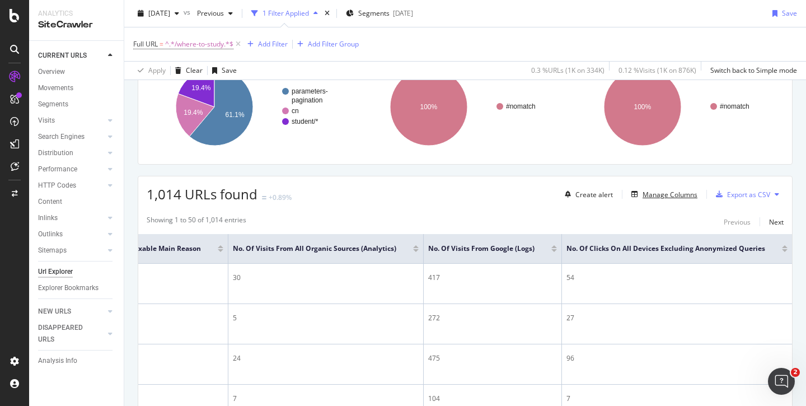
scroll to position [94, 0]
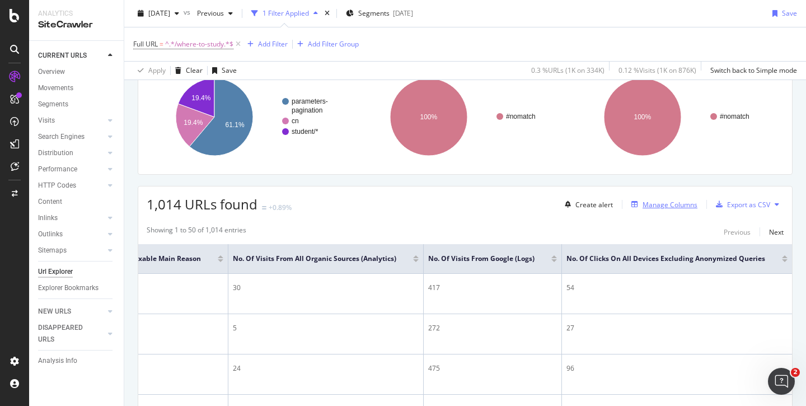
click at [661, 205] on div "Manage Columns" at bounding box center [669, 205] width 55 height 10
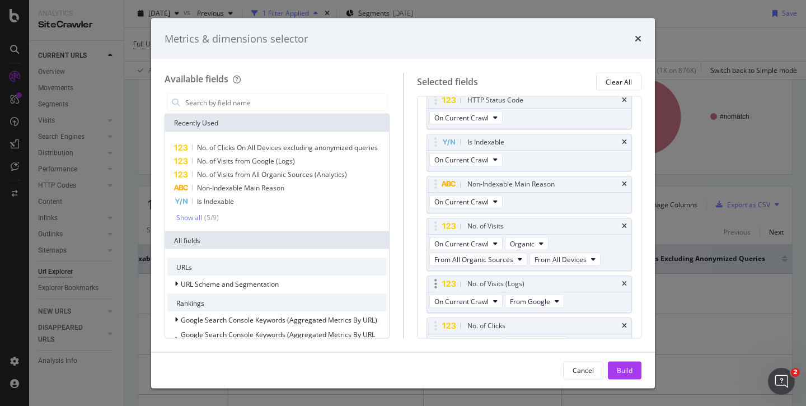
scroll to position [21, 0]
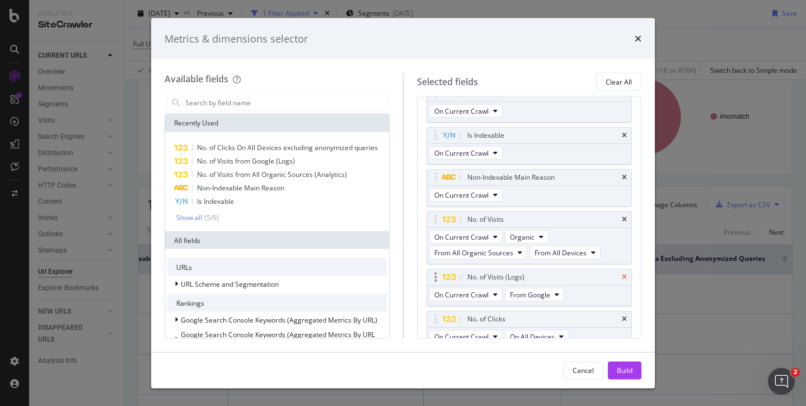
click at [622, 276] on icon "times" at bounding box center [624, 277] width 5 height 7
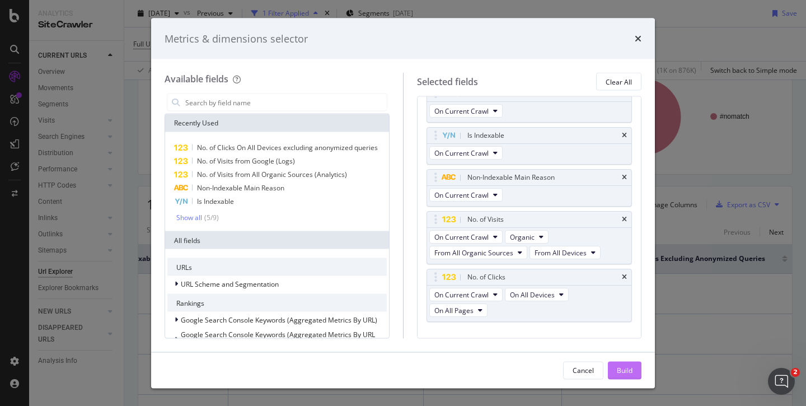
click at [623, 368] on div "Build" at bounding box center [625, 370] width 16 height 10
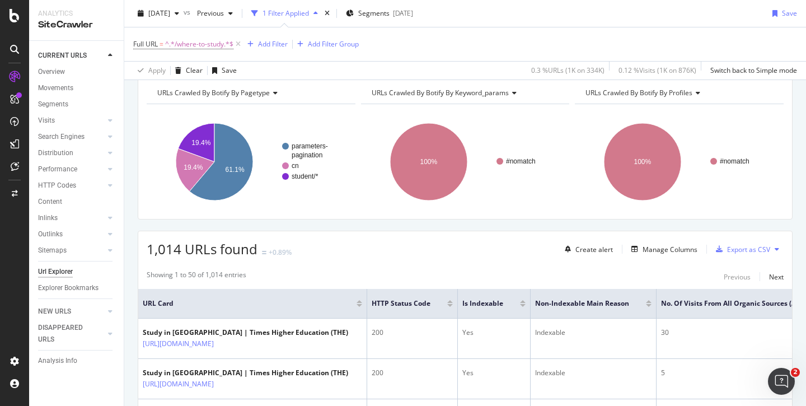
scroll to position [67, 0]
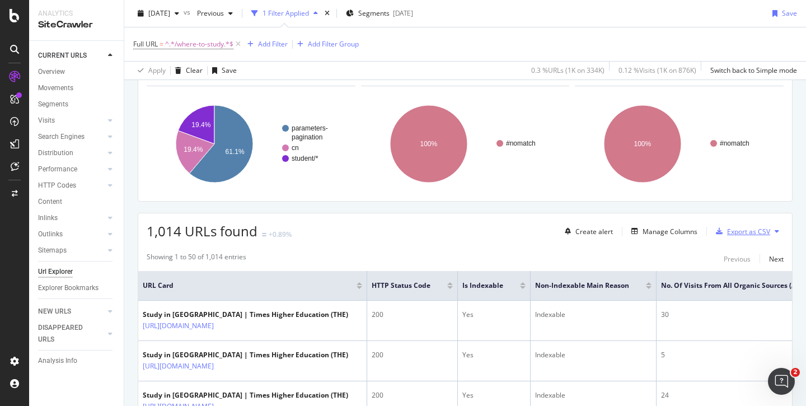
click at [733, 233] on div "Export as CSV" at bounding box center [748, 232] width 43 height 10
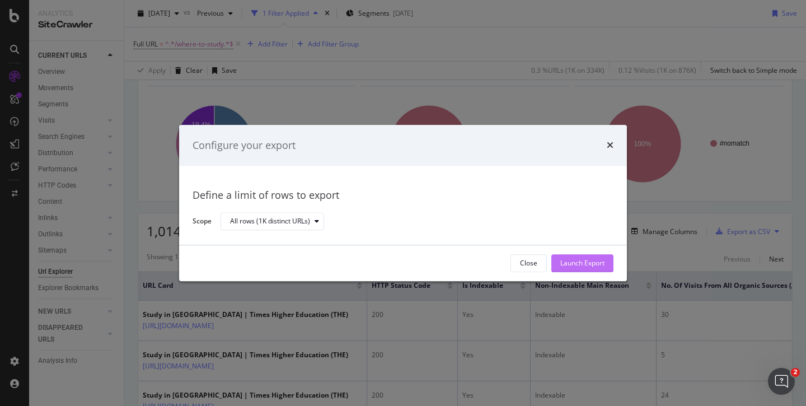
click at [568, 264] on div "Launch Export" at bounding box center [582, 263] width 44 height 10
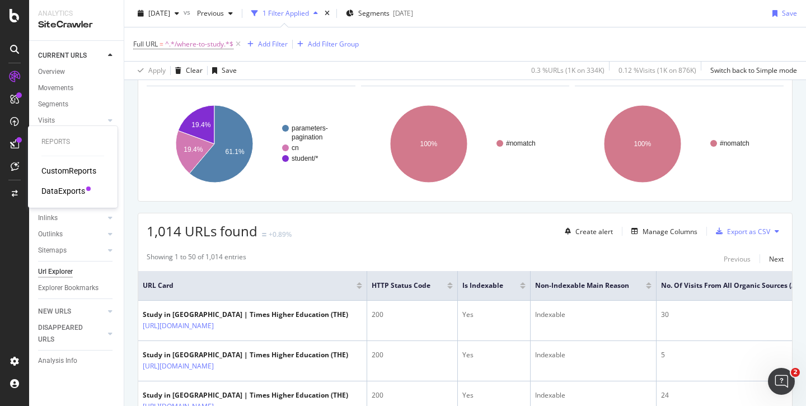
click at [58, 194] on div "DataExports" at bounding box center [63, 190] width 44 height 11
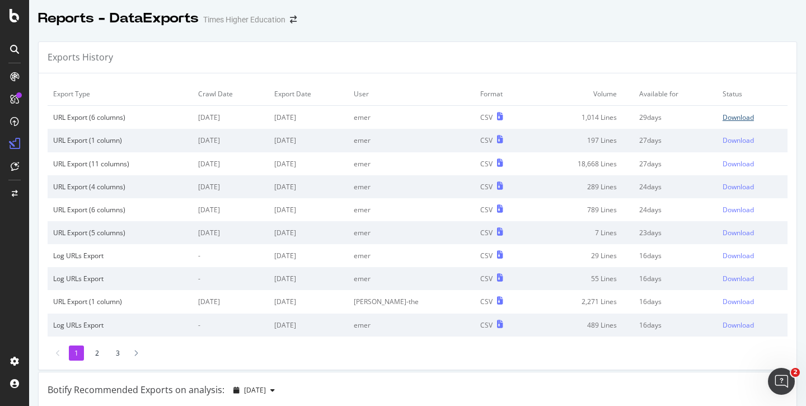
click at [722, 117] on div "Download" at bounding box center [737, 117] width 31 height 10
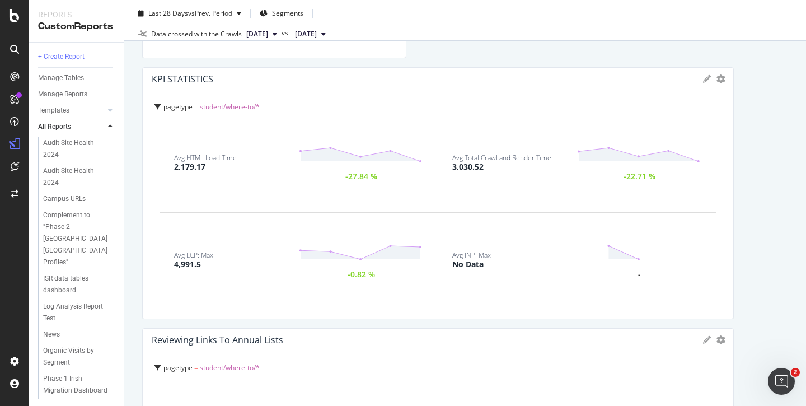
scroll to position [592, 0]
click at [722, 78] on div at bounding box center [727, 194] width 11 height 252
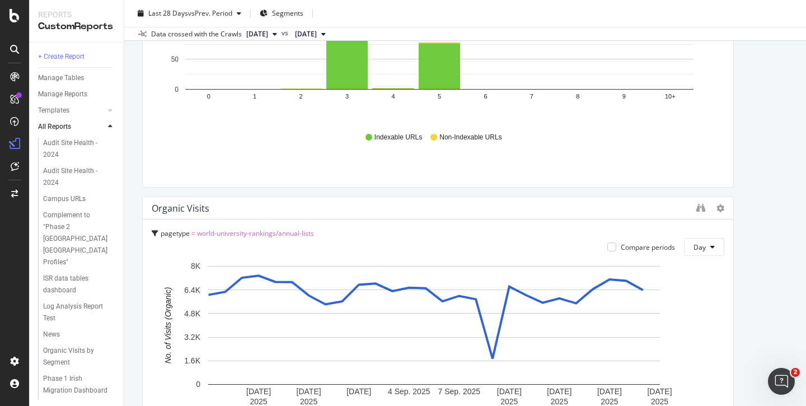
scroll to position [1282, 0]
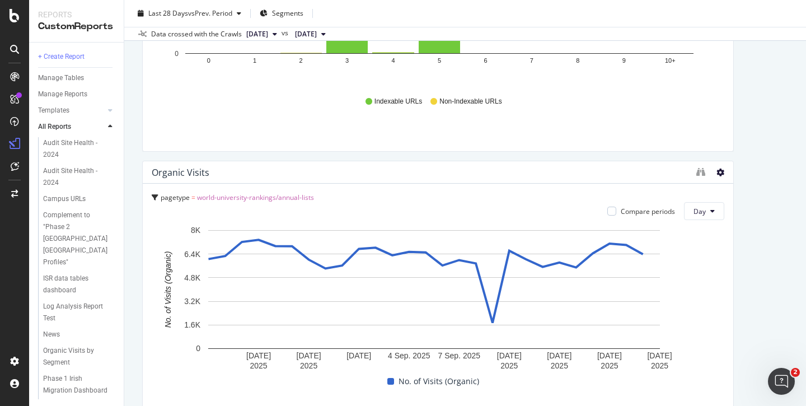
click at [716, 172] on icon at bounding box center [720, 172] width 8 height 8
click at [733, 186] on div "Delete" at bounding box center [737, 189] width 57 height 16
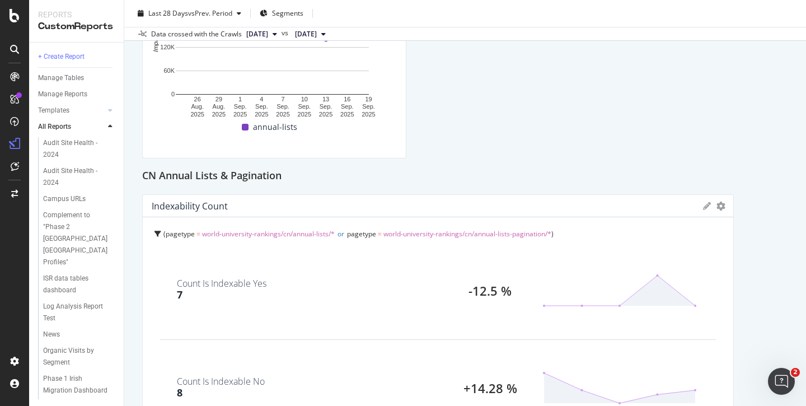
scroll to position [2086, 0]
click at [716, 204] on icon "gear" at bounding box center [720, 204] width 9 height 9
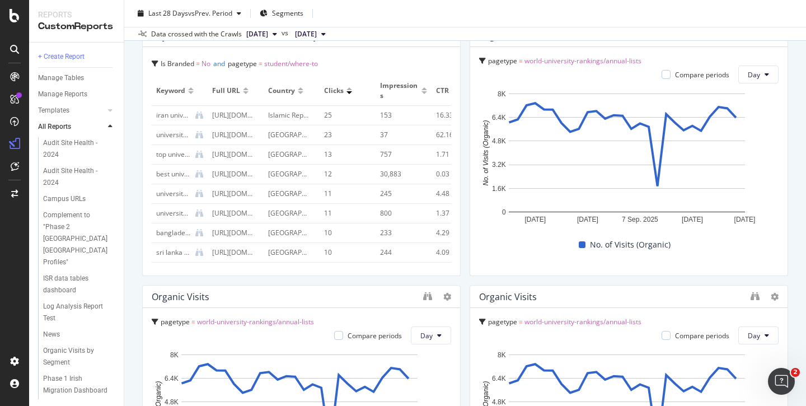
scroll to position [62, 0]
click at [247, 322] on span "world-university-rankings/annual-lists" at bounding box center [255, 322] width 117 height 10
click at [250, 340] on span "world-university-rankings/annual-lists" at bounding box center [253, 343] width 117 height 10
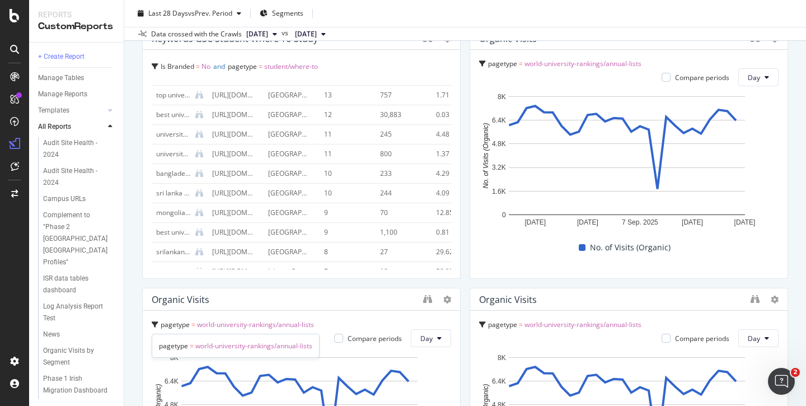
scroll to position [2538, 0]
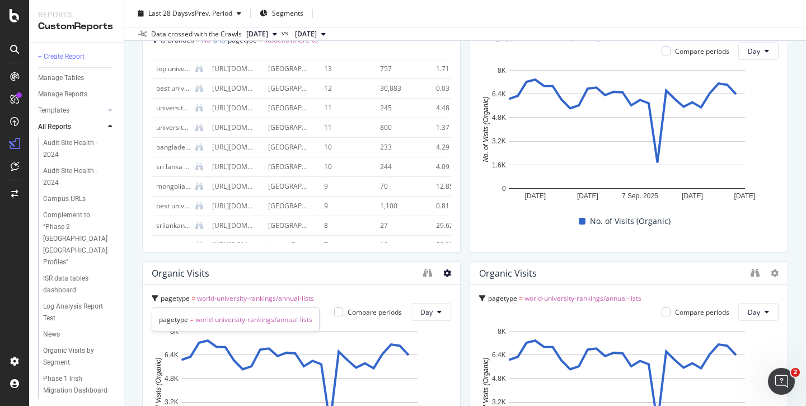
click at [443, 272] on icon at bounding box center [447, 273] width 8 height 8
click at [460, 290] on span at bounding box center [455, 290] width 13 height 13
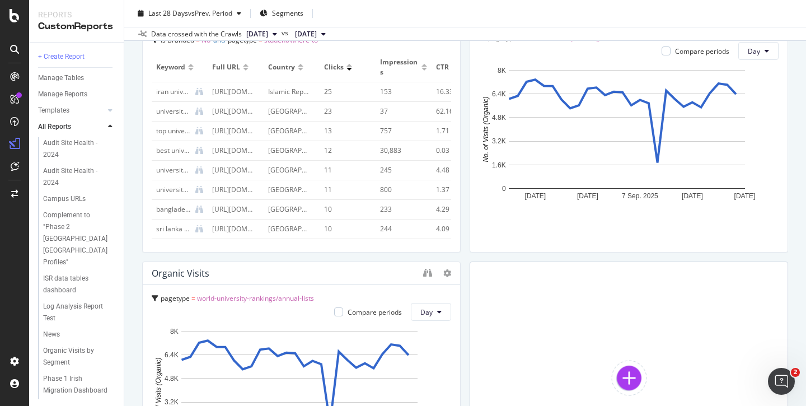
scroll to position [2703, 0]
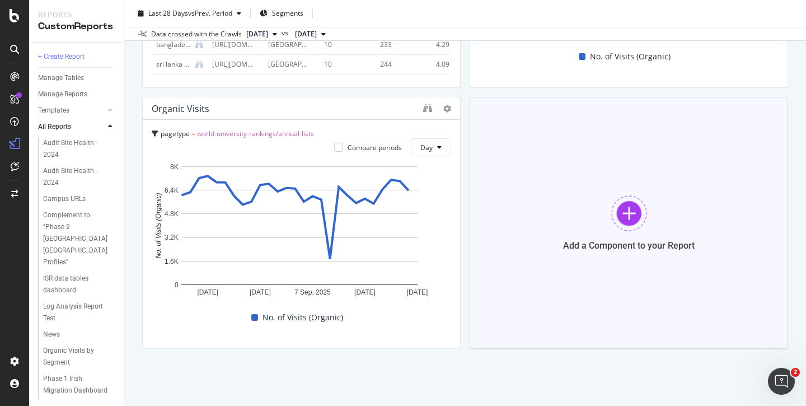
click at [617, 219] on div at bounding box center [629, 213] width 36 height 36
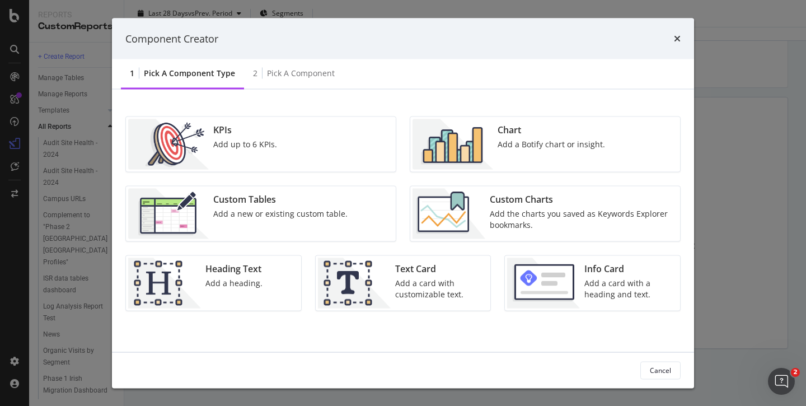
click at [523, 212] on div "Add the charts you saved as Keywords Explorer bookmarks." at bounding box center [582, 219] width 184 height 22
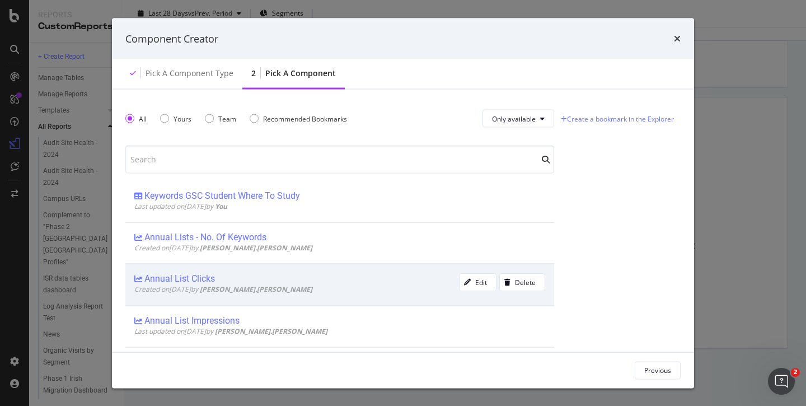
scroll to position [9, 0]
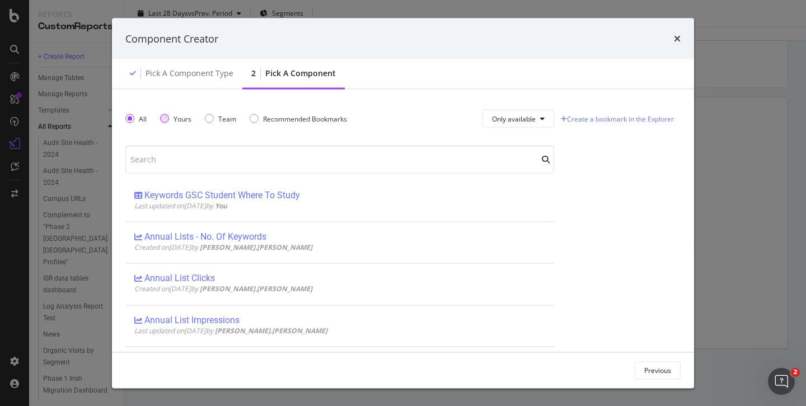
click at [164, 117] on div "Yours" at bounding box center [164, 118] width 9 height 9
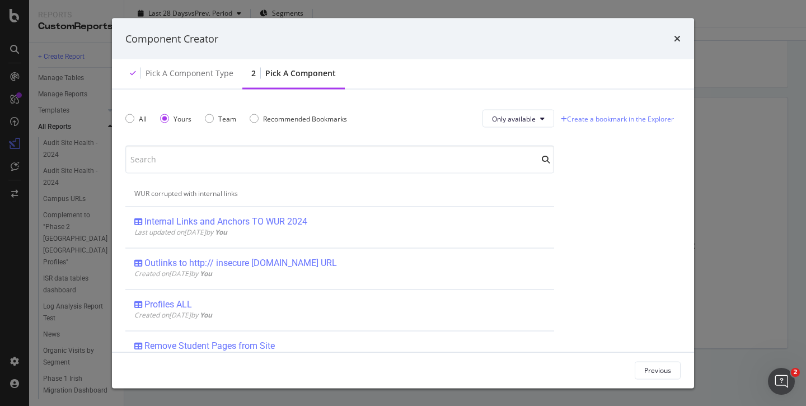
scroll to position [0, 0]
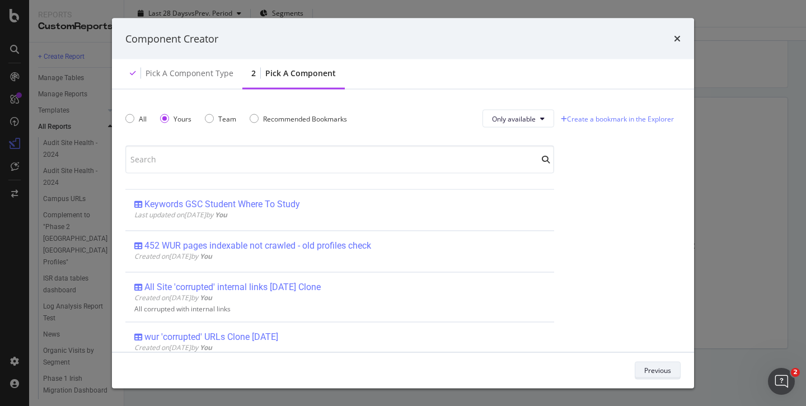
click at [652, 369] on div "Previous" at bounding box center [657, 370] width 27 height 10
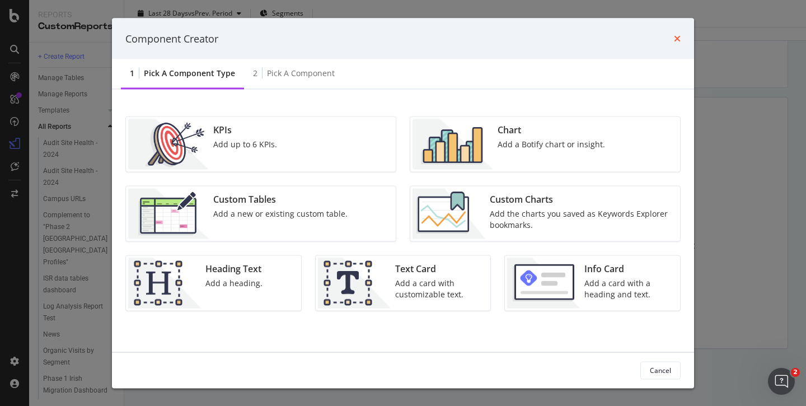
click at [674, 40] on icon "times" at bounding box center [677, 38] width 7 height 9
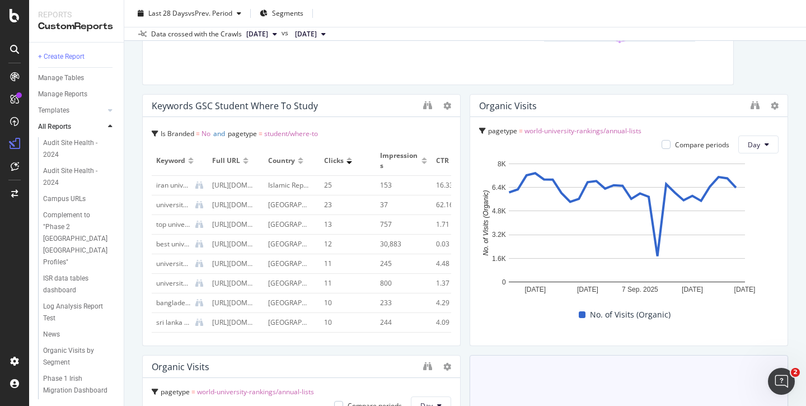
scroll to position [2445, 0]
click at [784, 378] on icon "Open Intercom Messenger" at bounding box center [779, 379] width 18 height 18
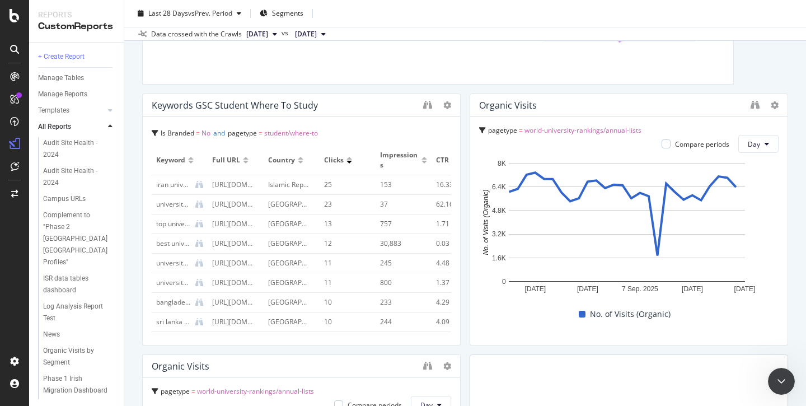
scroll to position [1218, 0]
type textarea "This isn't working - I'm doing a number of things and have to dash now. I'd als…"
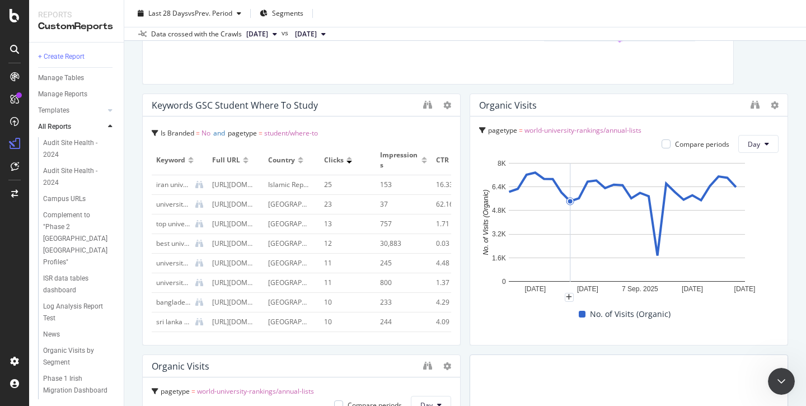
scroll to position [1826, 0]
paste textarea "https://app.botify.com/the0/times-higher-education/studio/reports/kRRP5?context…"
type textarea "Here the custom Report I cloned and am trying tup date to reflect 'where-to-stu…"
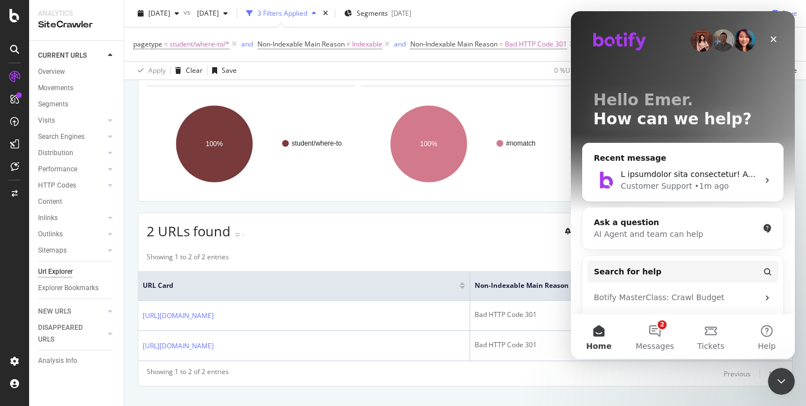
scroll to position [57, 0]
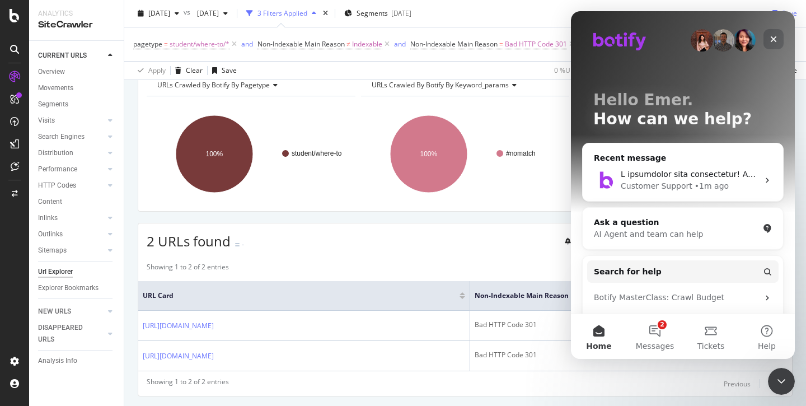
click at [774, 40] on icon "Close" at bounding box center [773, 39] width 6 height 6
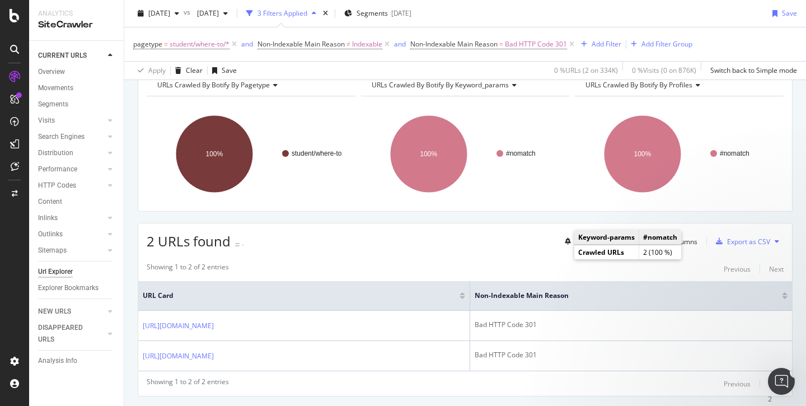
scroll to position [0, 0]
